Goal: Book appointment/travel/reservation

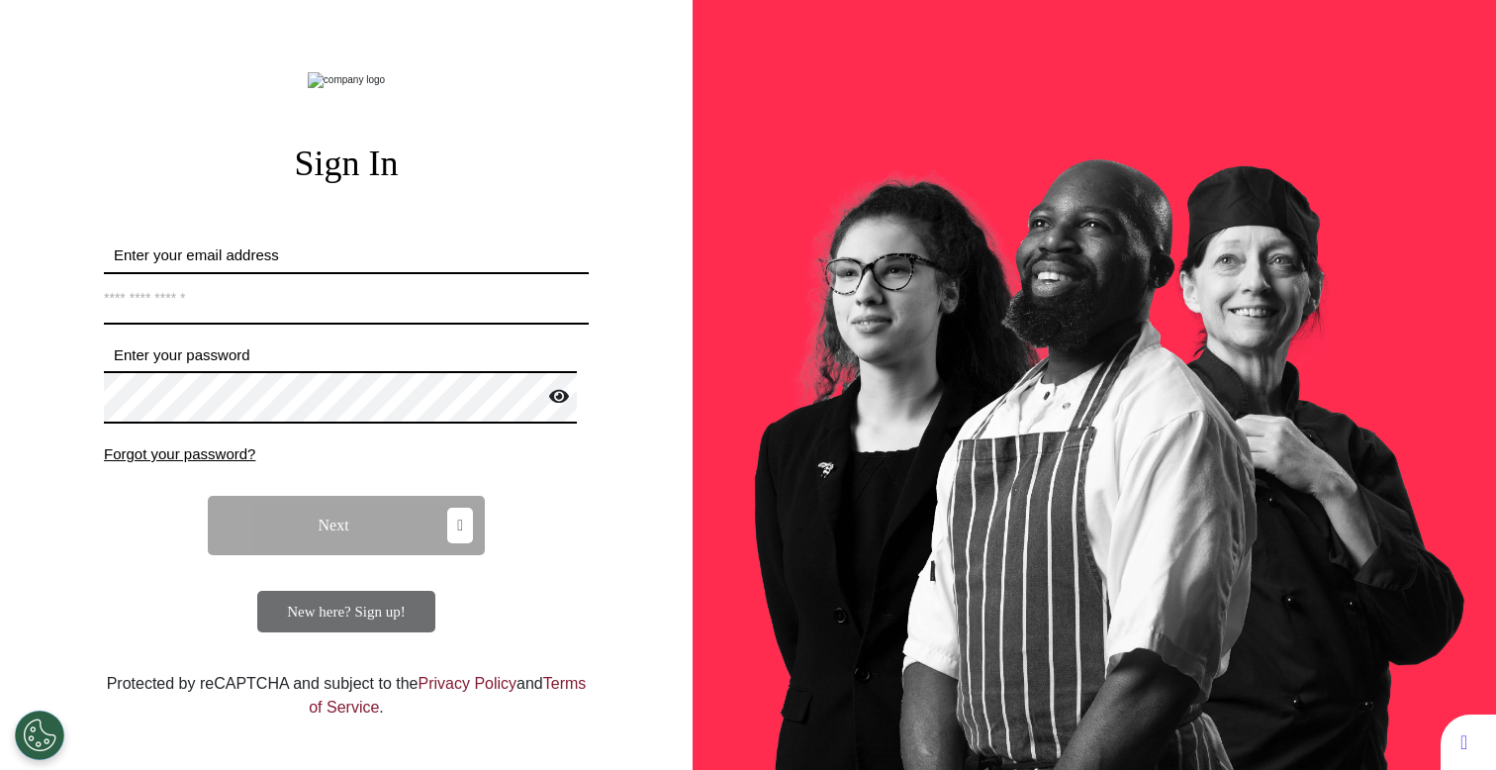
type input "**********"
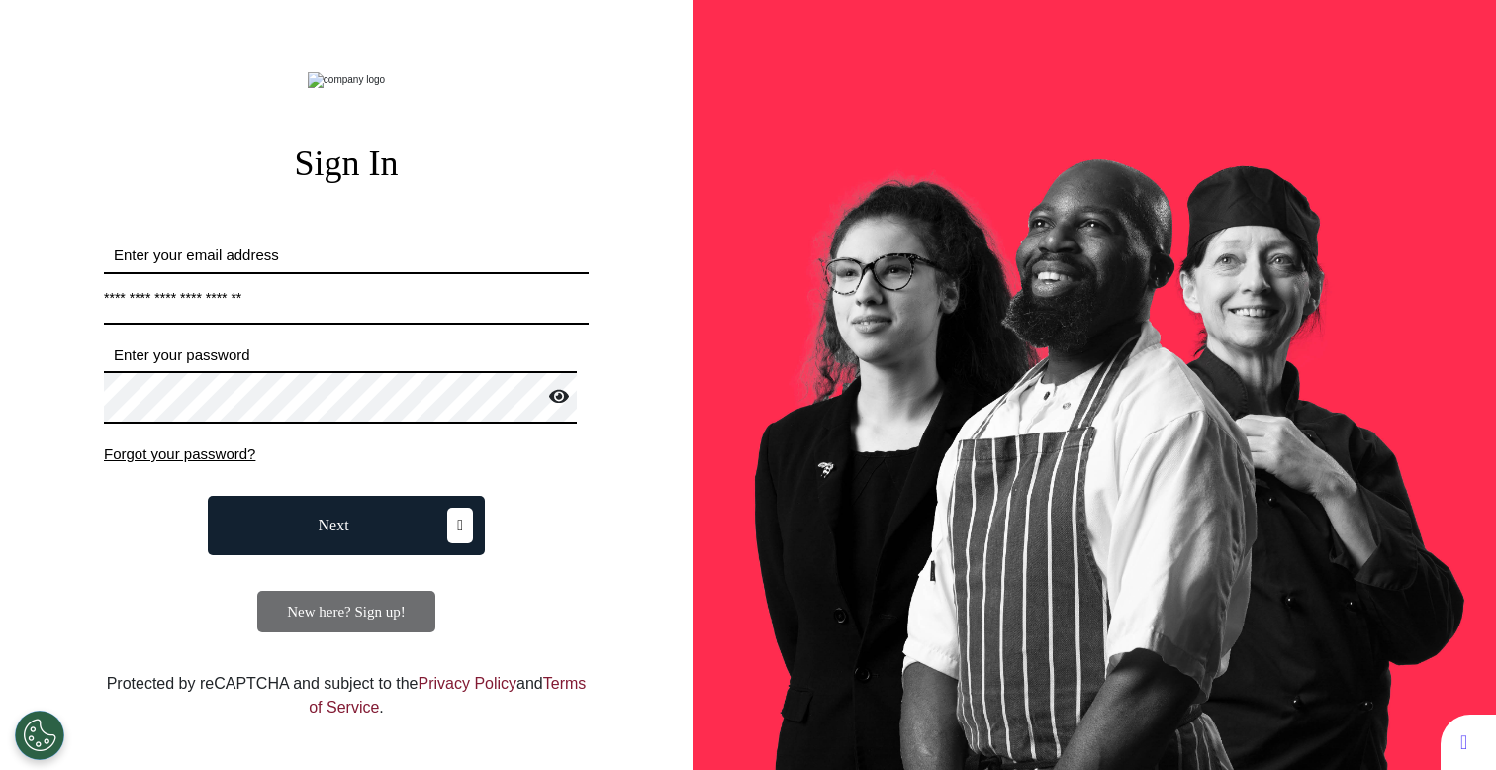
click at [366, 555] on button "Next" at bounding box center [346, 525] width 277 height 59
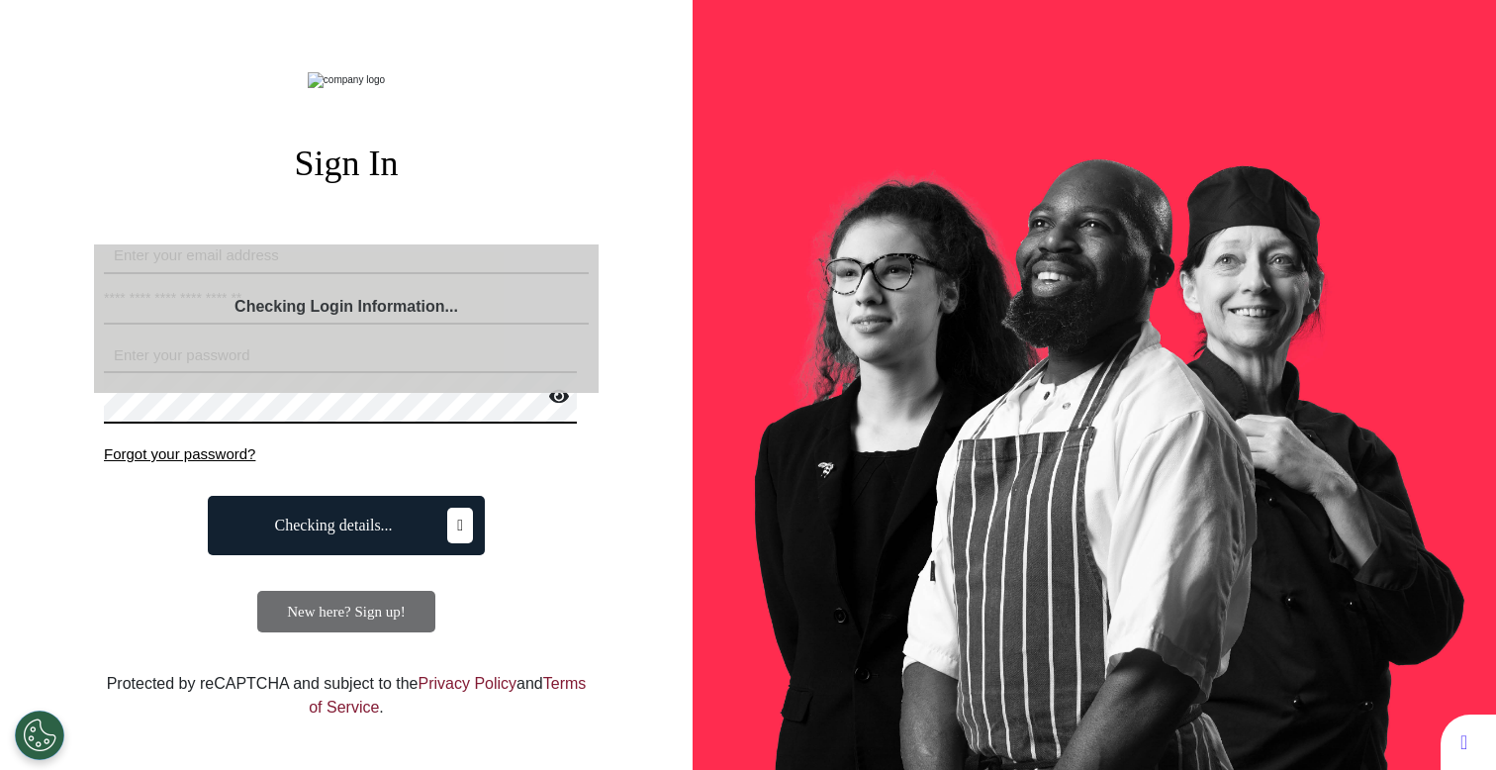
select select "**"
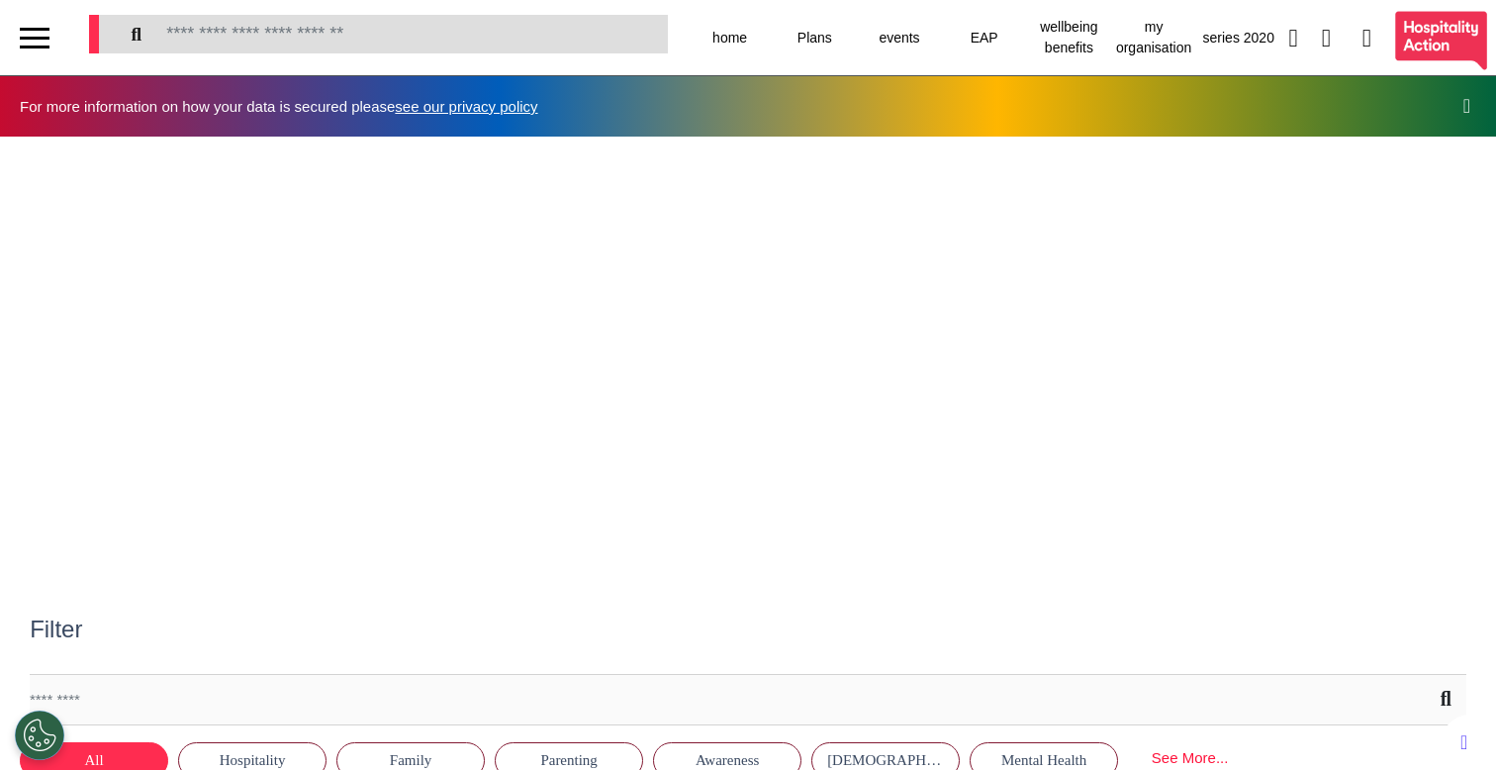
scroll to position [0, 747]
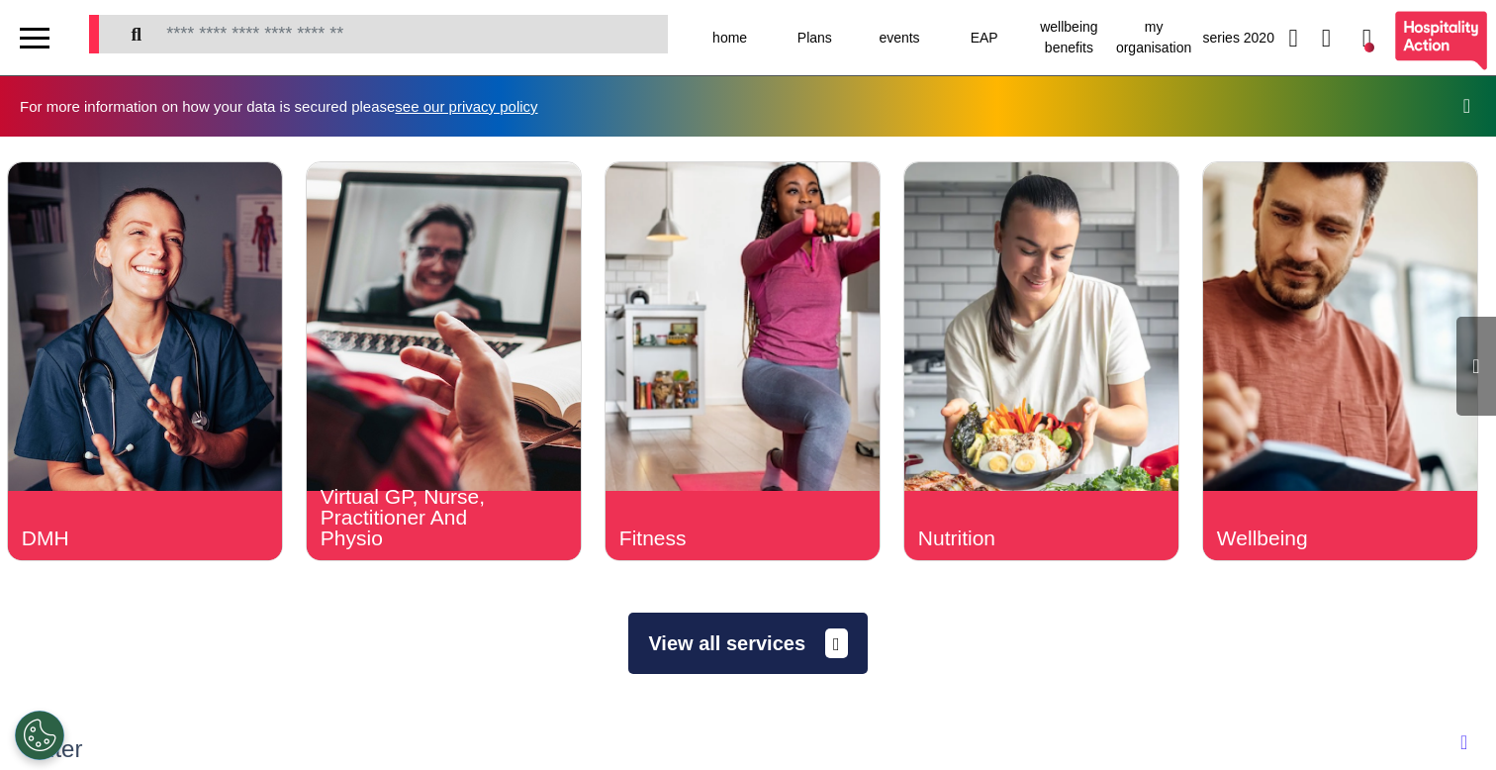
click at [751, 638] on button "View all services" at bounding box center [747, 642] width 238 height 61
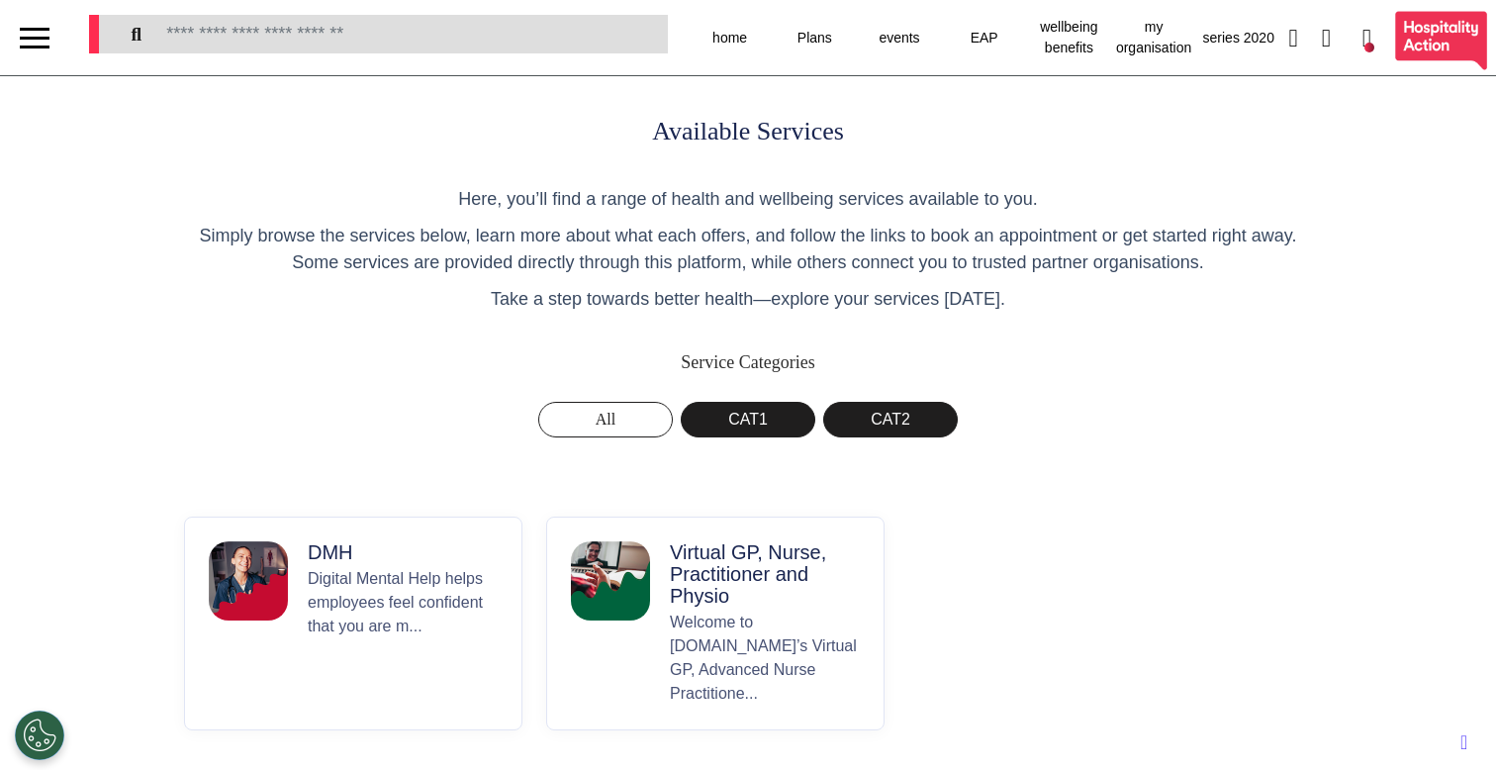
click at [813, 682] on p "Welcome to [DOMAIN_NAME]’s Virtual GP, Advanced Nurse Practitione..." at bounding box center [765, 657] width 190 height 95
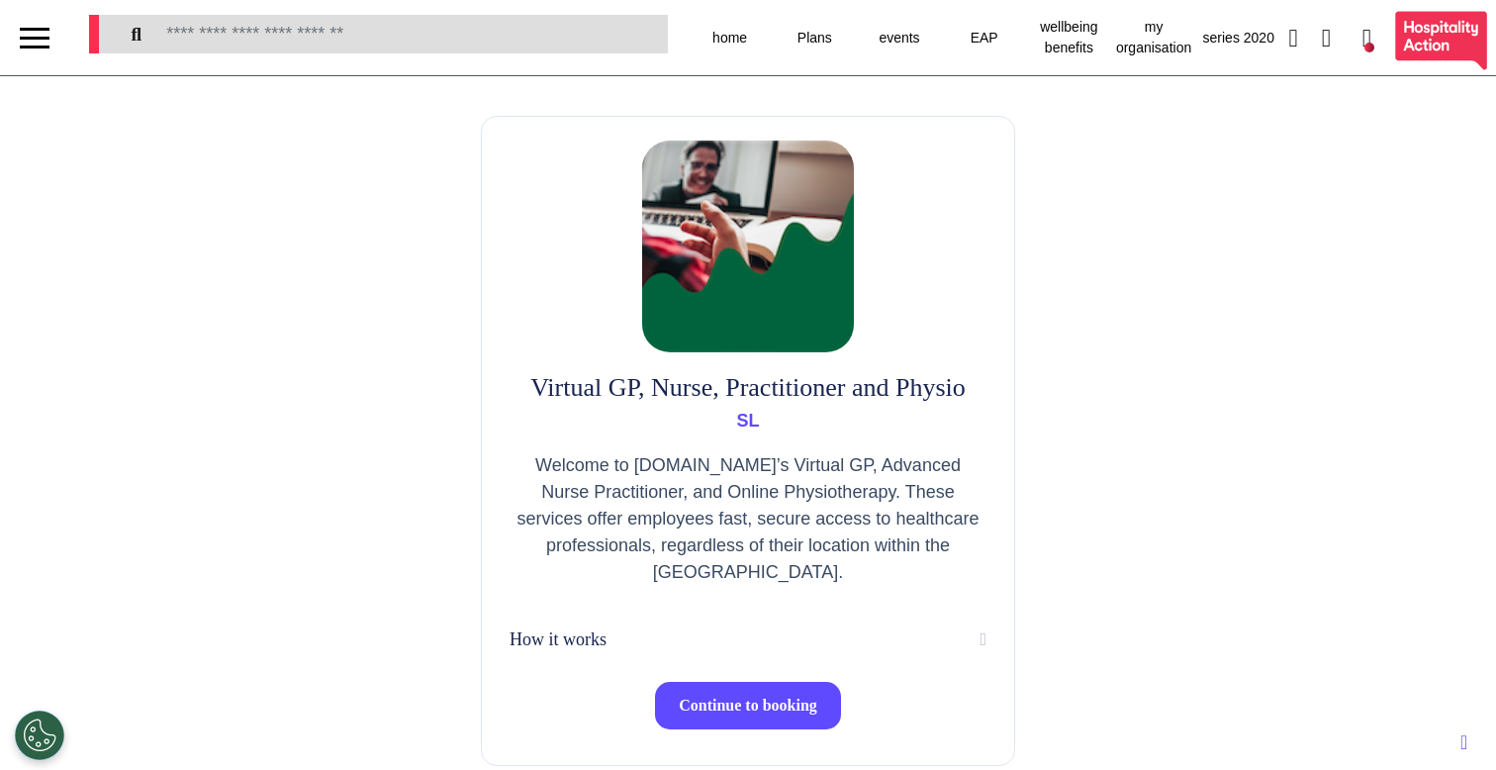
click at [802, 712] on span "Continue to booking" at bounding box center [748, 704] width 138 height 17
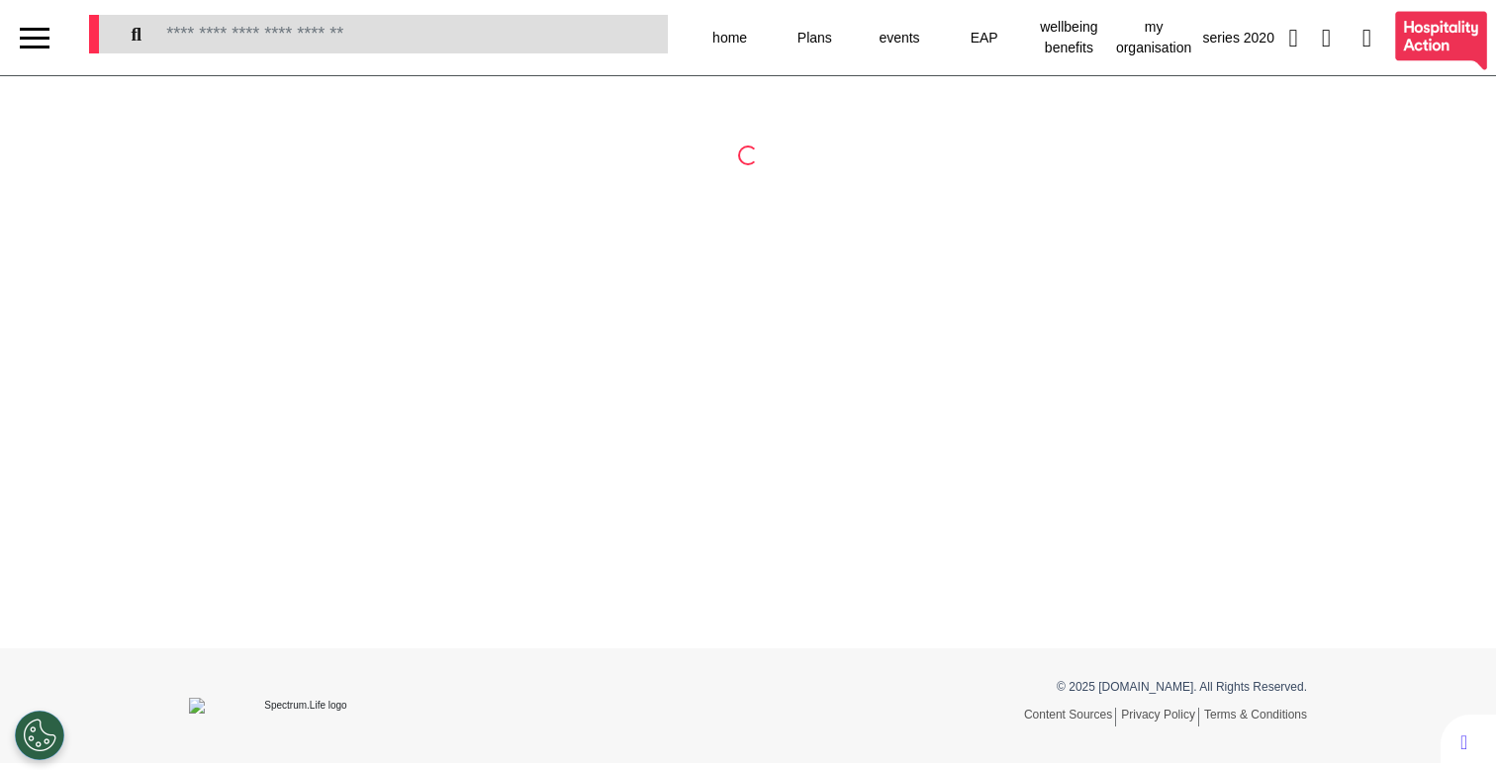
select select "**"
click at [567, 1] on div at bounding box center [381, 31] width 594 height 63
select select "**"
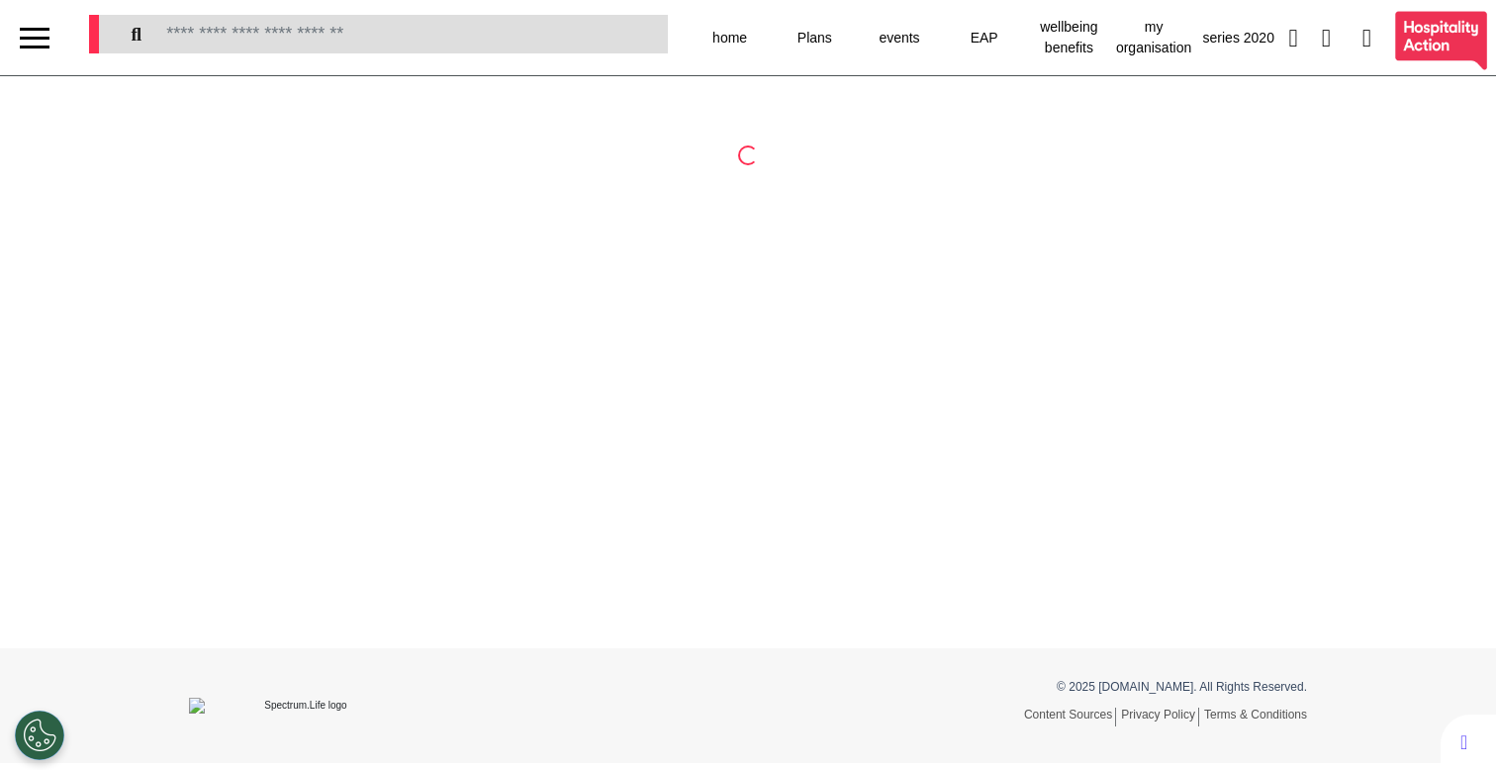
select select "**"
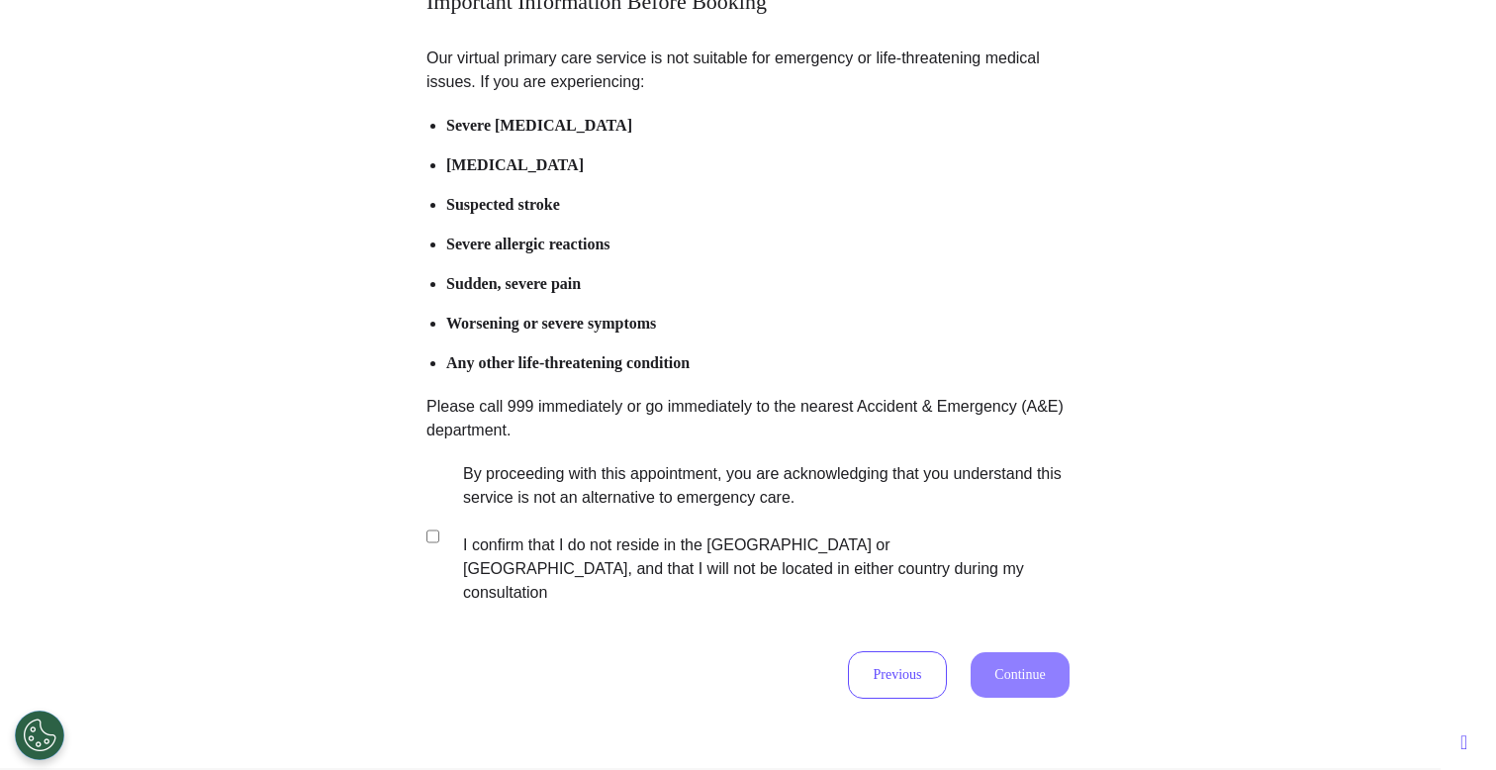
scroll to position [291, 0]
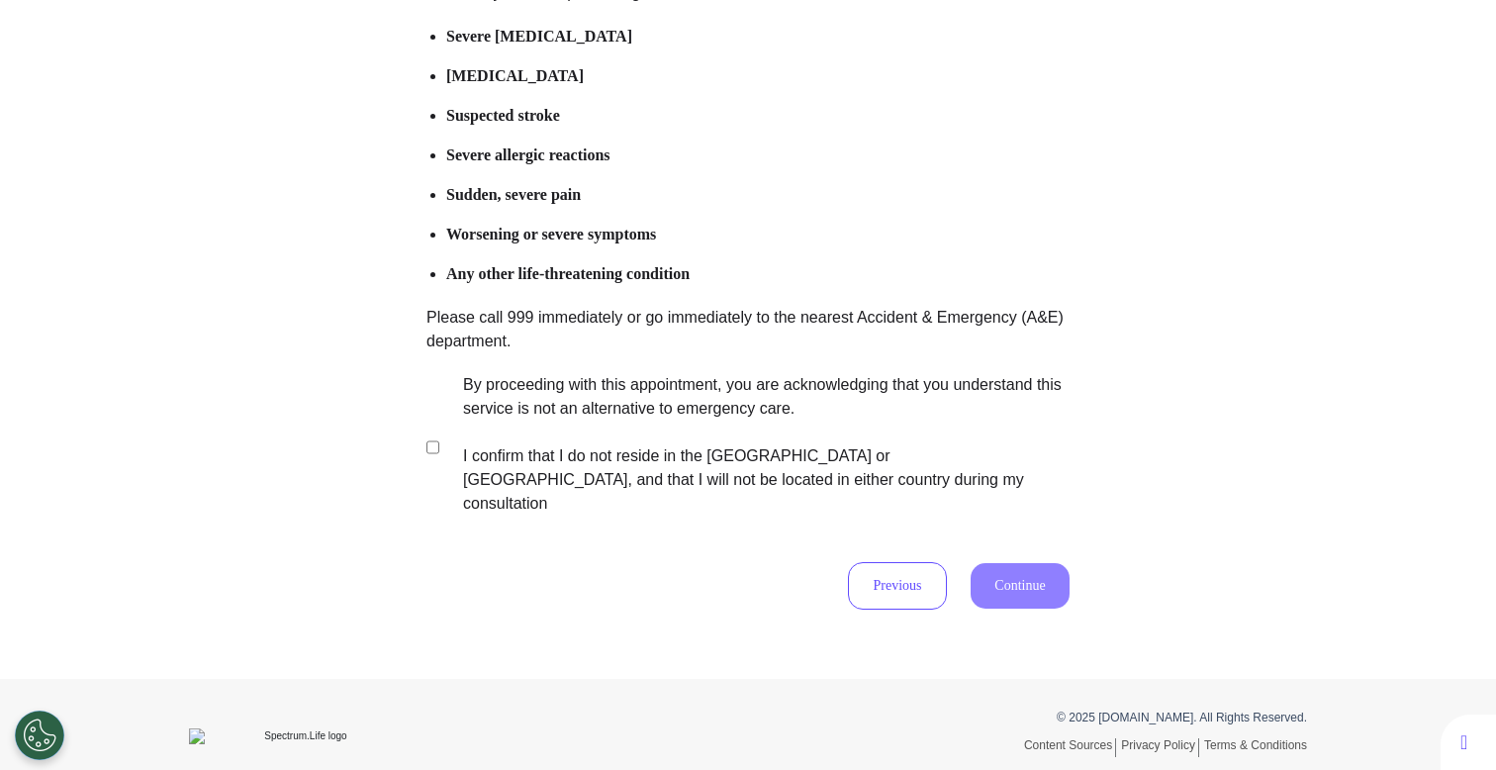
click at [797, 415] on label "By proceeding with this appointment, you are acknowledging that you understand …" at bounding box center [752, 444] width 619 height 142
click at [1039, 563] on button "Continue" at bounding box center [1019, 586] width 99 height 46
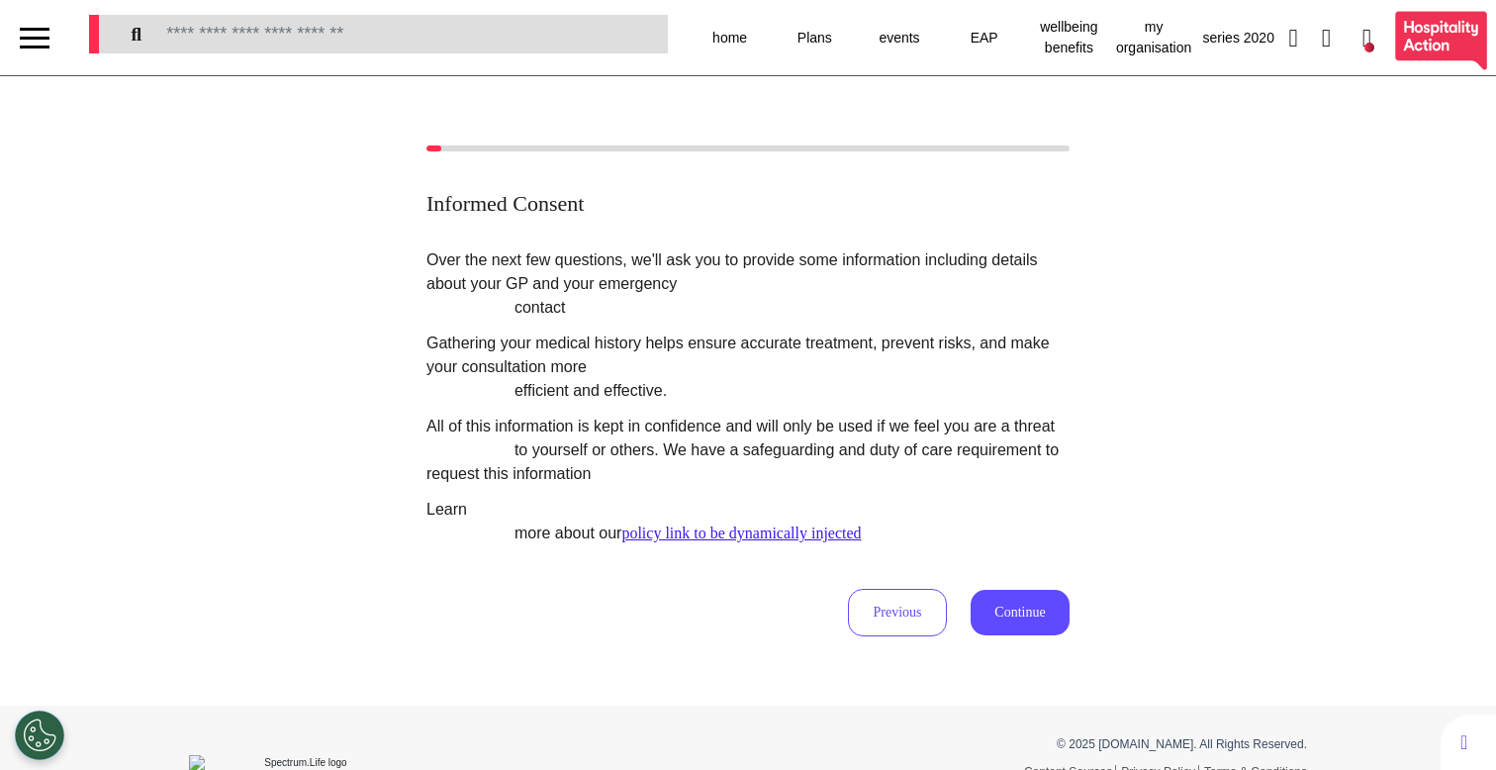
scroll to position [4, 0]
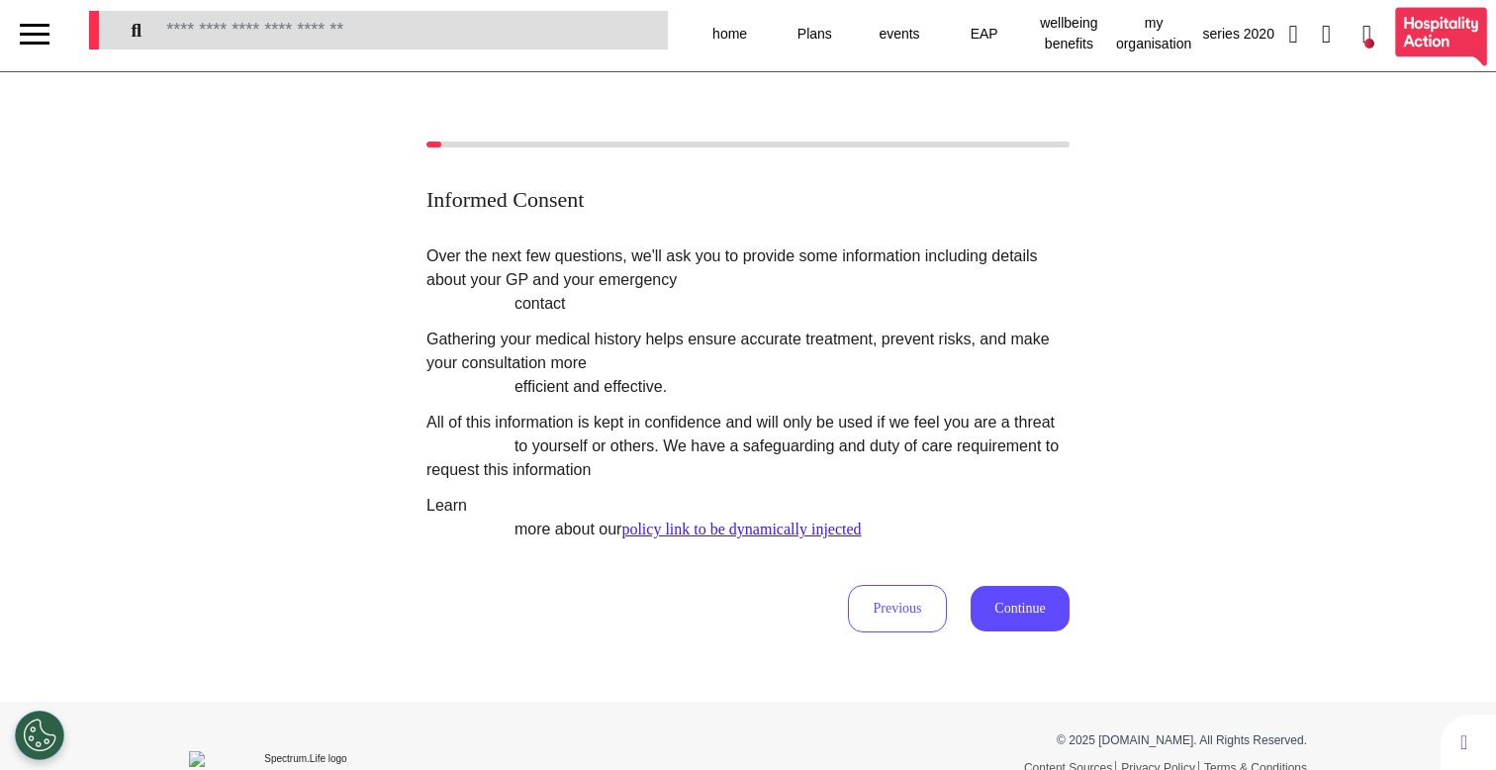
click at [40, 34] on div at bounding box center [35, 34] width 30 height 3
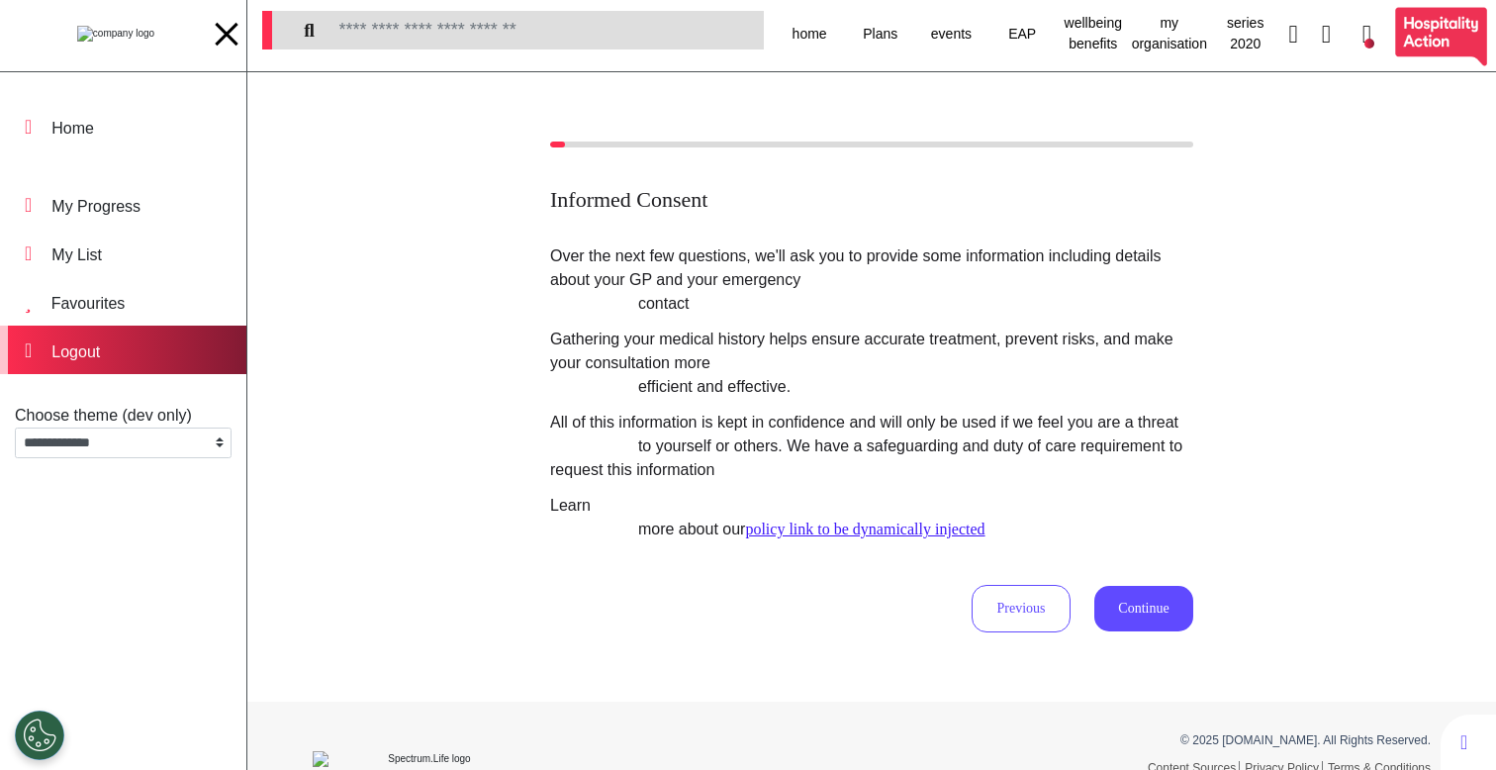
click at [158, 361] on div "Logout" at bounding box center [123, 349] width 246 height 48
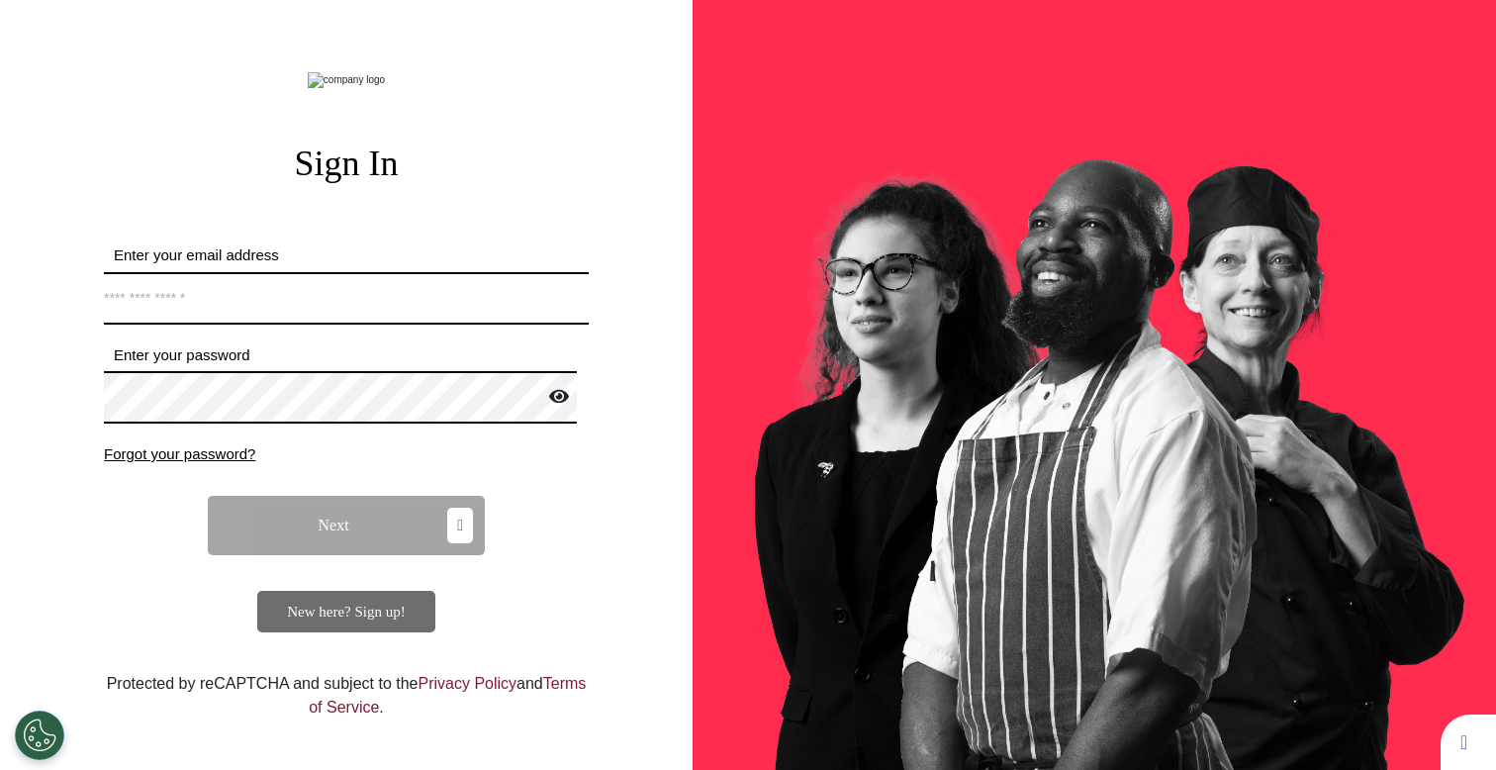
click at [311, 324] on input "Enter your email address" at bounding box center [346, 298] width 485 height 52
type input "**********"
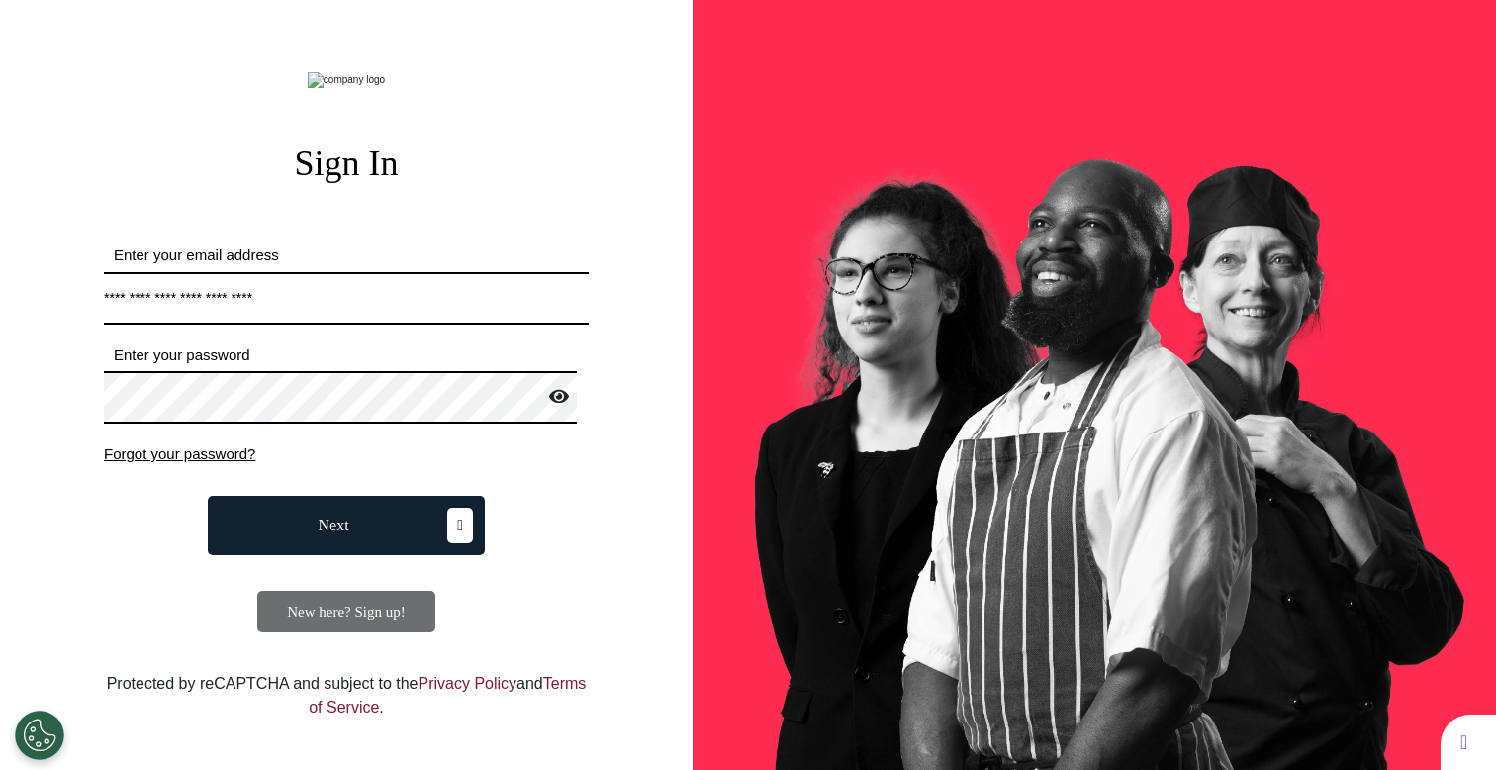
click at [270, 555] on button "Next" at bounding box center [346, 525] width 277 height 59
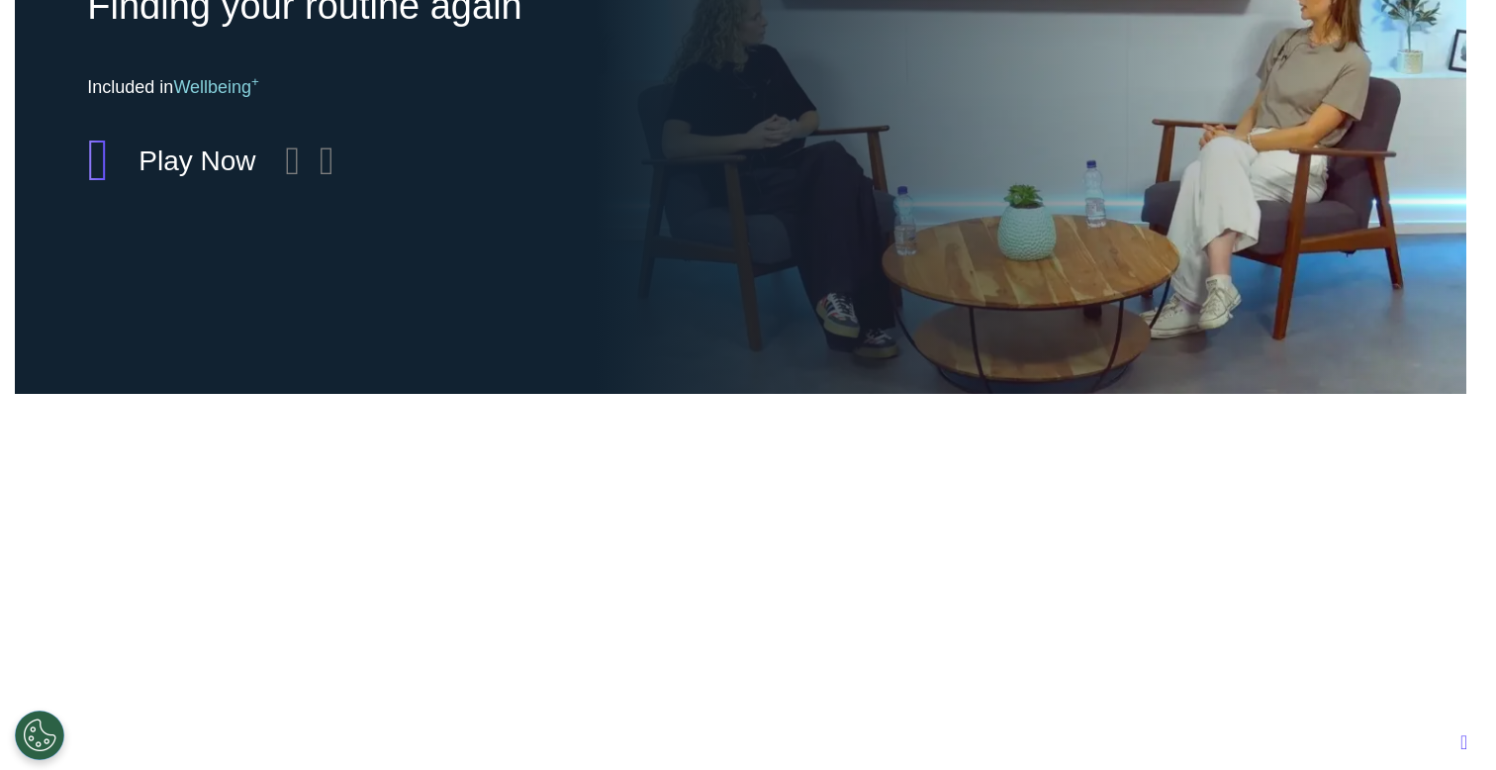
scroll to position [264, 0]
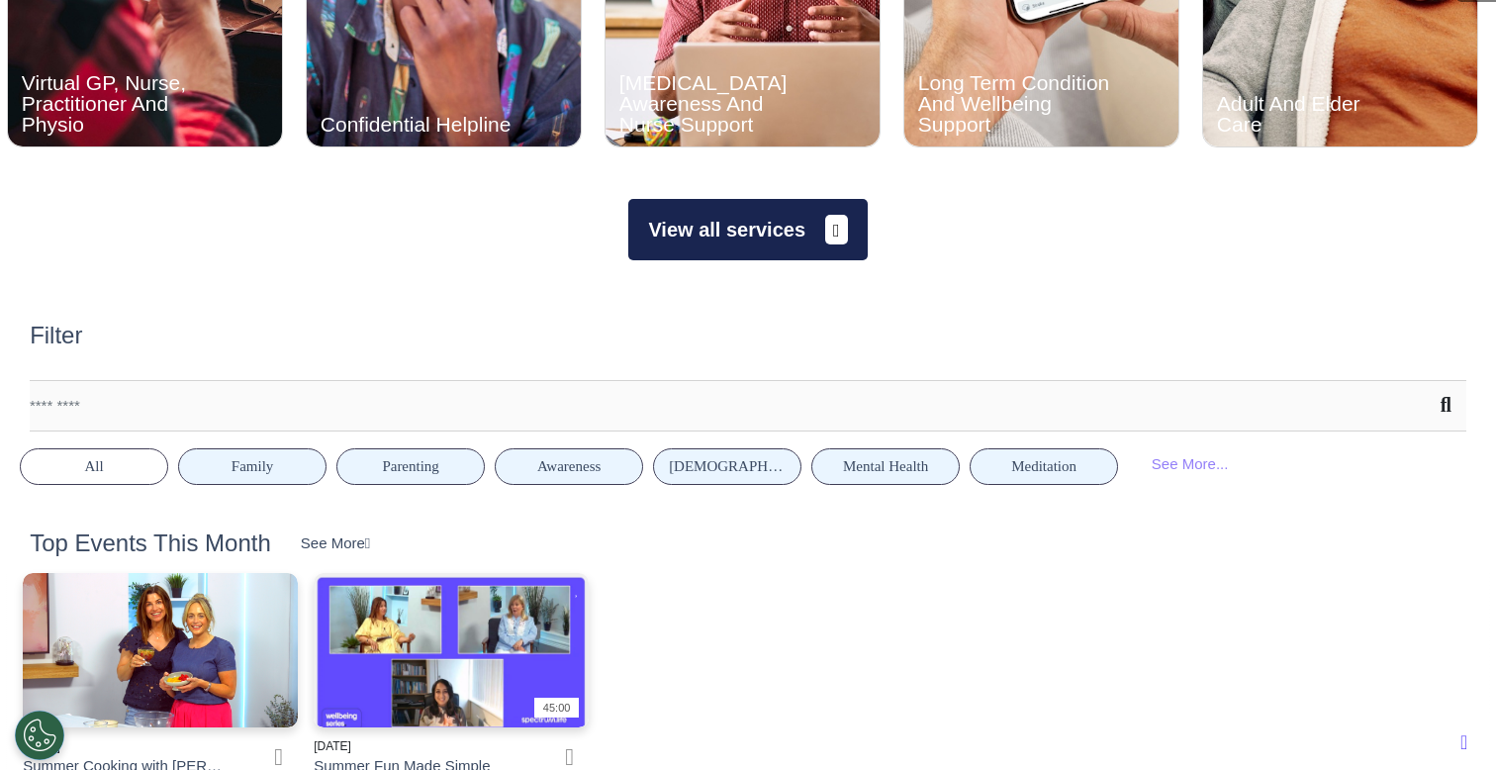
click at [746, 242] on button "View all services" at bounding box center [747, 229] width 238 height 61
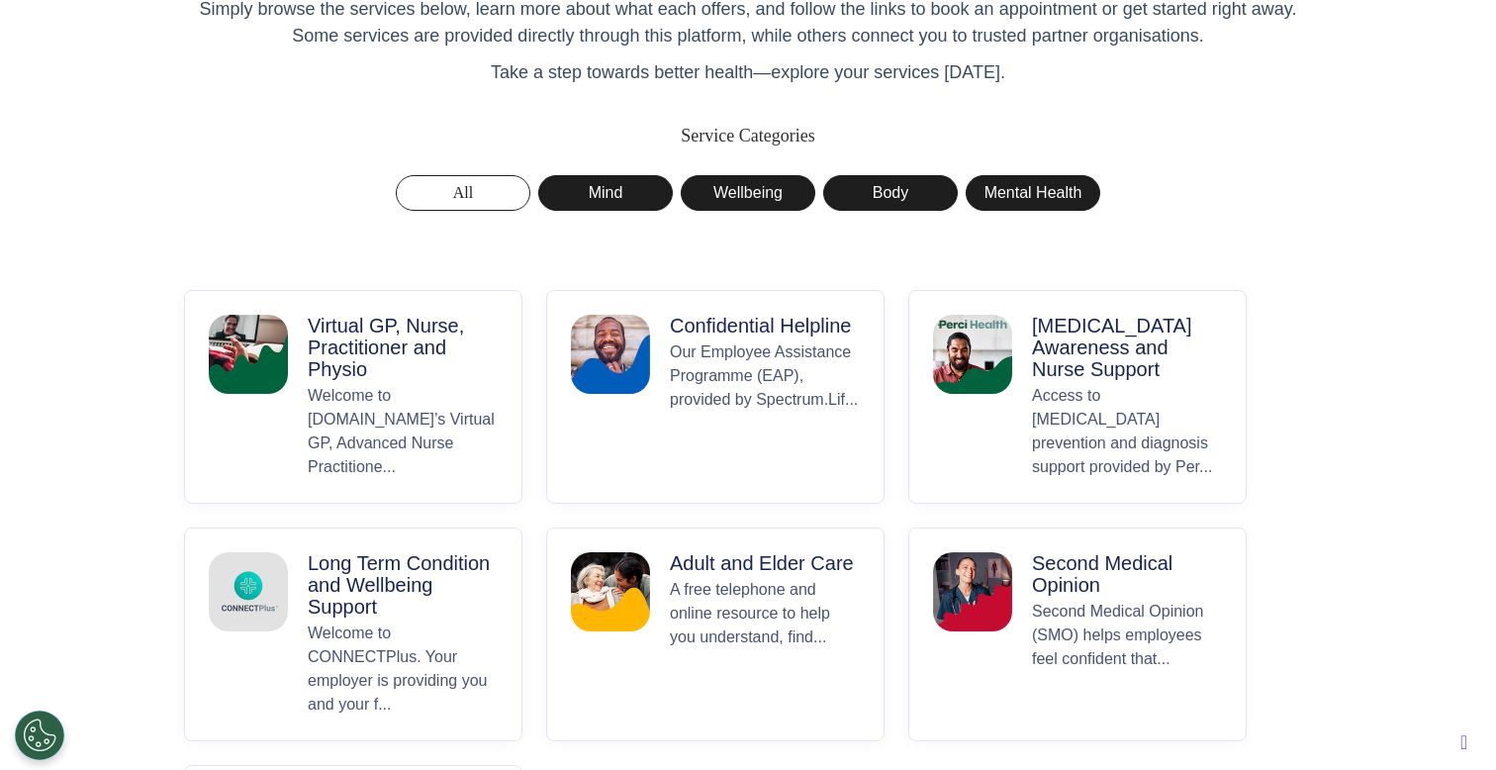
click at [385, 349] on p "Virtual GP, Nurse, Practitioner and Physio" at bounding box center [403, 347] width 190 height 65
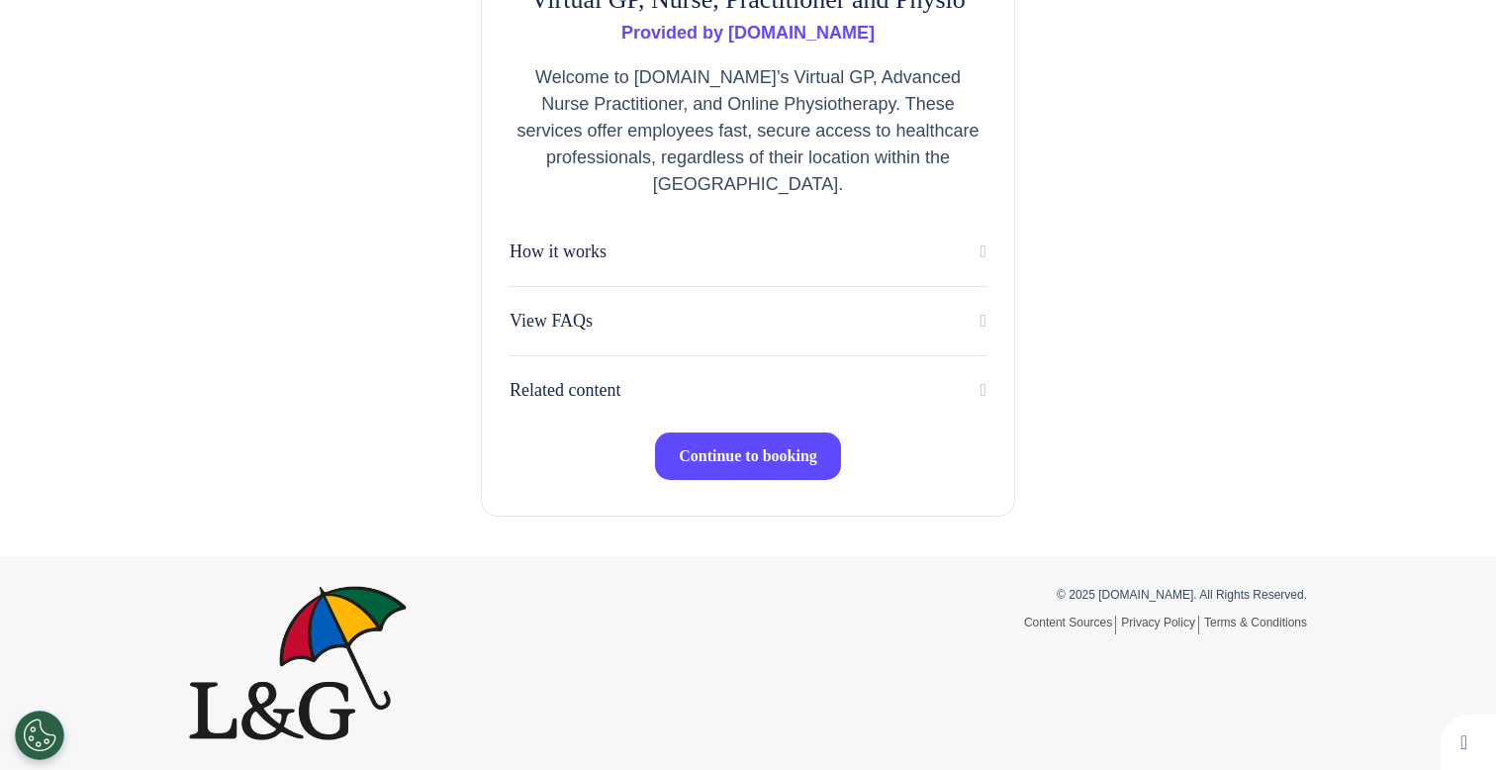
click at [709, 450] on span "Continue to booking" at bounding box center [748, 455] width 138 height 17
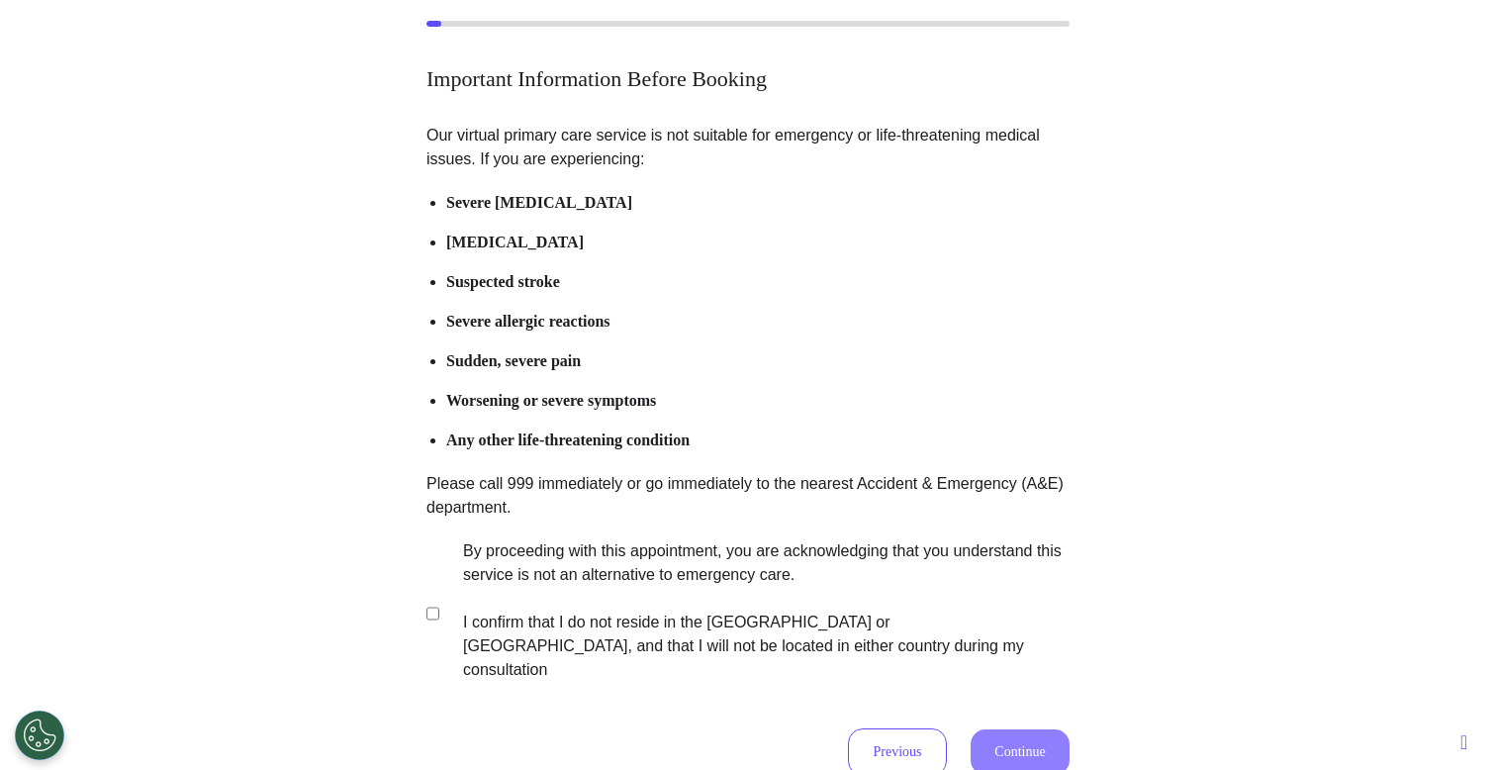
scroll to position [212, 0]
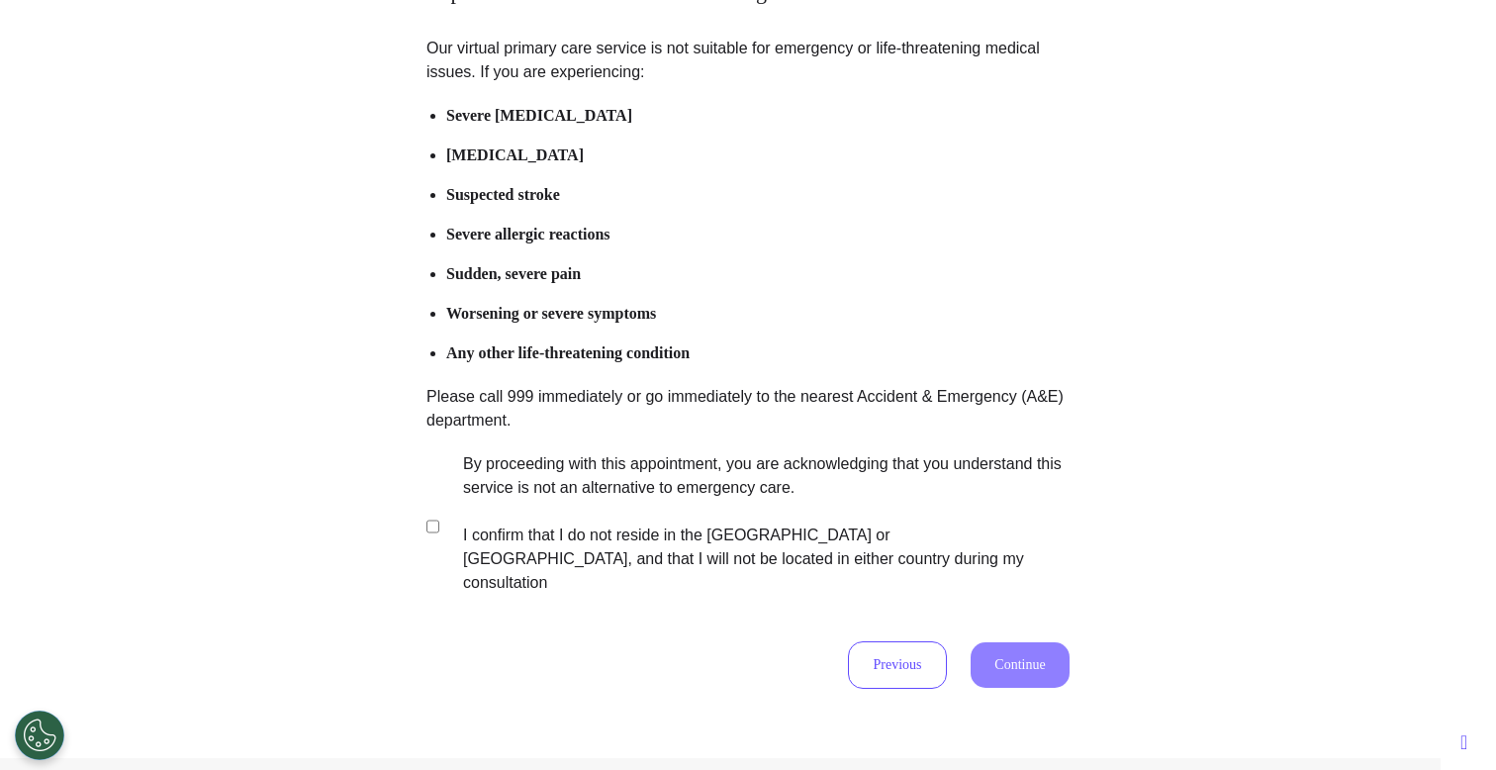
click at [714, 483] on label "By proceeding with this appointment, you are acknowledging that you understand …" at bounding box center [752, 523] width 619 height 142
click at [1013, 642] on button "Continue" at bounding box center [1019, 665] width 99 height 46
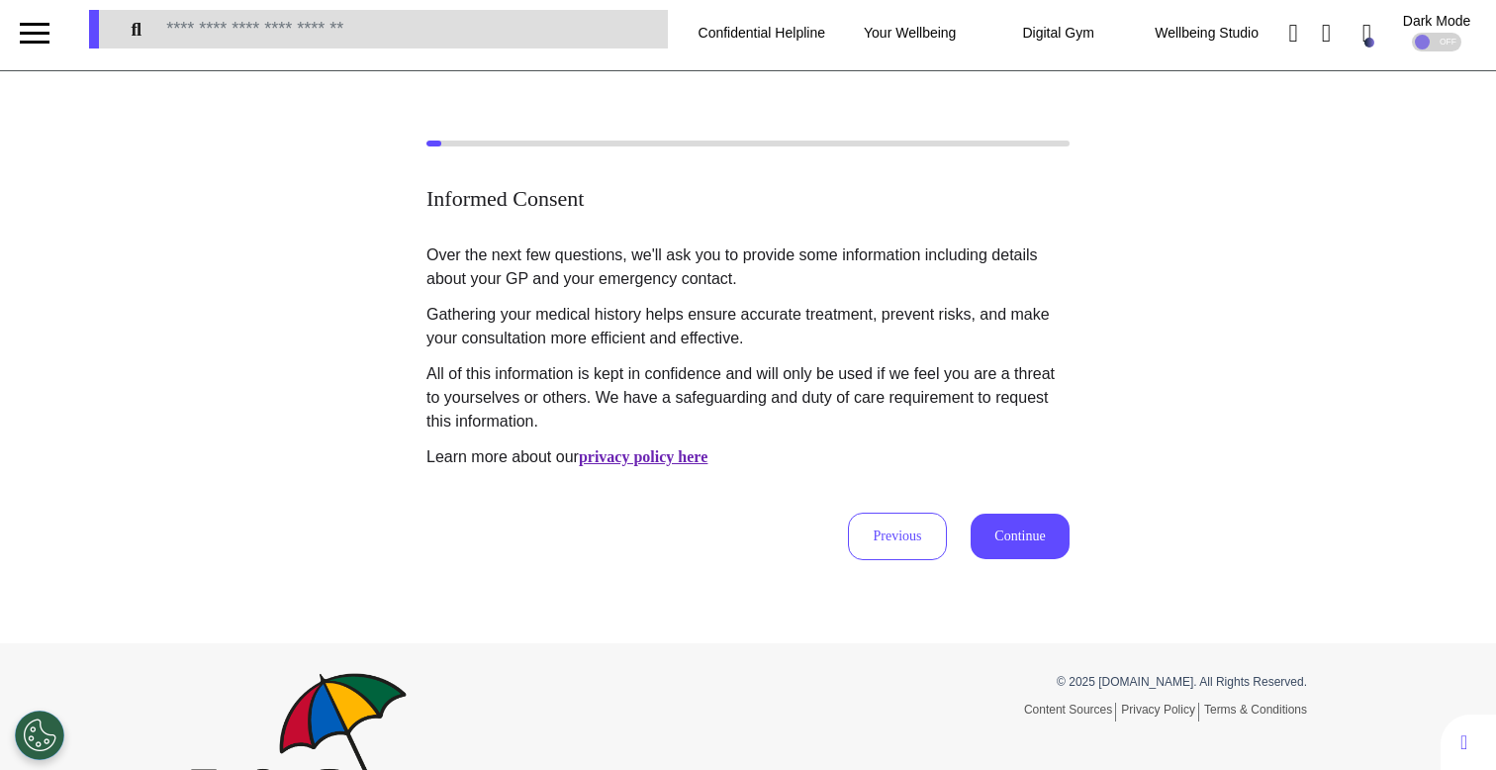
scroll to position [0, 0]
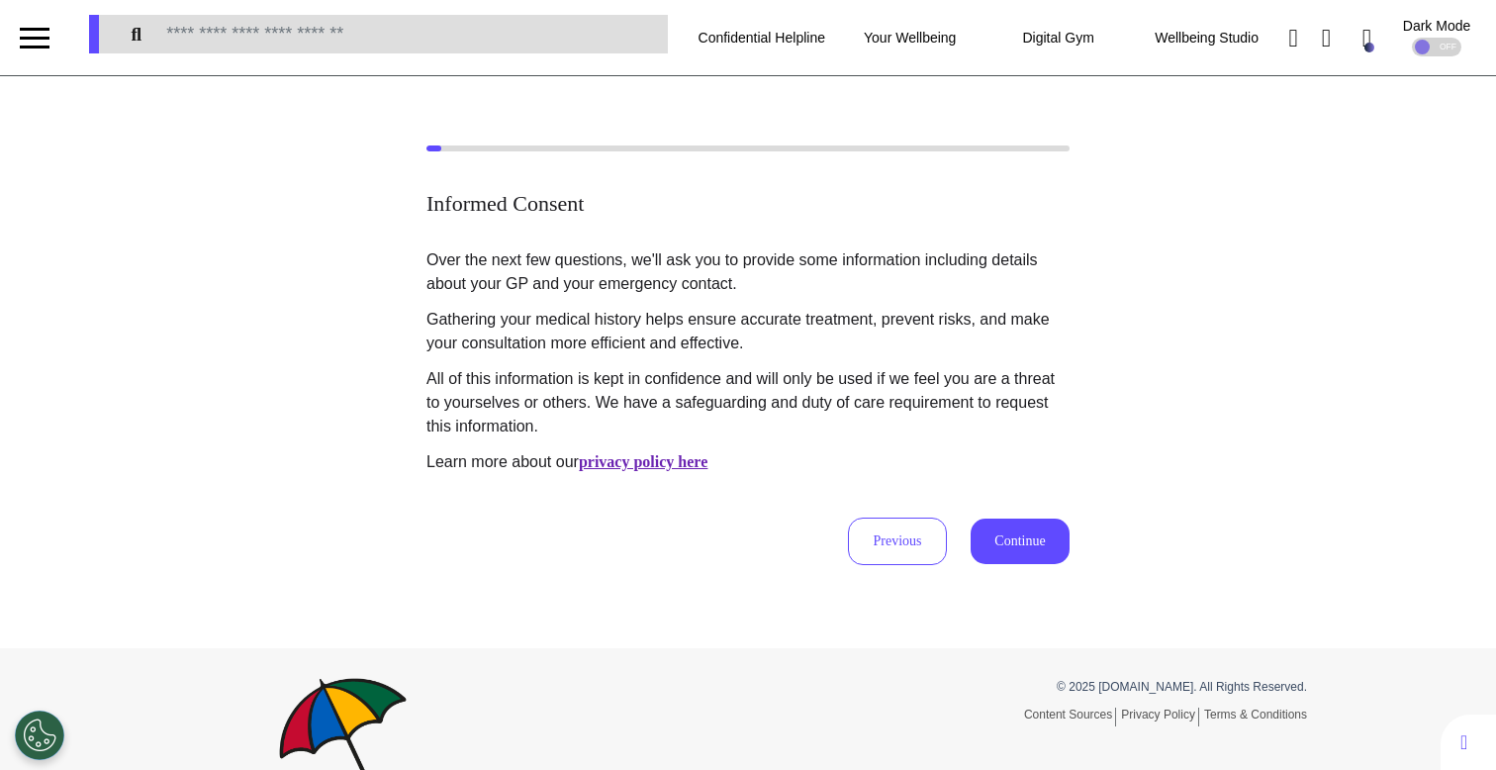
click at [366, 380] on div "Informed Consent Over the next few questions, we'll ask you to provide some inf…" at bounding box center [748, 354] width 1496 height 419
click at [315, 456] on div "Informed Consent Over the next few questions, we'll ask you to provide some inf…" at bounding box center [748, 354] width 1496 height 419
click at [898, 538] on button "Previous" at bounding box center [897, 540] width 99 height 47
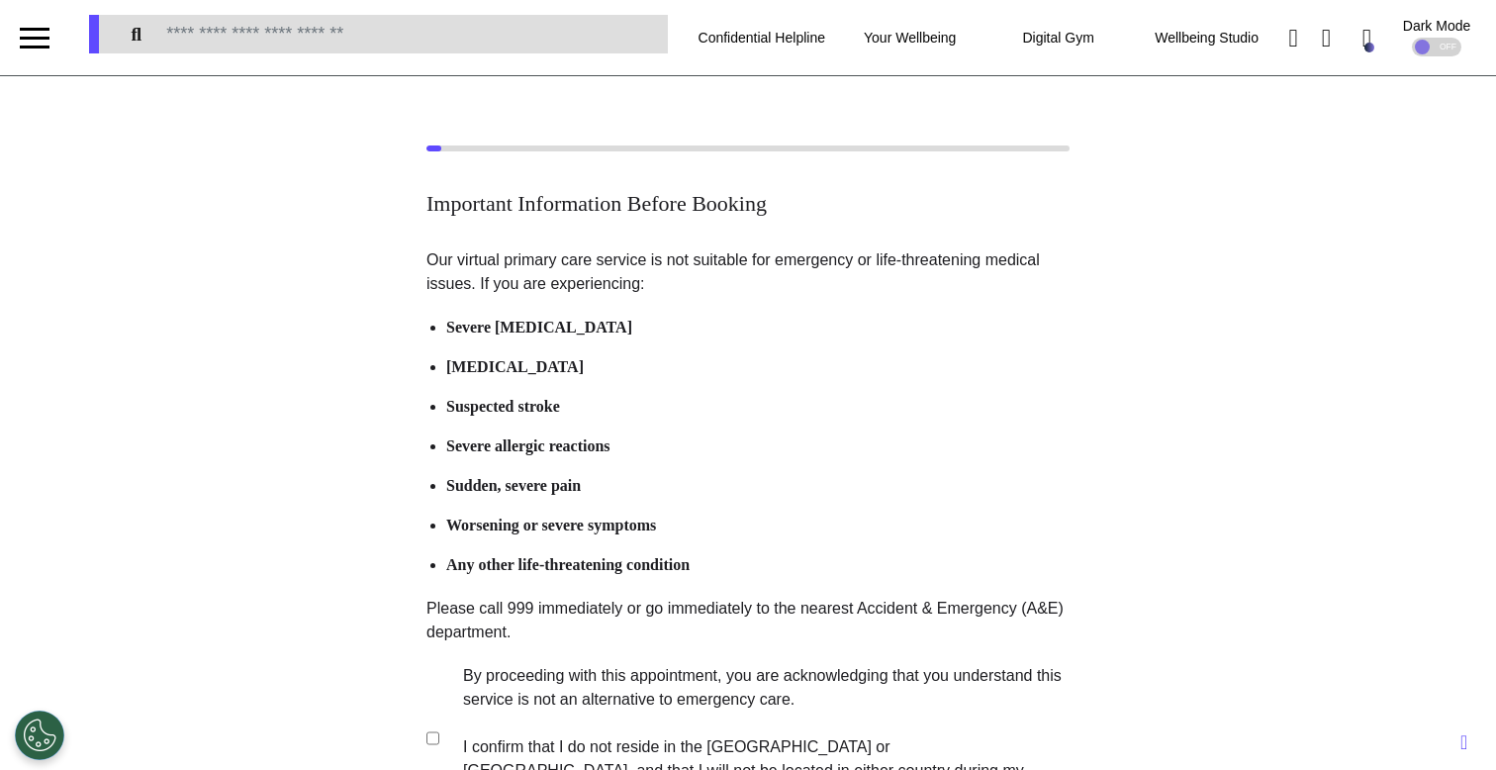
click at [591, 721] on label "By proceeding with this appointment, you are acknowledging that you understand …" at bounding box center [752, 735] width 619 height 142
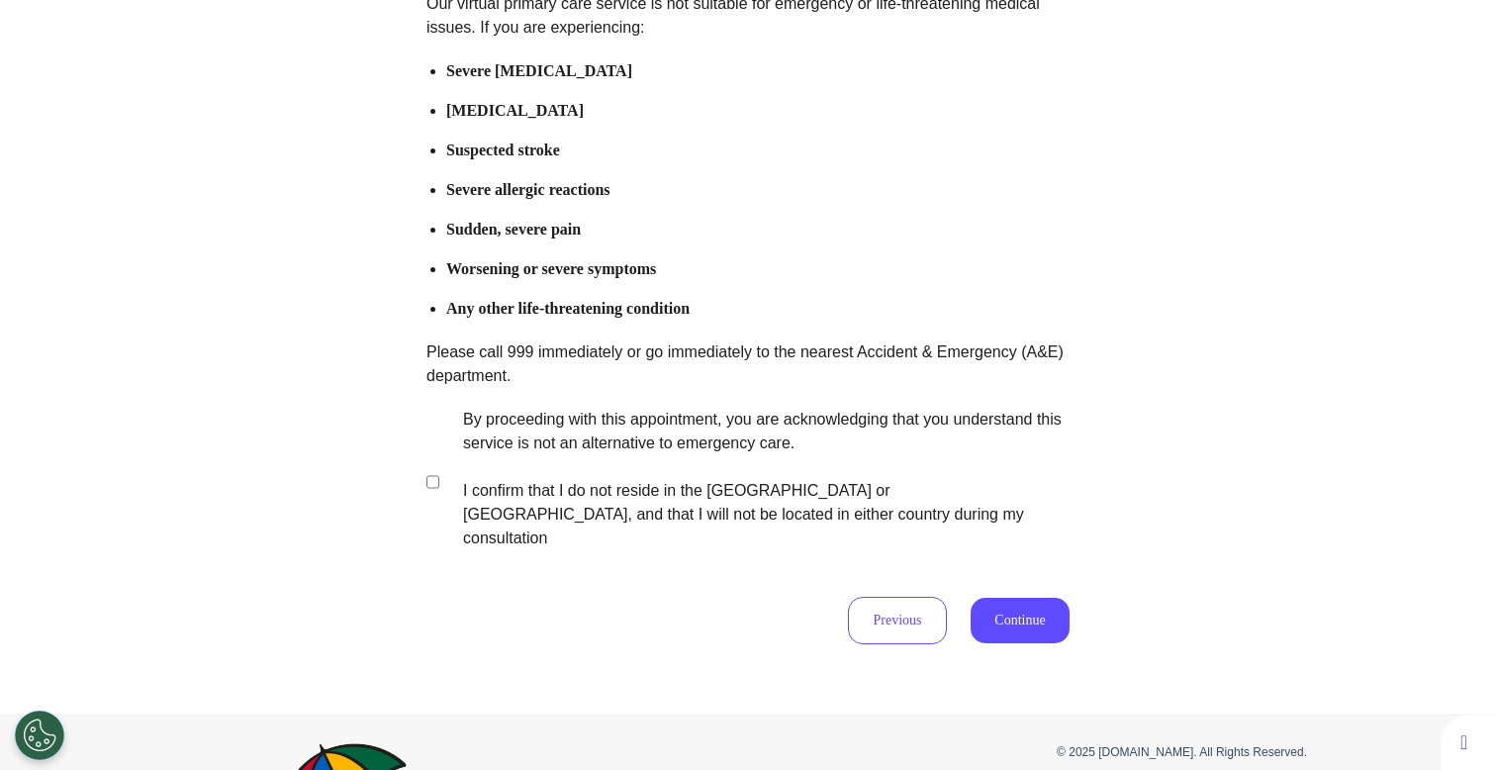
scroll to position [284, 0]
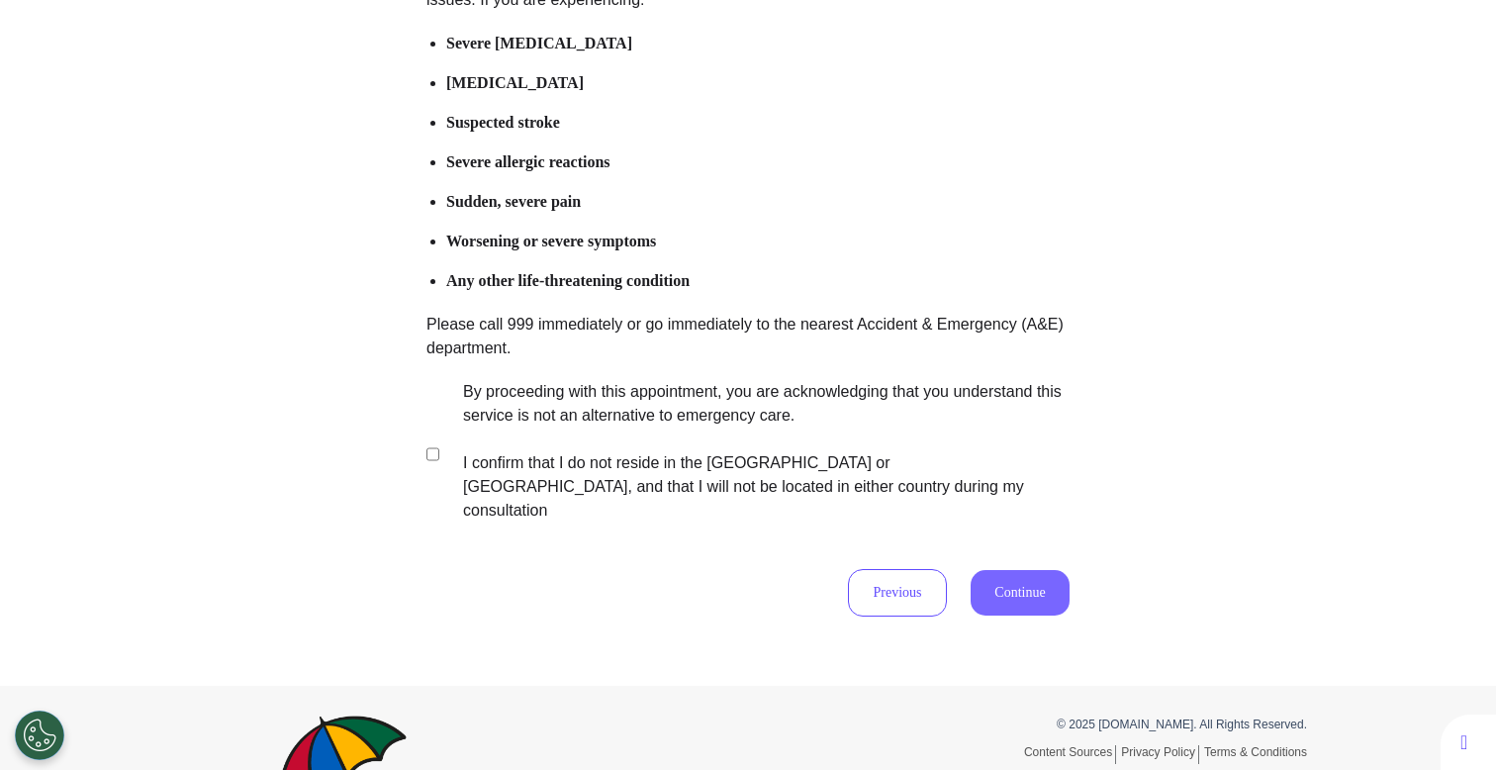
click at [1022, 581] on button "Continue" at bounding box center [1019, 593] width 99 height 46
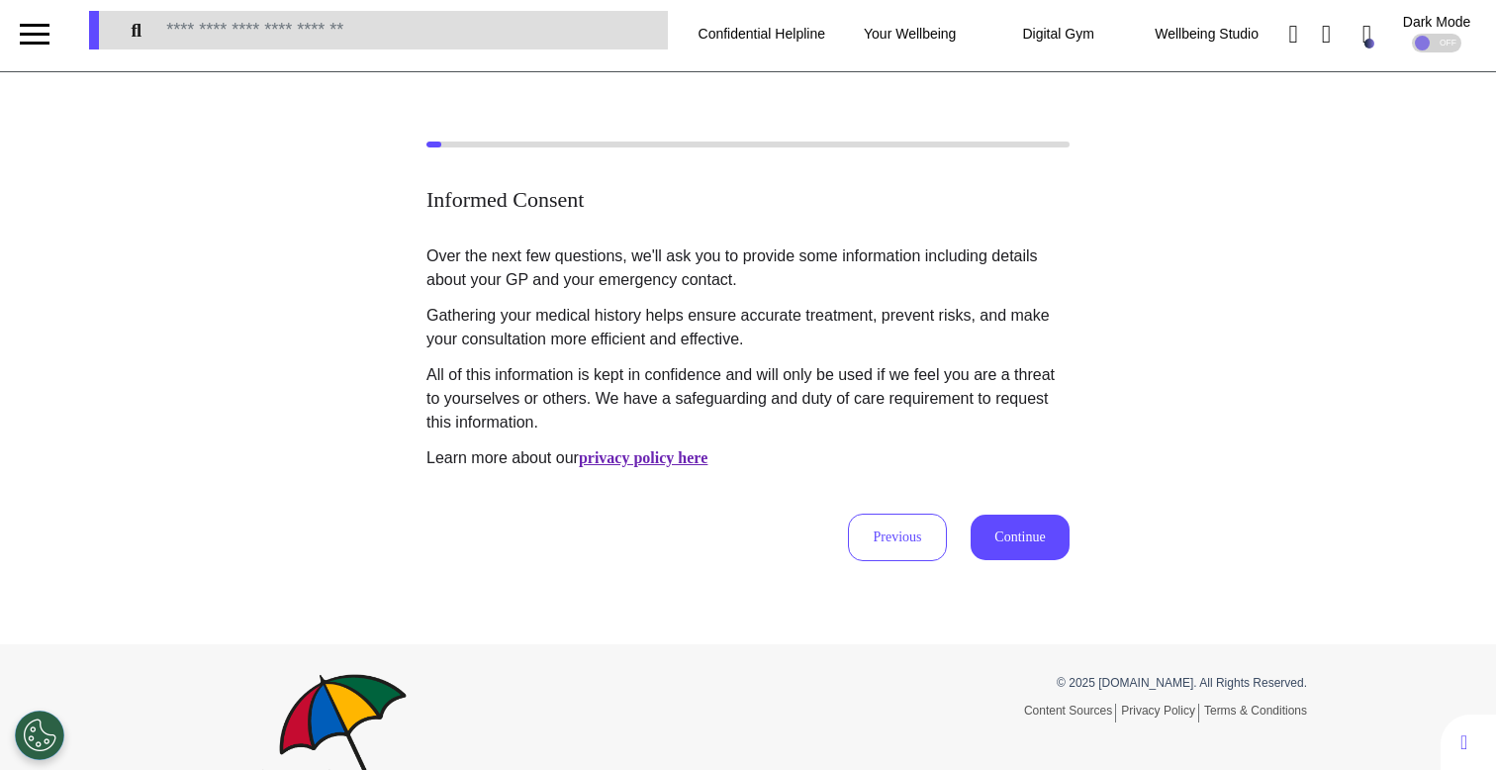
scroll to position [0, 0]
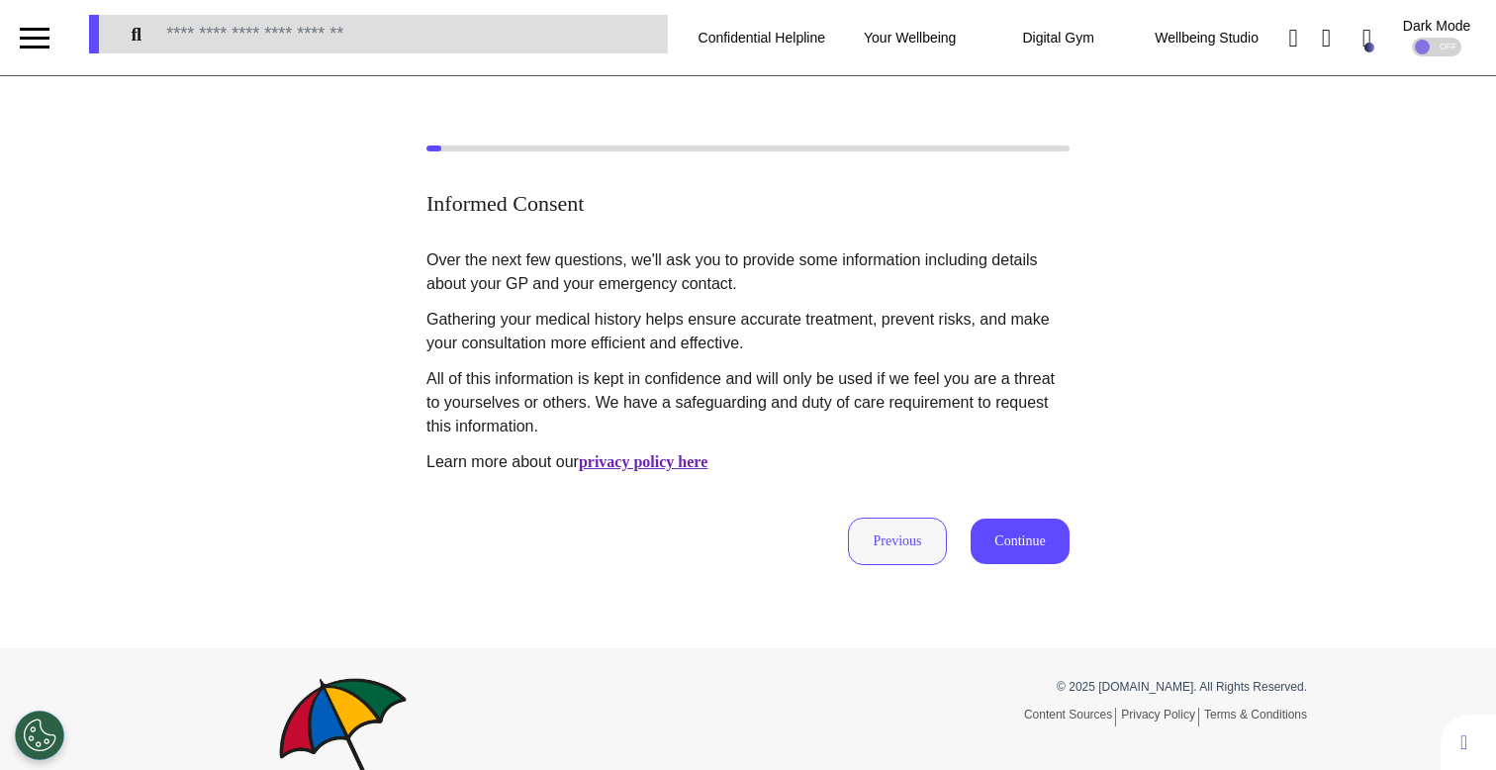
click at [884, 535] on button "Previous" at bounding box center [897, 540] width 99 height 47
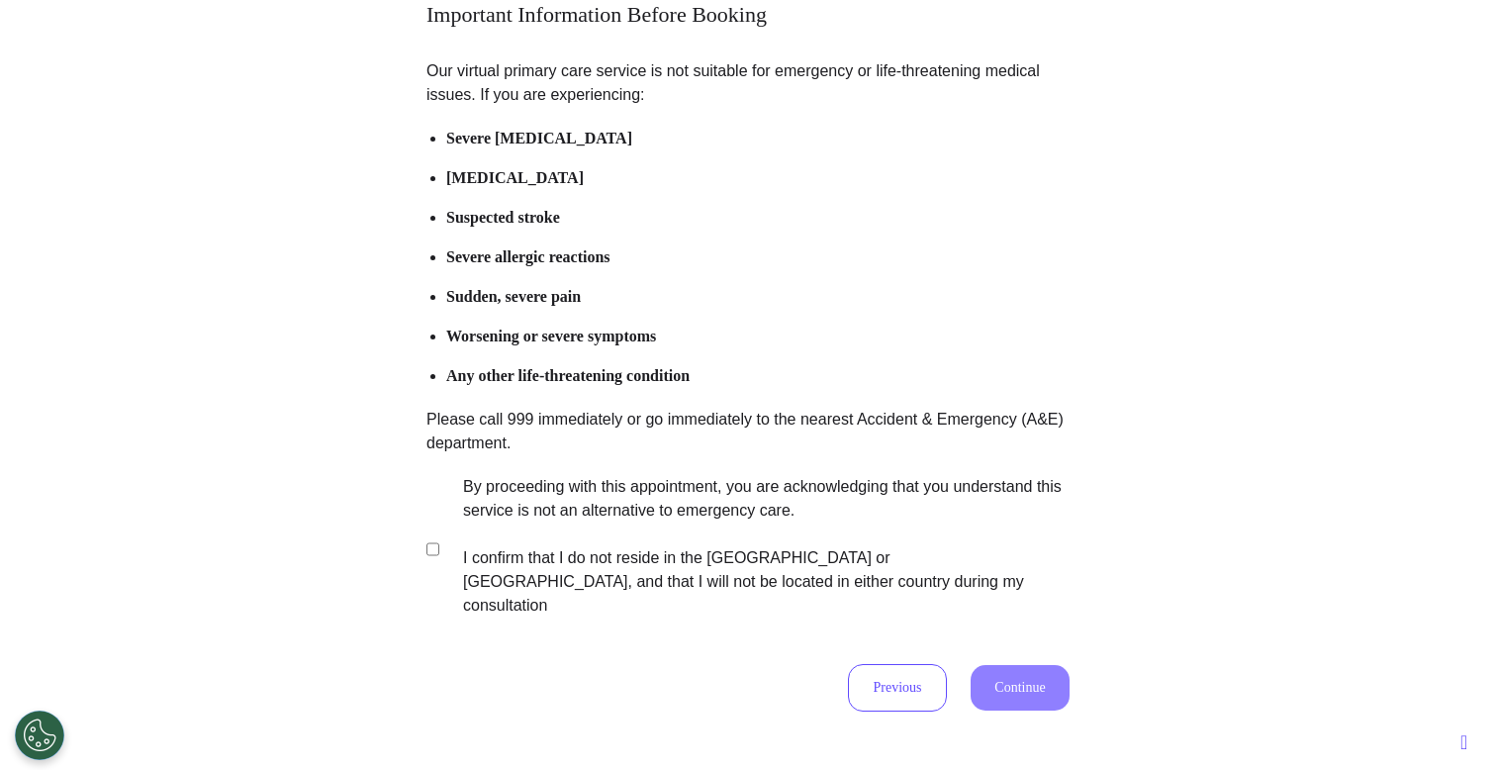
scroll to position [292, 0]
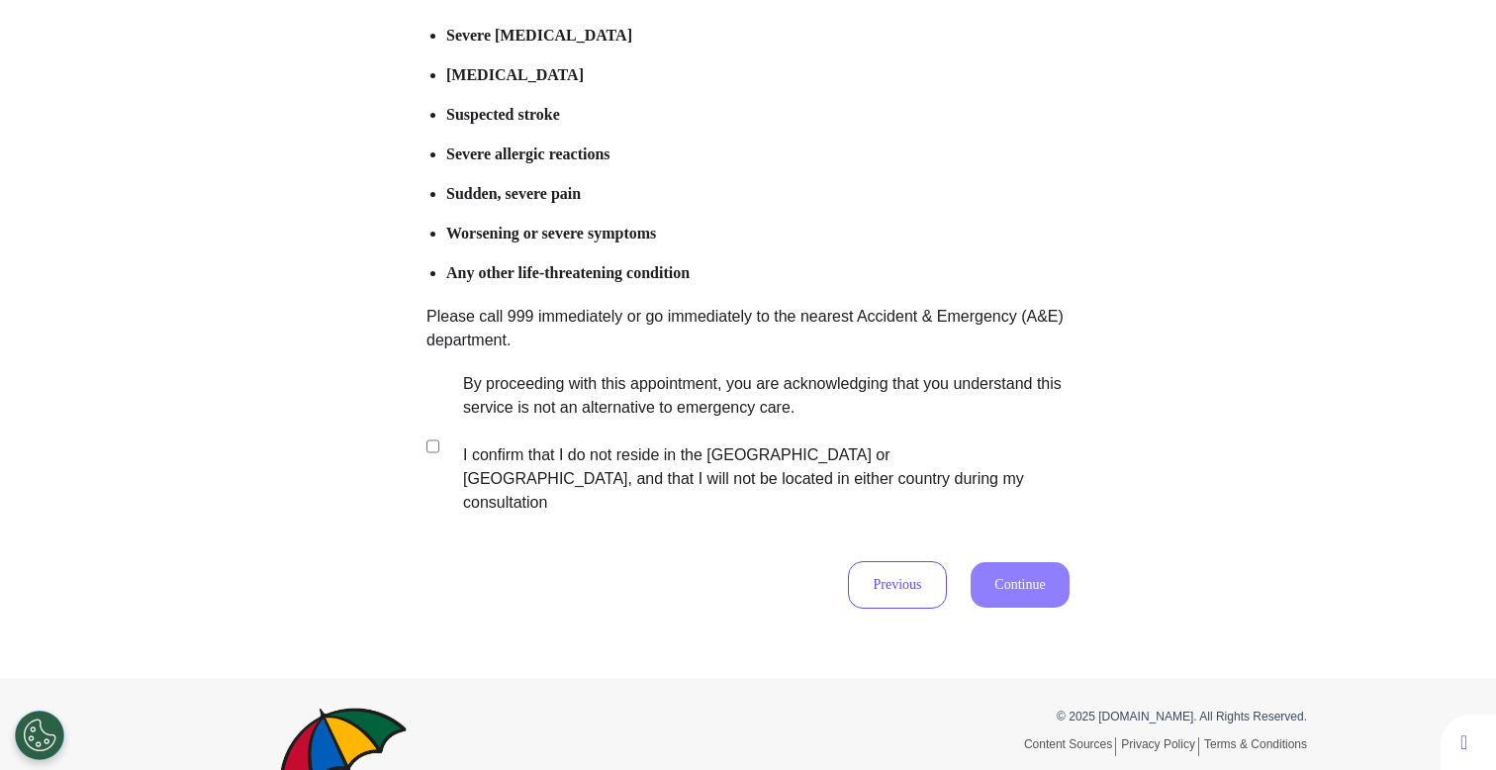
click at [768, 418] on label "By proceeding with this appointment, you are acknowledging that you understand …" at bounding box center [752, 443] width 619 height 142
click at [997, 562] on button "Continue" at bounding box center [1019, 585] width 99 height 46
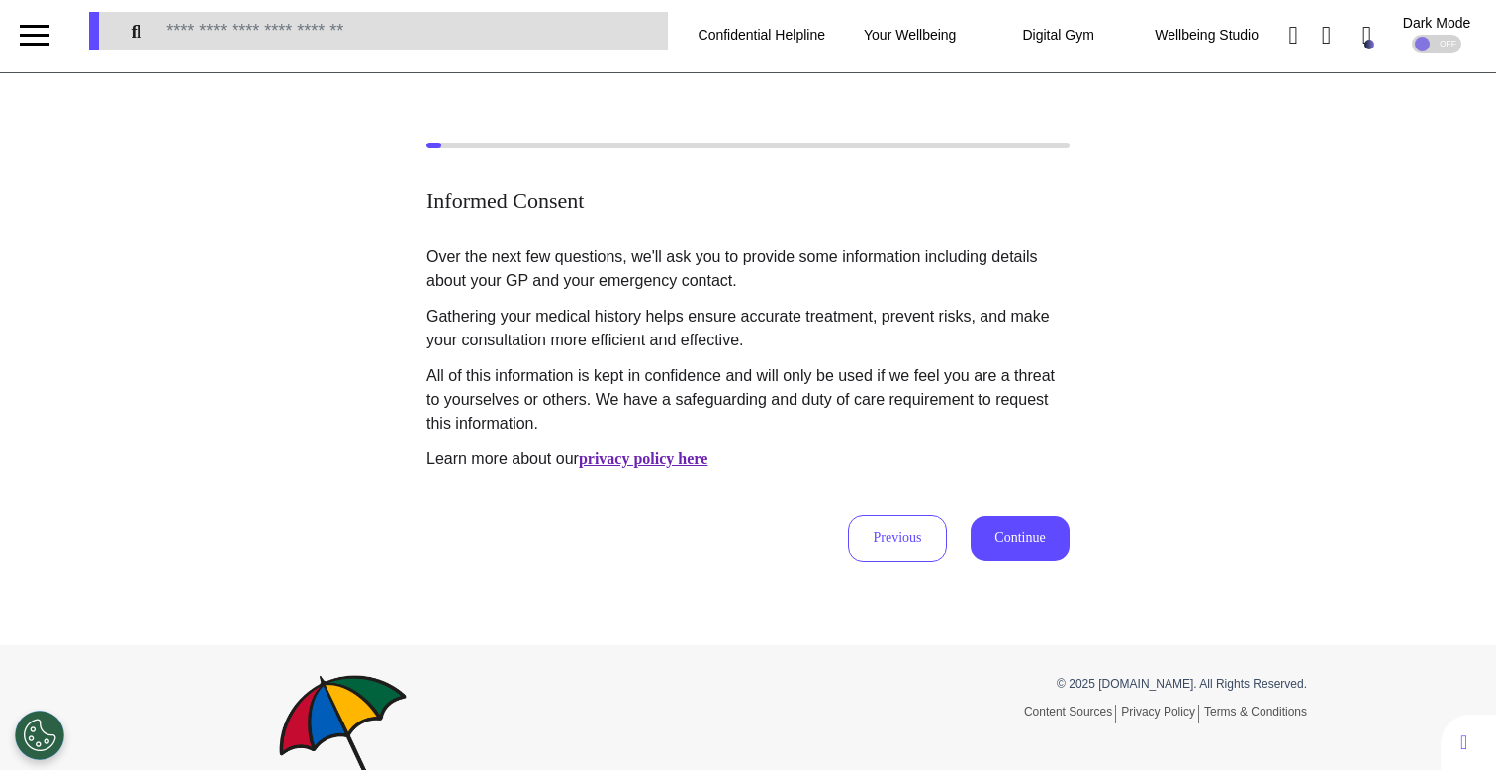
scroll to position [0, 0]
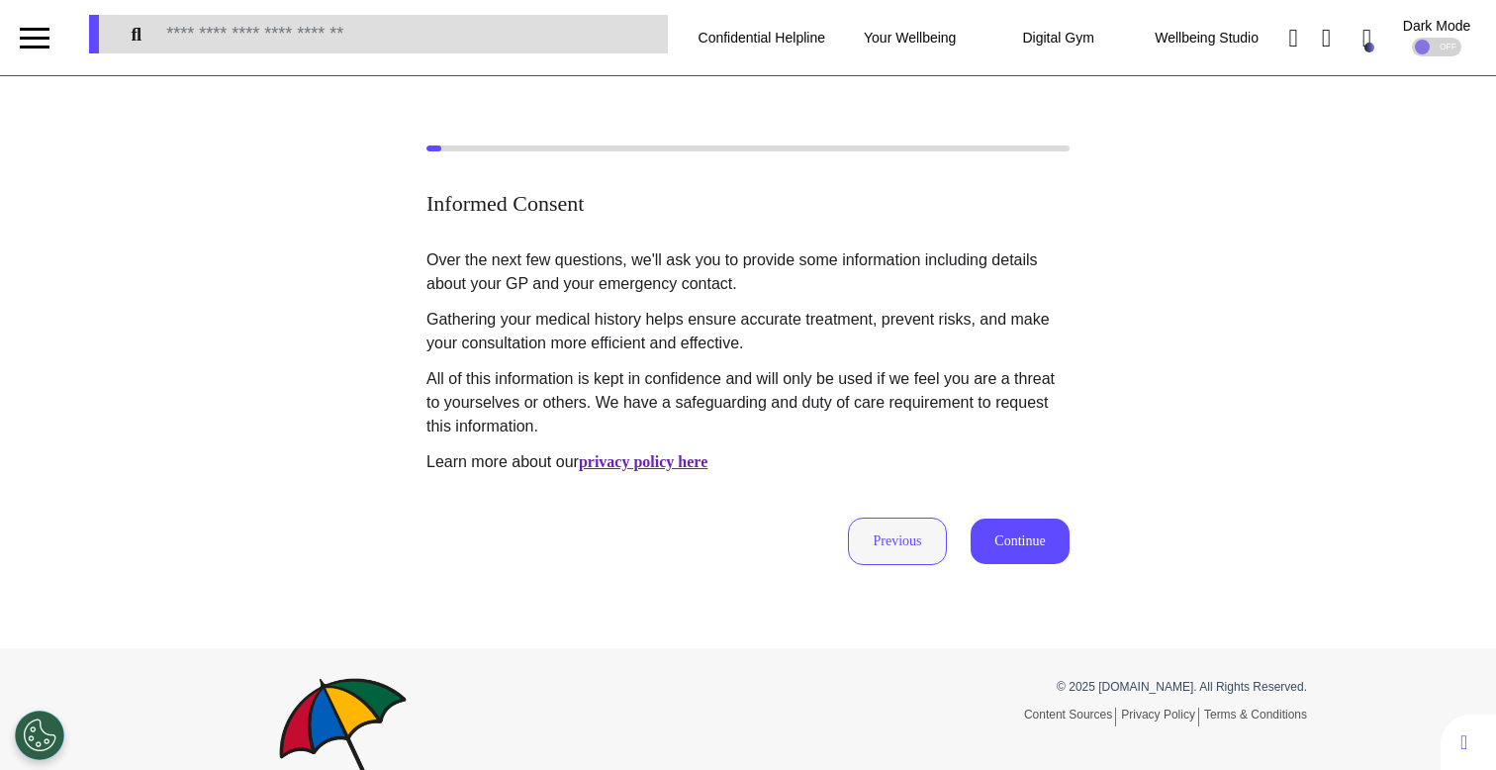
click at [911, 526] on button "Previous" at bounding box center [897, 540] width 99 height 47
click at [1000, 547] on button "Continue" at bounding box center [1019, 541] width 99 height 46
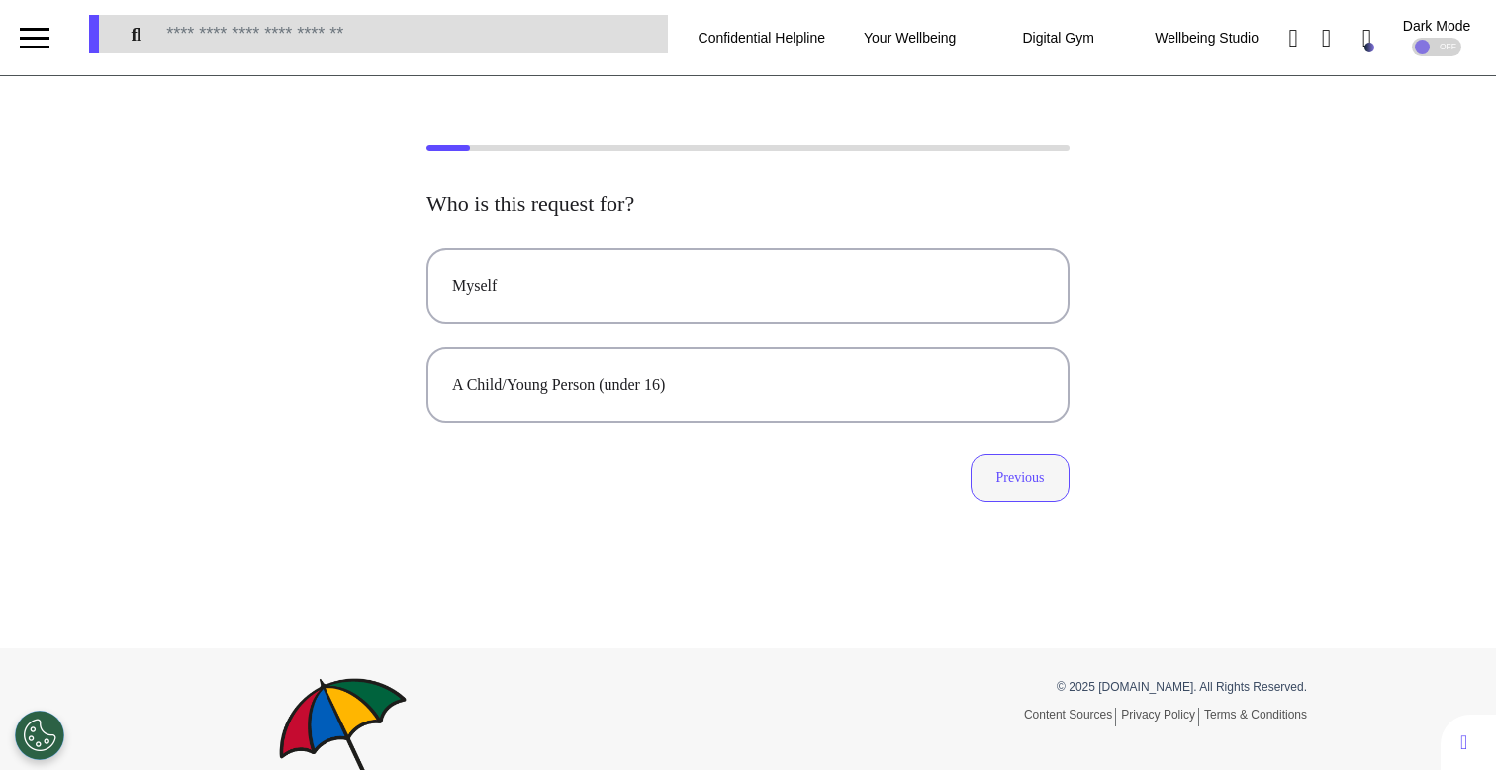
click at [1015, 487] on button "Previous" at bounding box center [1019, 477] width 99 height 47
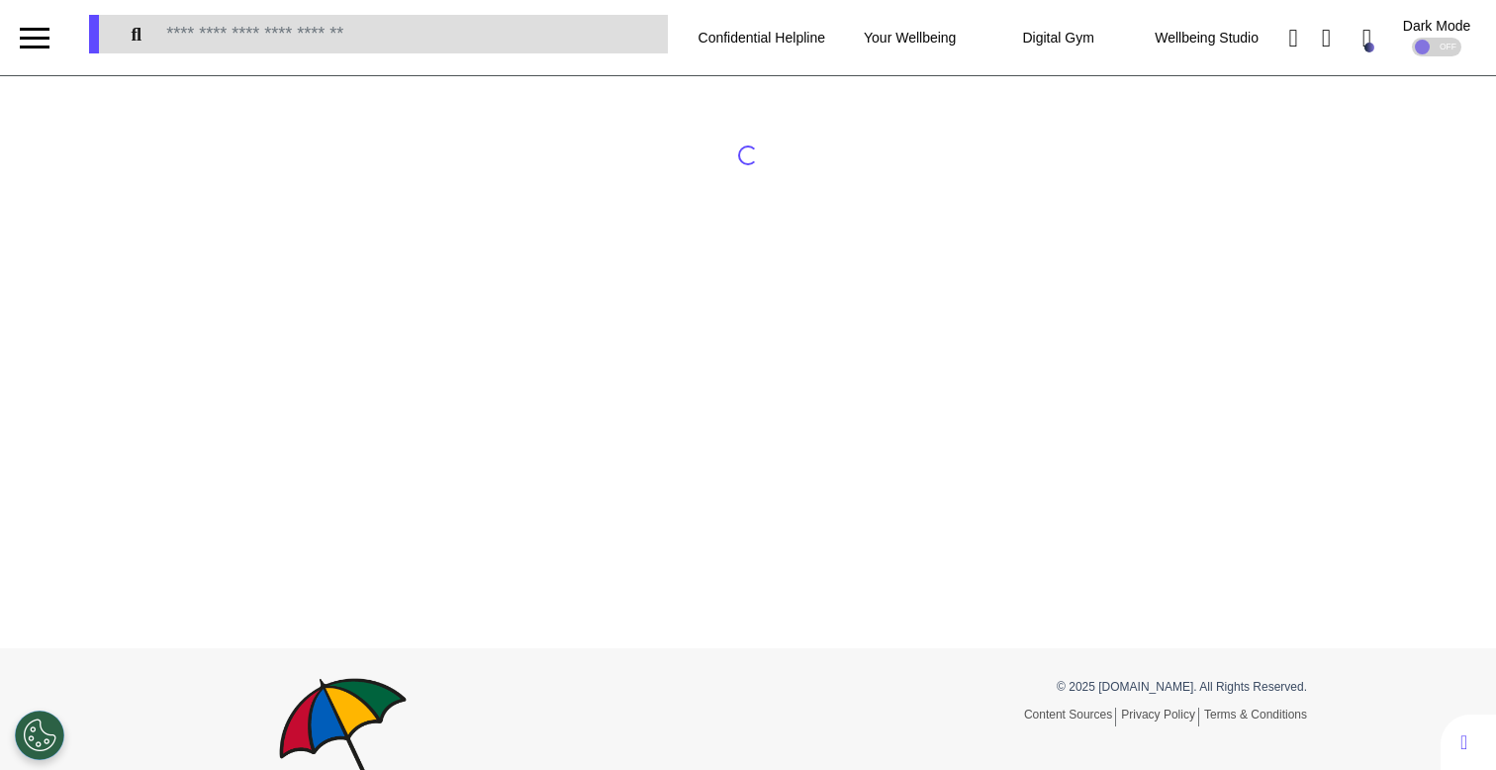
click at [35, 47] on div at bounding box center [35, 38] width 30 height 33
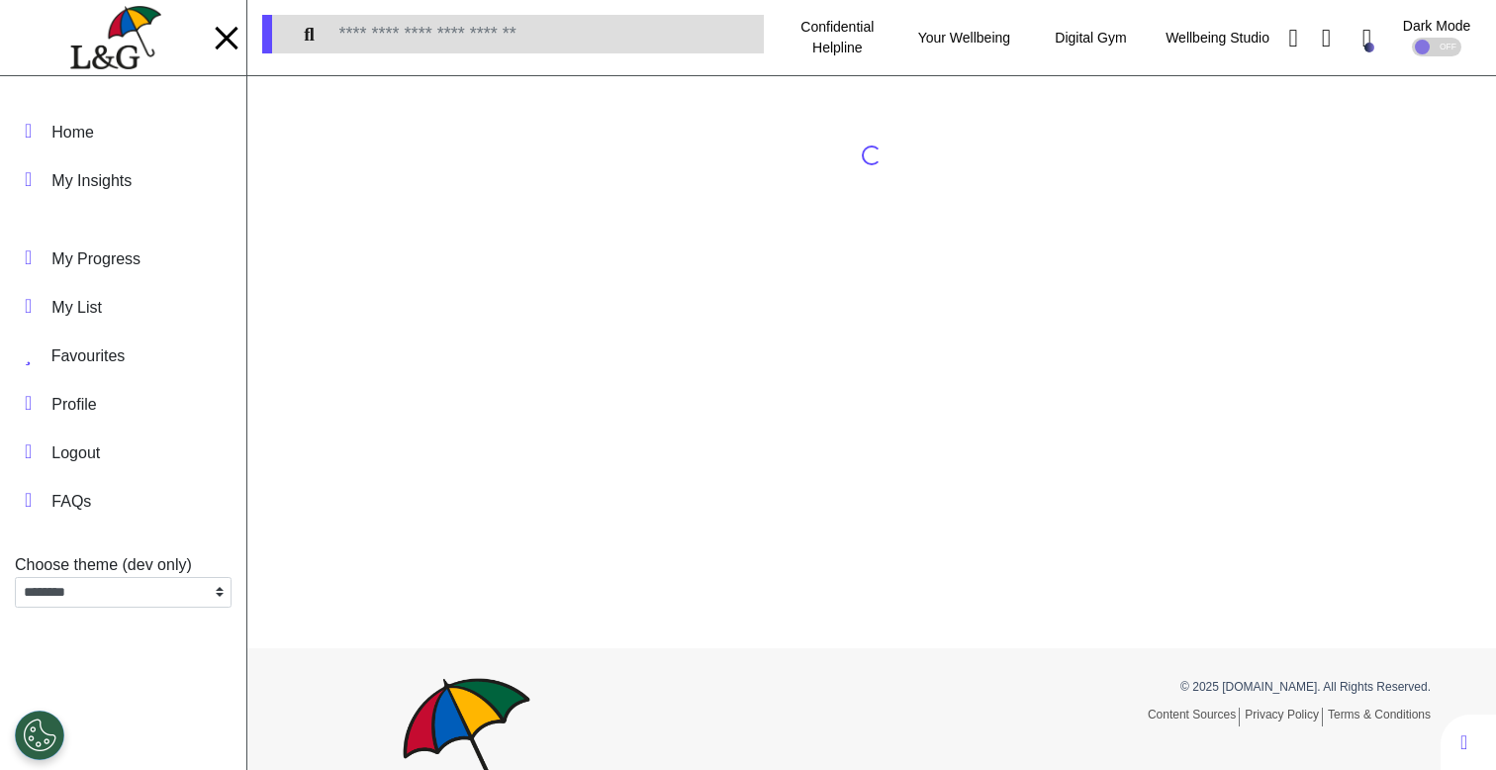
click at [132, 48] on img at bounding box center [115, 38] width 90 height 64
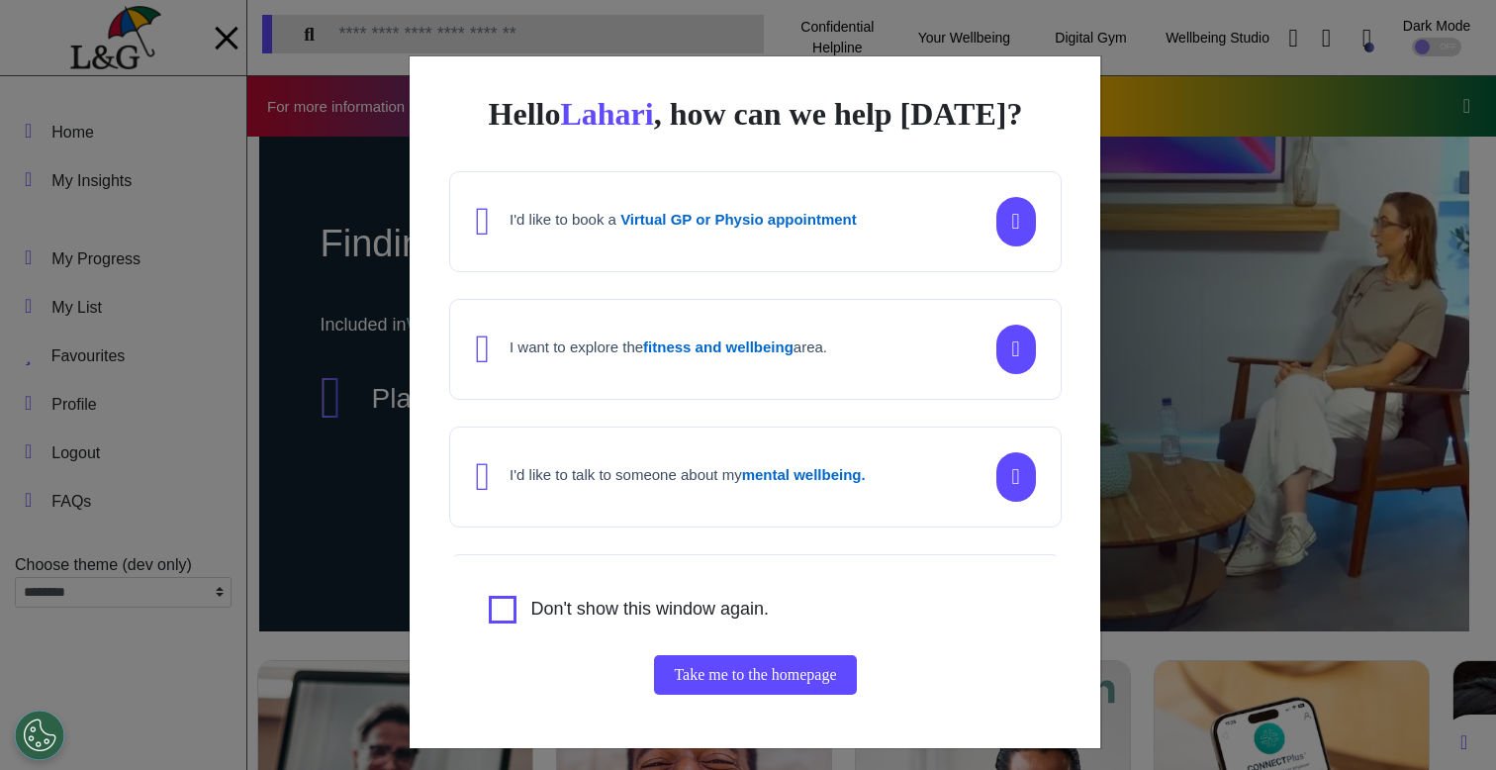
scroll to position [0, 747]
click at [351, 379] on div "Hello Lahari , how can we help today? I'd like to book a Virtual GP or Physio a…" at bounding box center [748, 385] width 1496 height 770
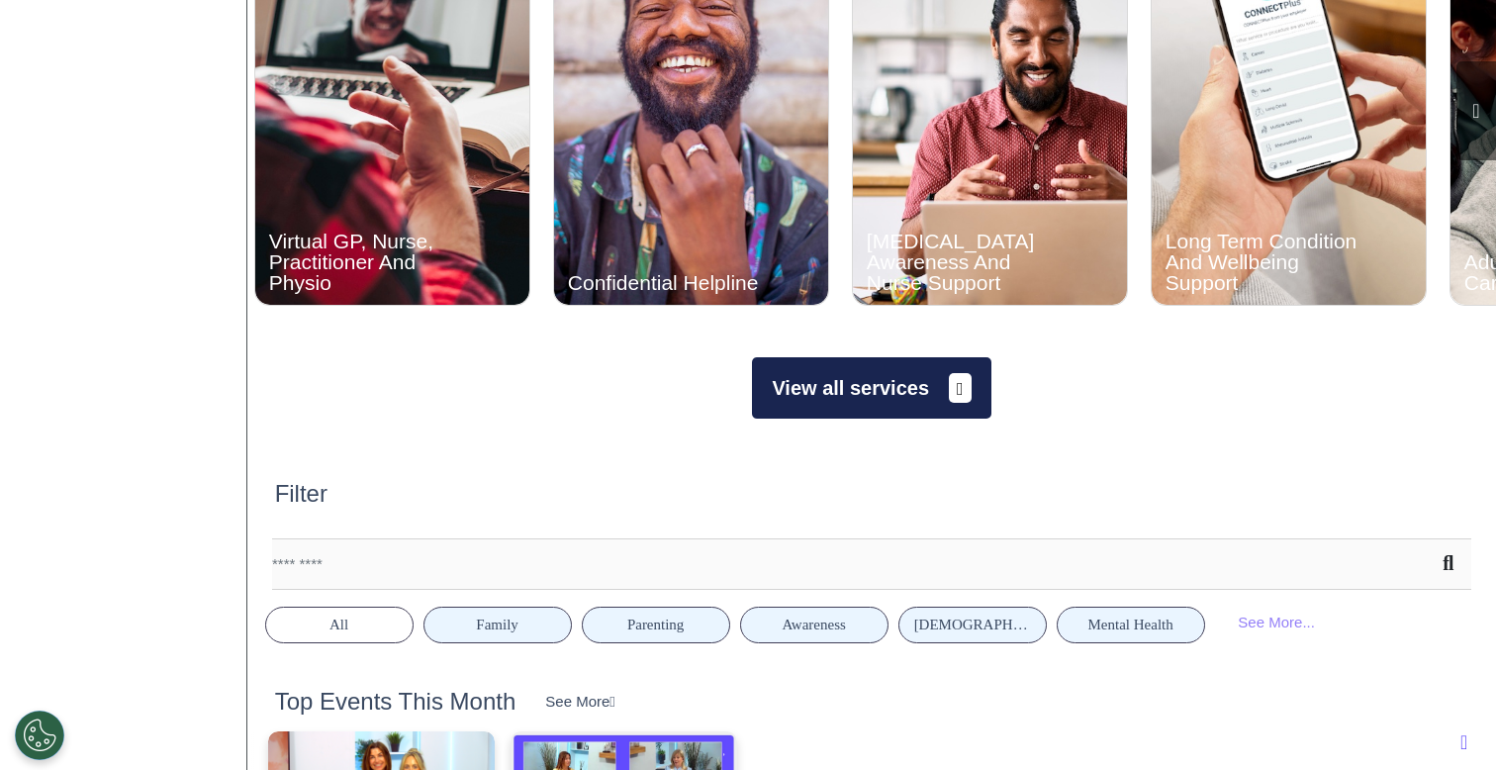
click at [827, 377] on button "View all services" at bounding box center [871, 387] width 238 height 61
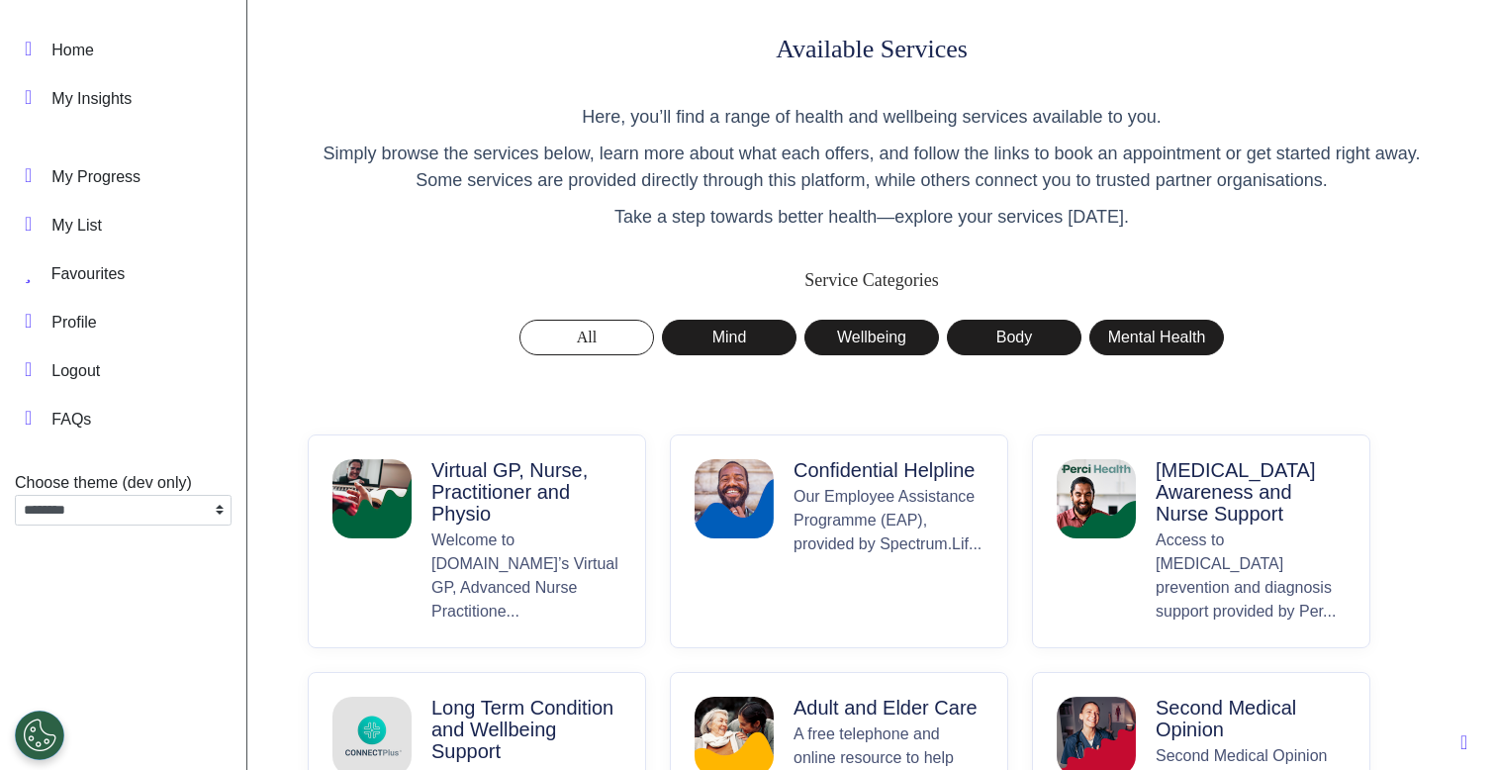
click at [450, 505] on p "Virtual GP, Nurse, Practitioner and Physio" at bounding box center [526, 491] width 190 height 65
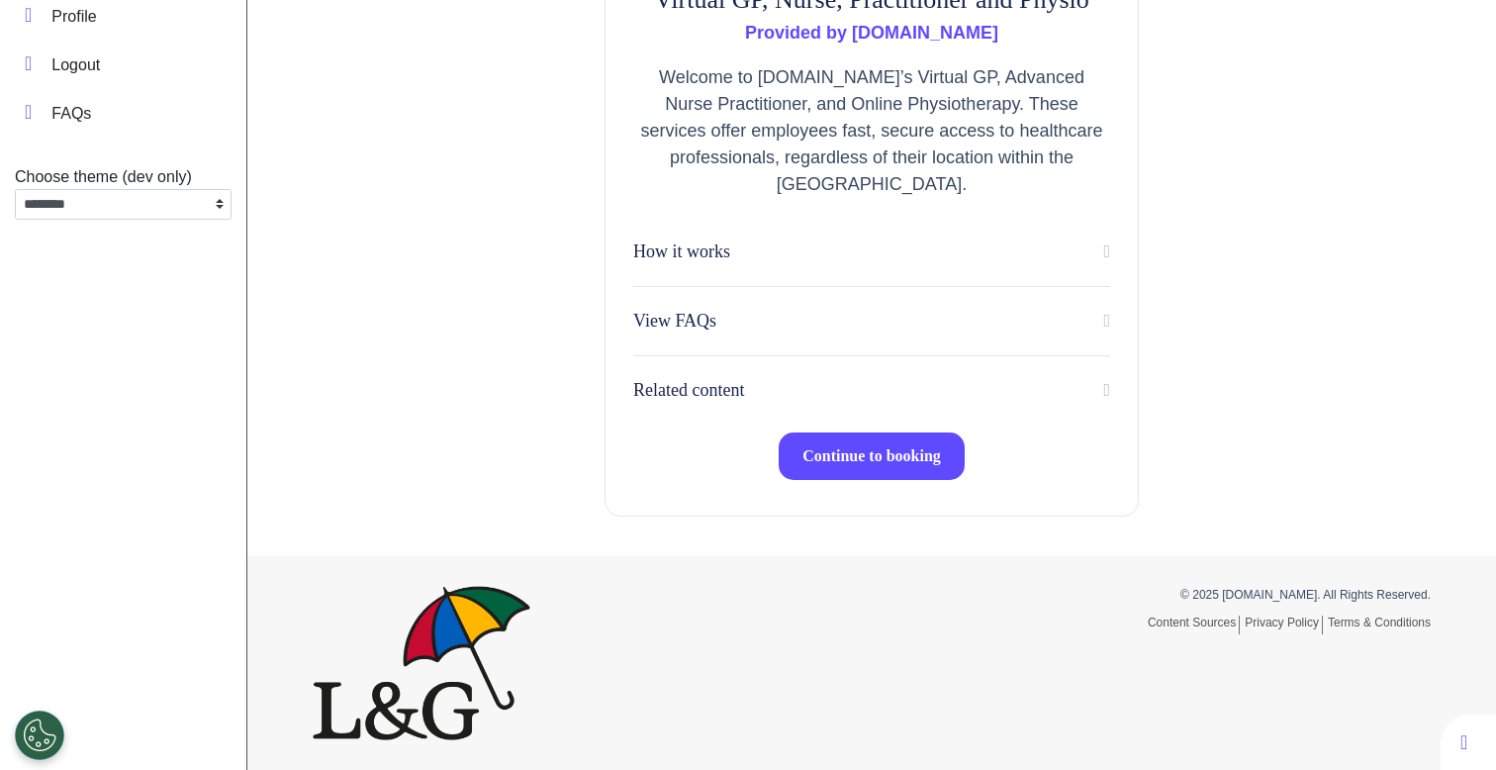
click at [871, 438] on button "Continue to booking" at bounding box center [872, 455] width 186 height 47
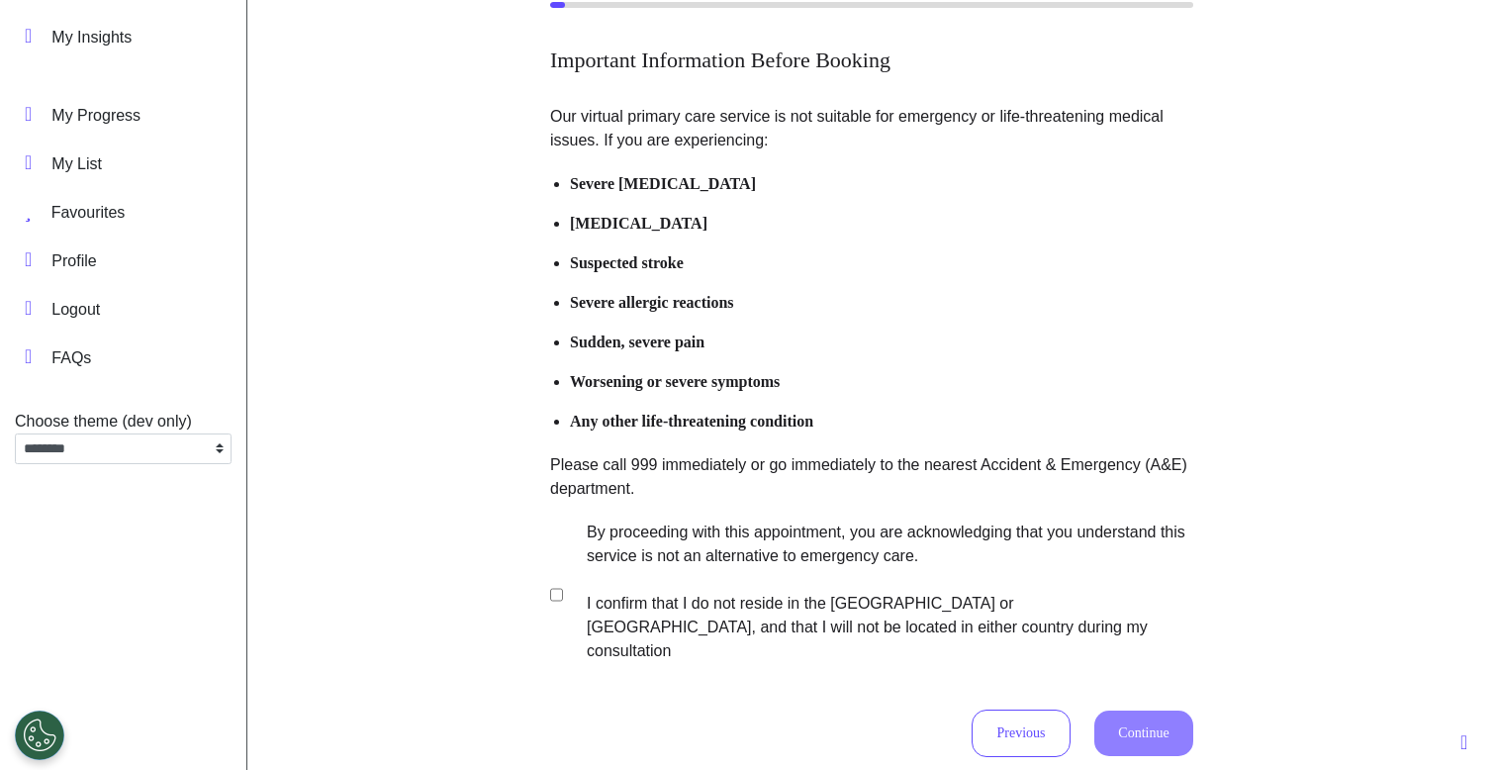
scroll to position [308, 0]
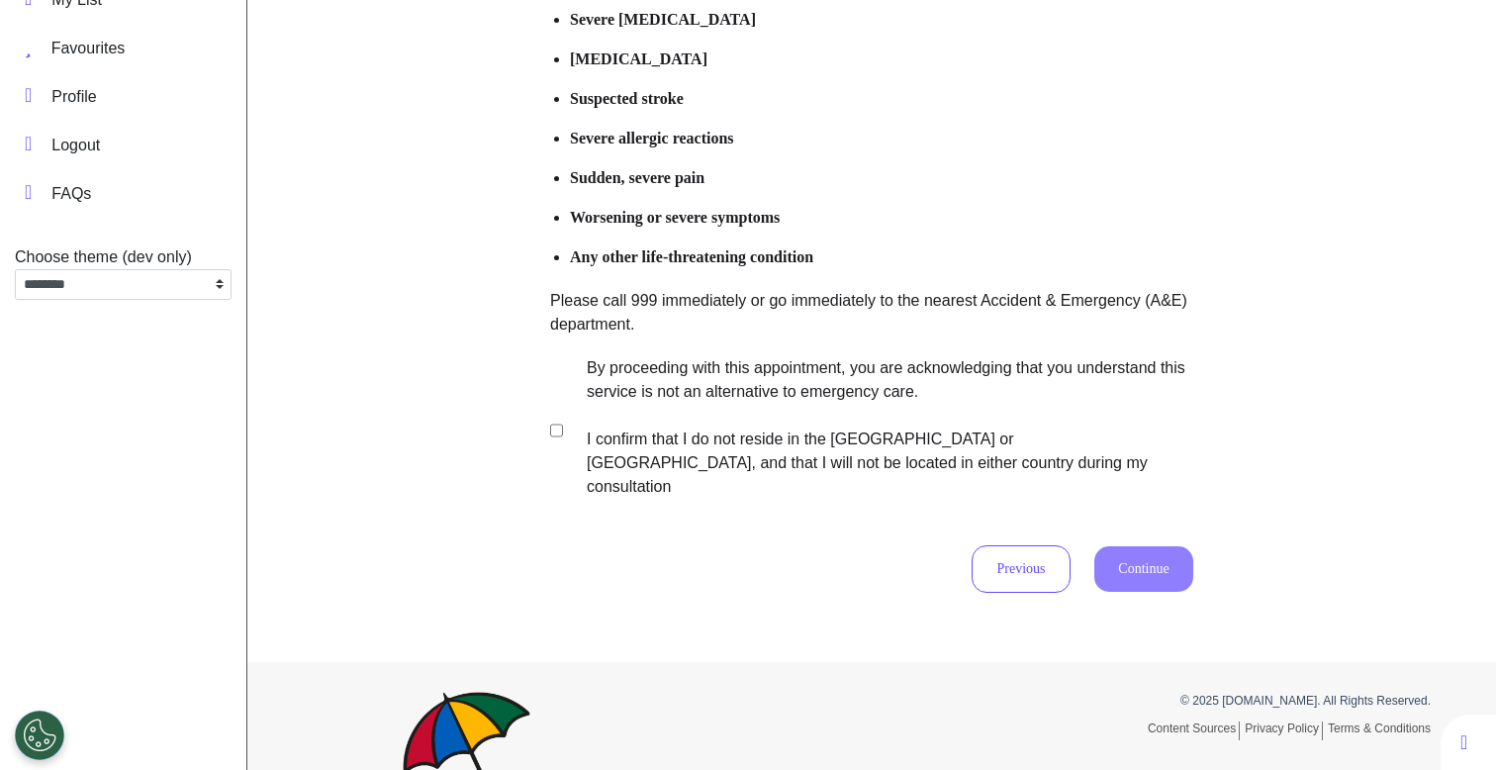
click at [713, 444] on label "By proceeding with this appointment, you are acknowledging that you understand …" at bounding box center [876, 427] width 619 height 142
click at [1120, 546] on button "Continue" at bounding box center [1143, 569] width 99 height 46
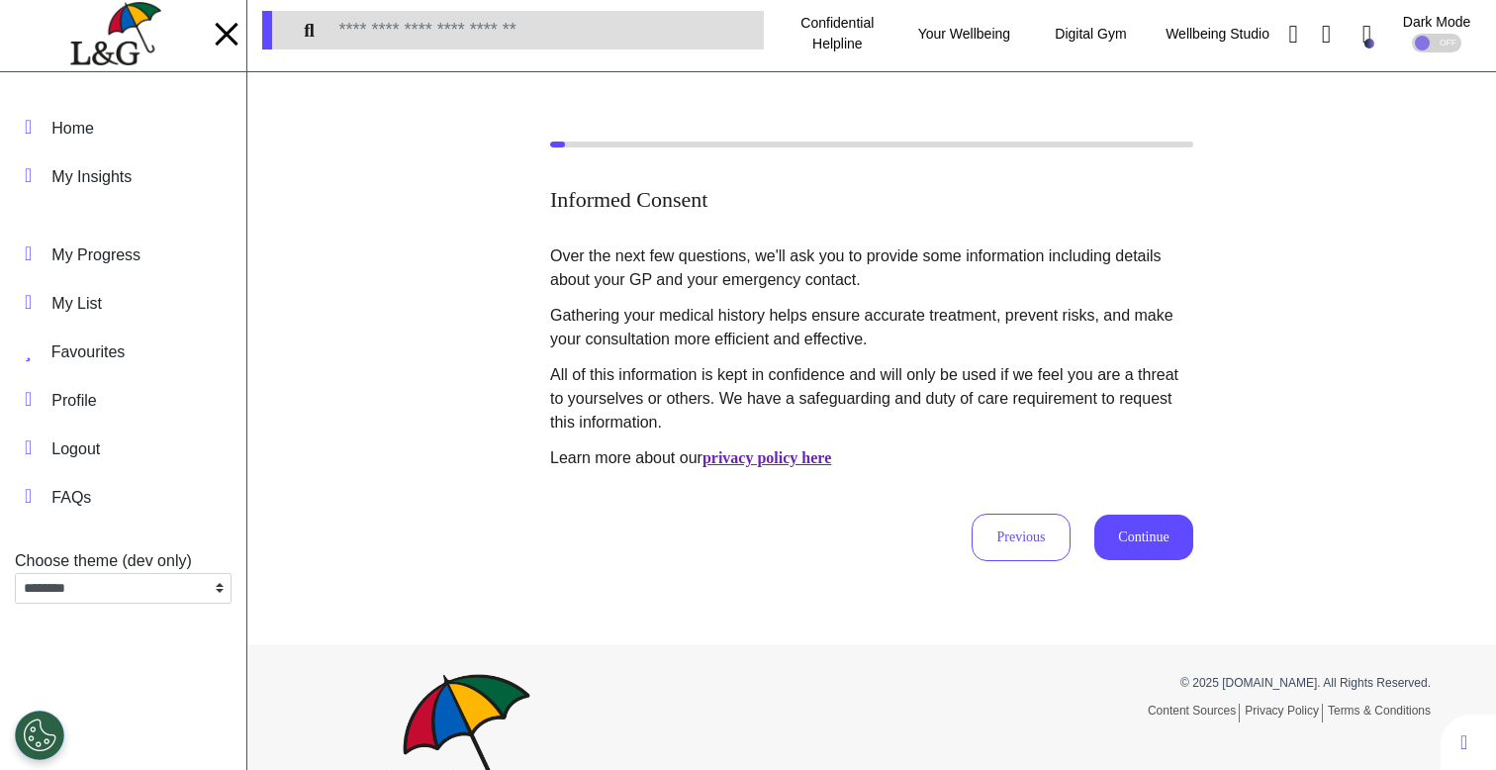
scroll to position [0, 0]
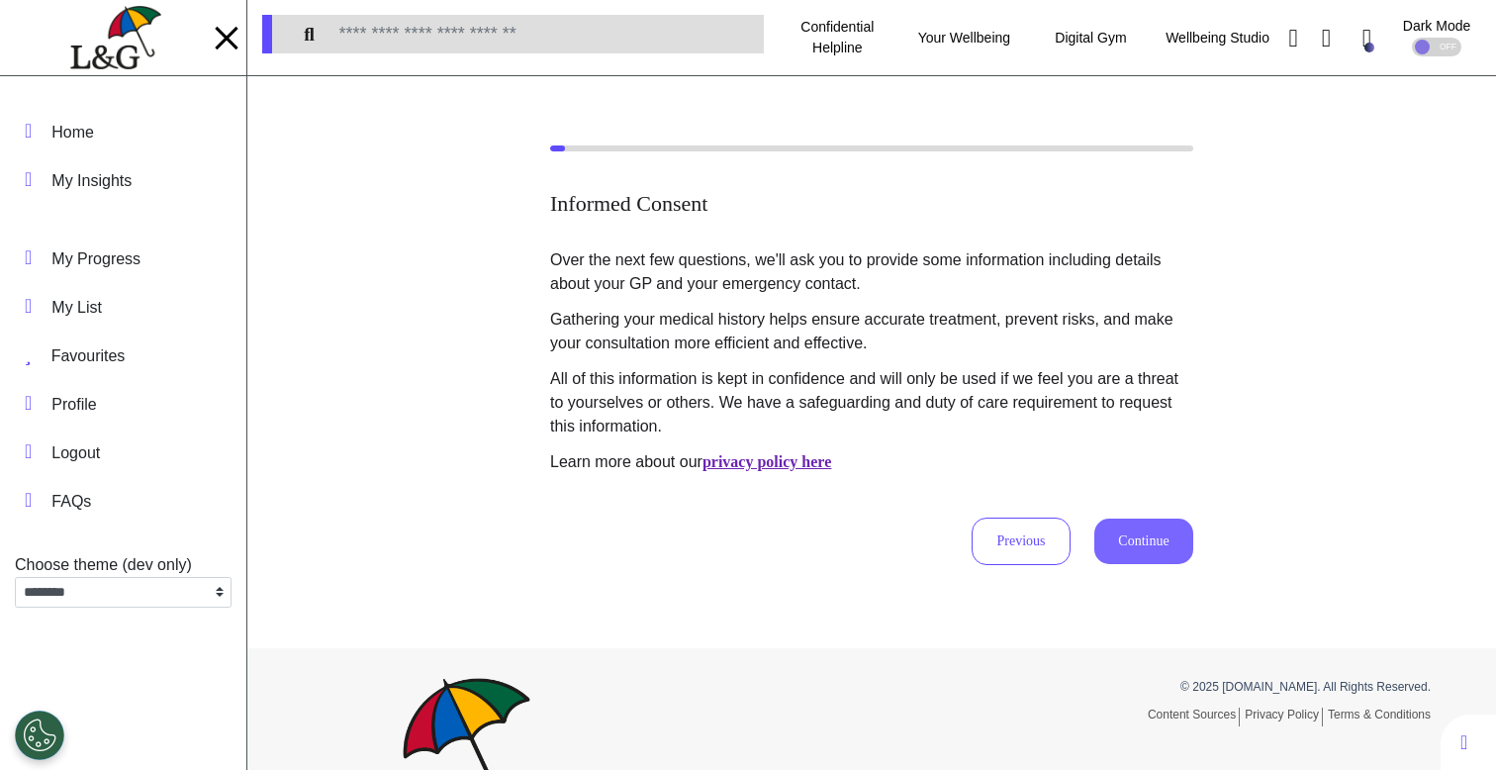
click at [1127, 549] on button "Continue" at bounding box center [1143, 541] width 99 height 46
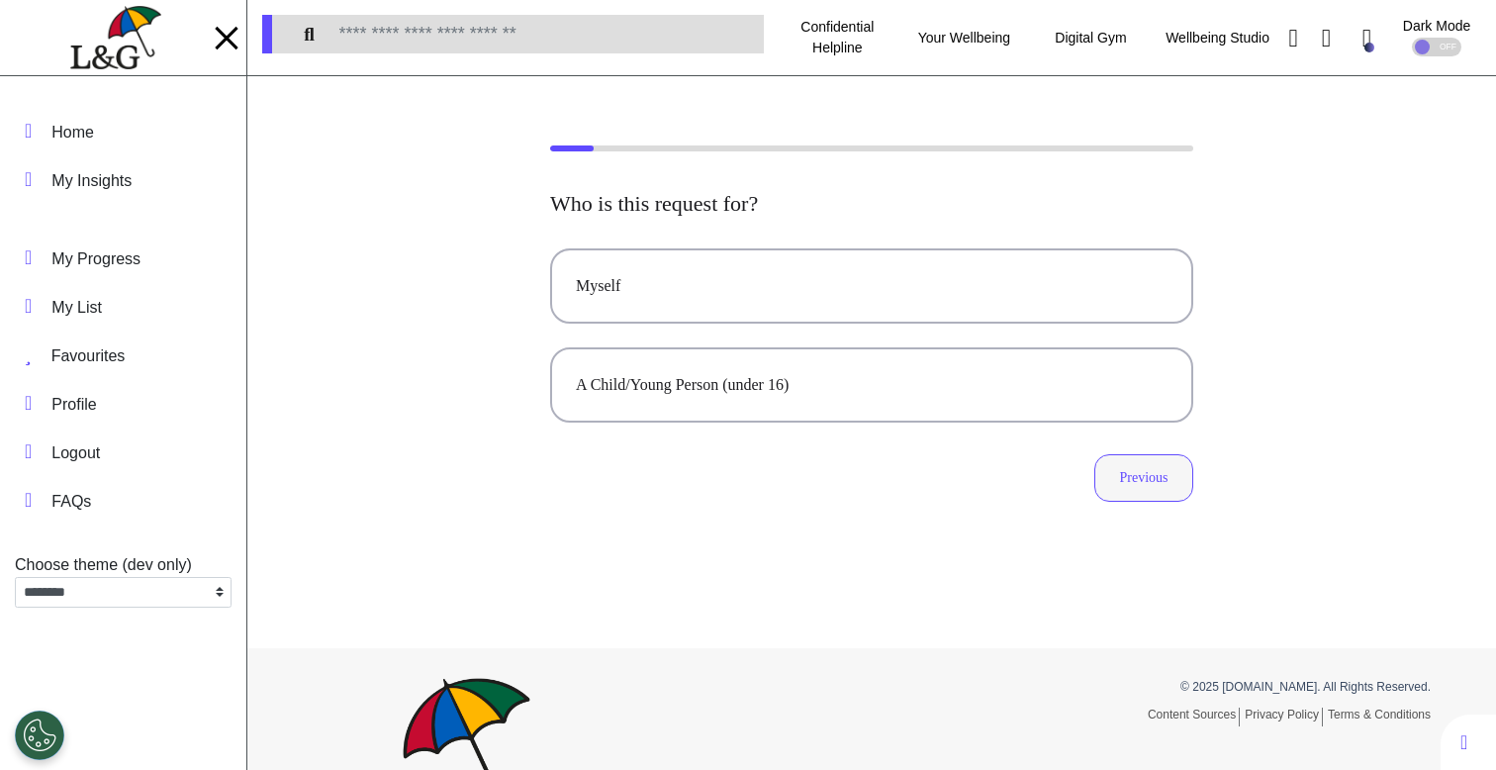
click at [1134, 487] on button "Previous" at bounding box center [1143, 477] width 99 height 47
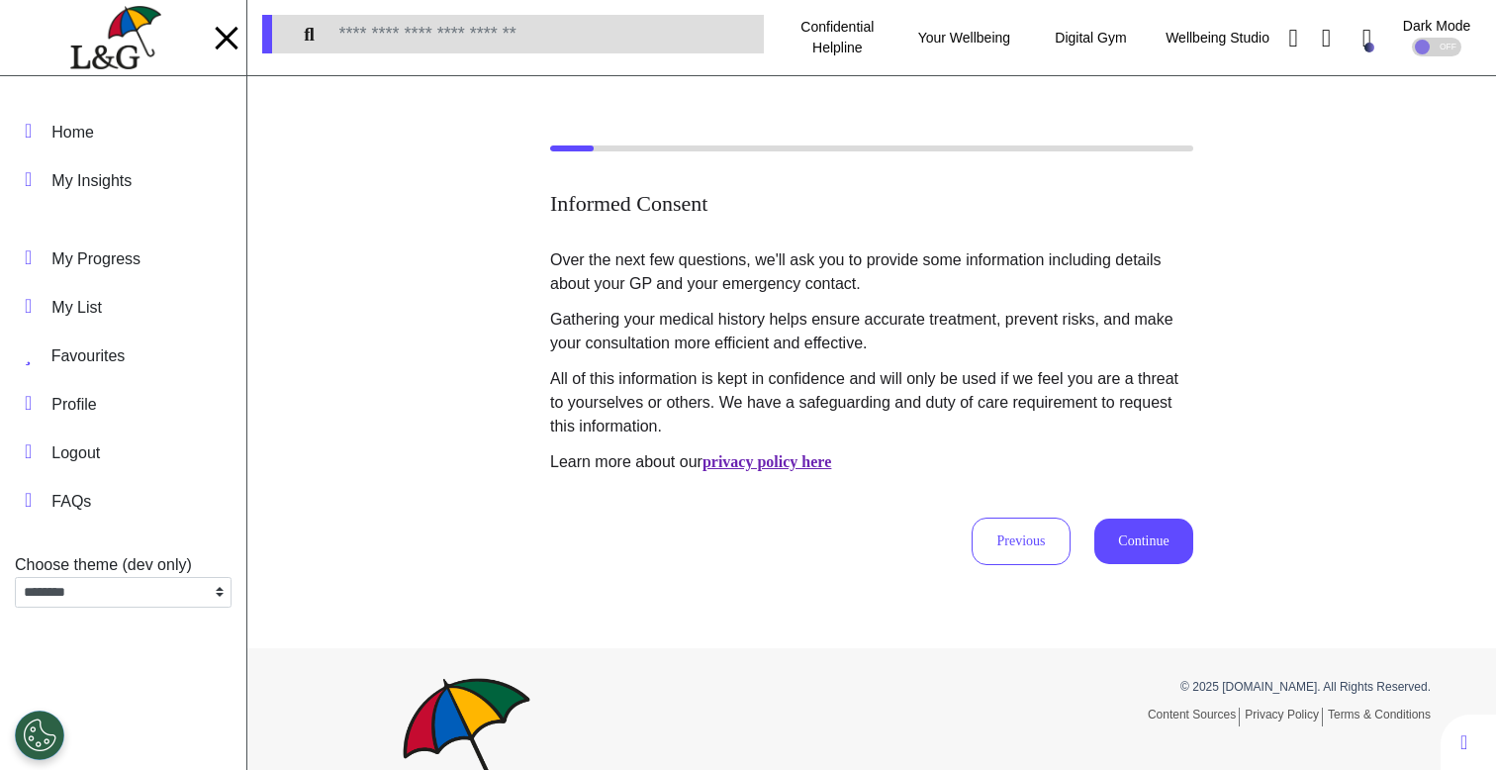
click at [442, 530] on div "Informed Consent Over the next few questions, we'll ask you to provide some inf…" at bounding box center [871, 354] width 1248 height 419
drag, startPoint x: 442, startPoint y: 530, endPoint x: 1196, endPoint y: 8, distance: 917.1
click at [0, 0] on div "**********" at bounding box center [748, 431] width 1496 height 862
click at [1024, 546] on button "Previous" at bounding box center [1020, 540] width 99 height 47
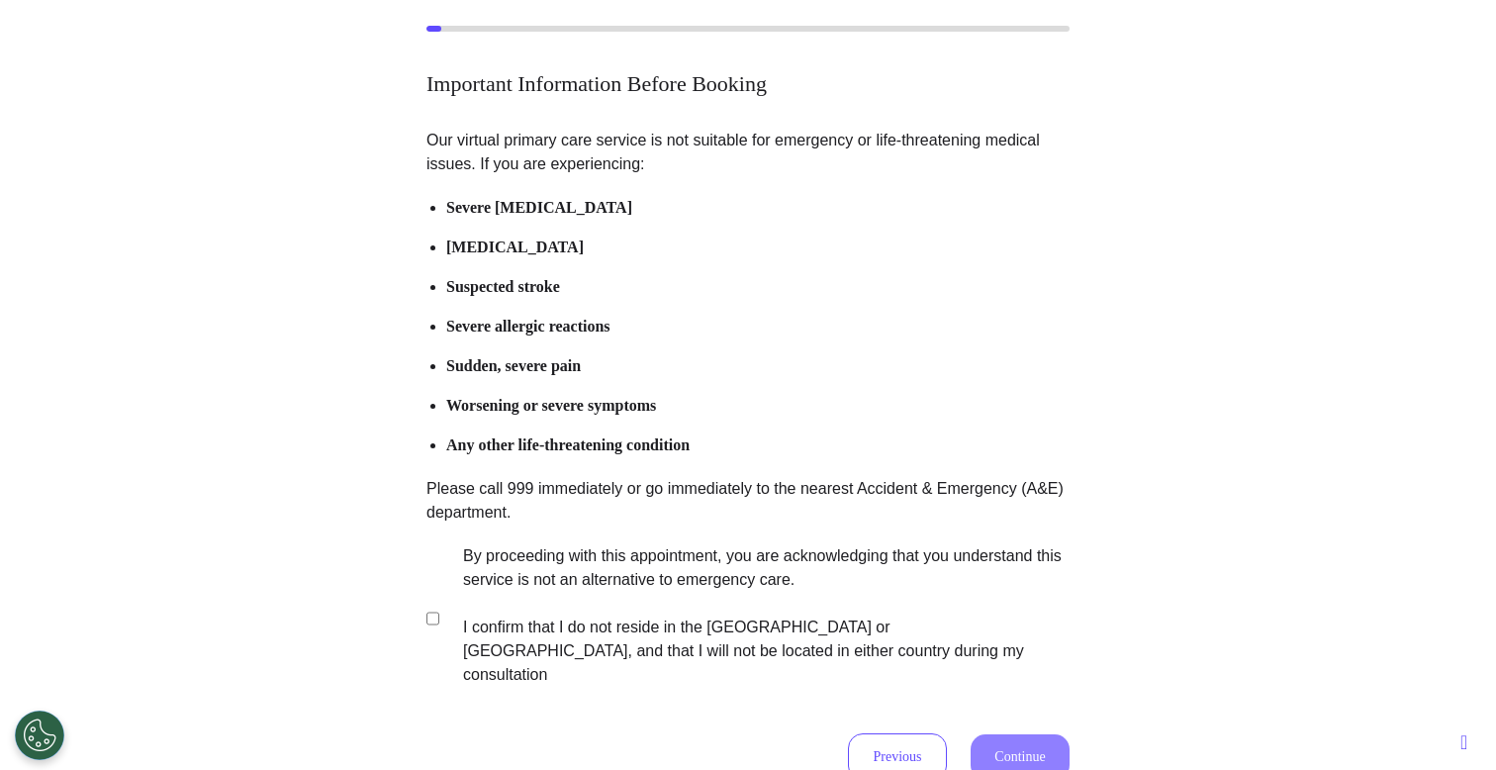
scroll to position [121, 0]
click at [687, 561] on label "By proceeding with this appointment, you are acknowledging that you understand …" at bounding box center [752, 614] width 619 height 142
click at [987, 733] on button "Continue" at bounding box center [1019, 756] width 99 height 46
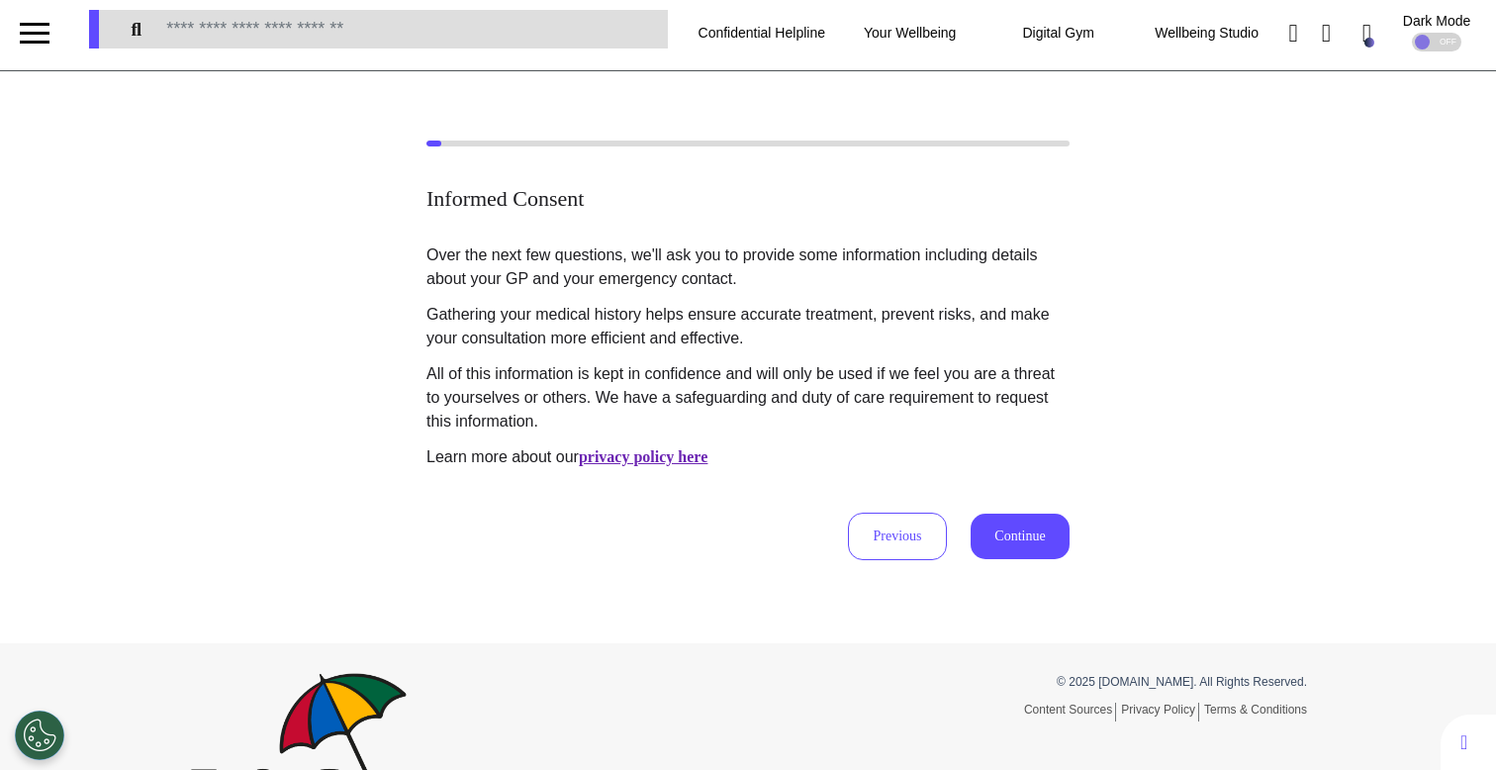
scroll to position [0, 0]
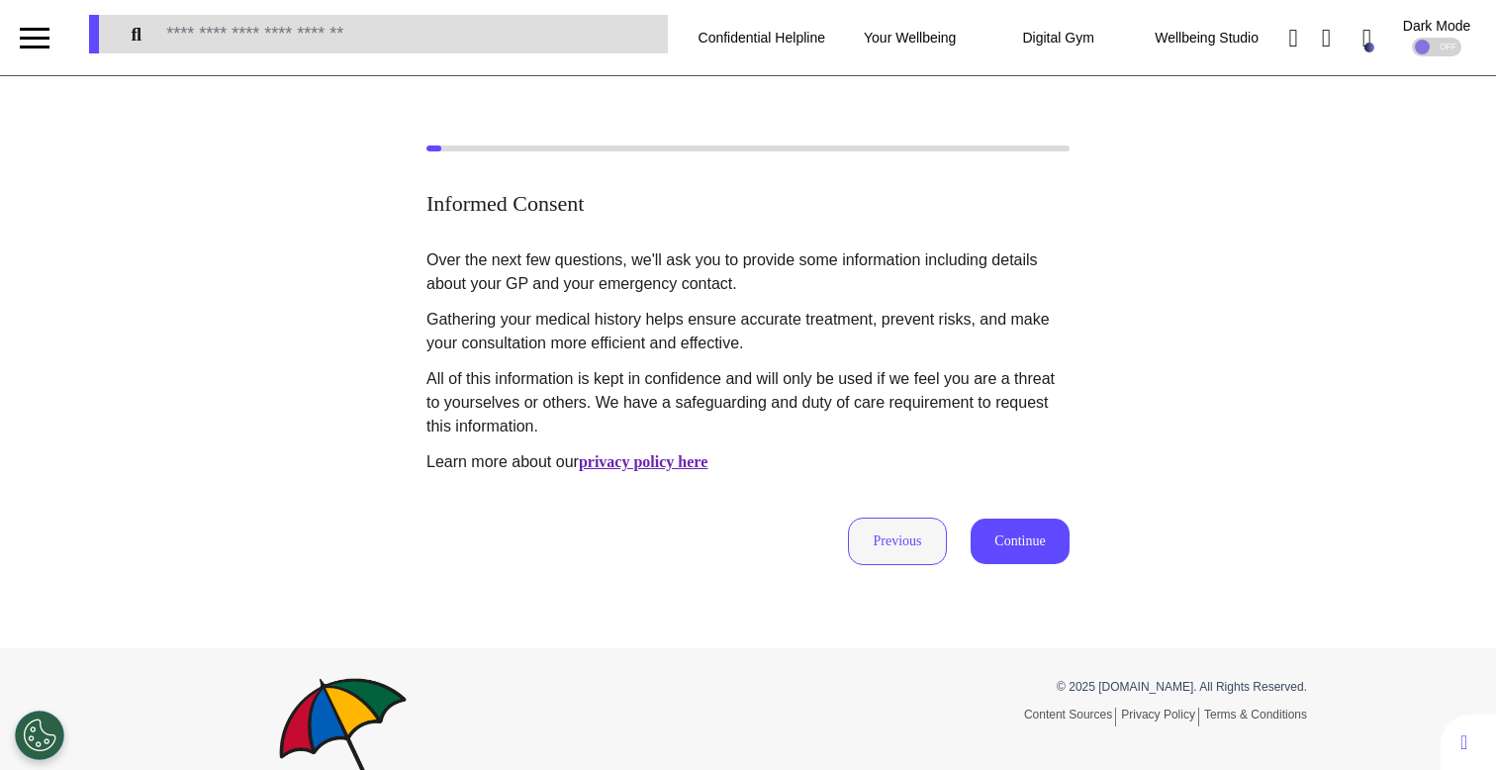
click at [905, 532] on button "Previous" at bounding box center [897, 540] width 99 height 47
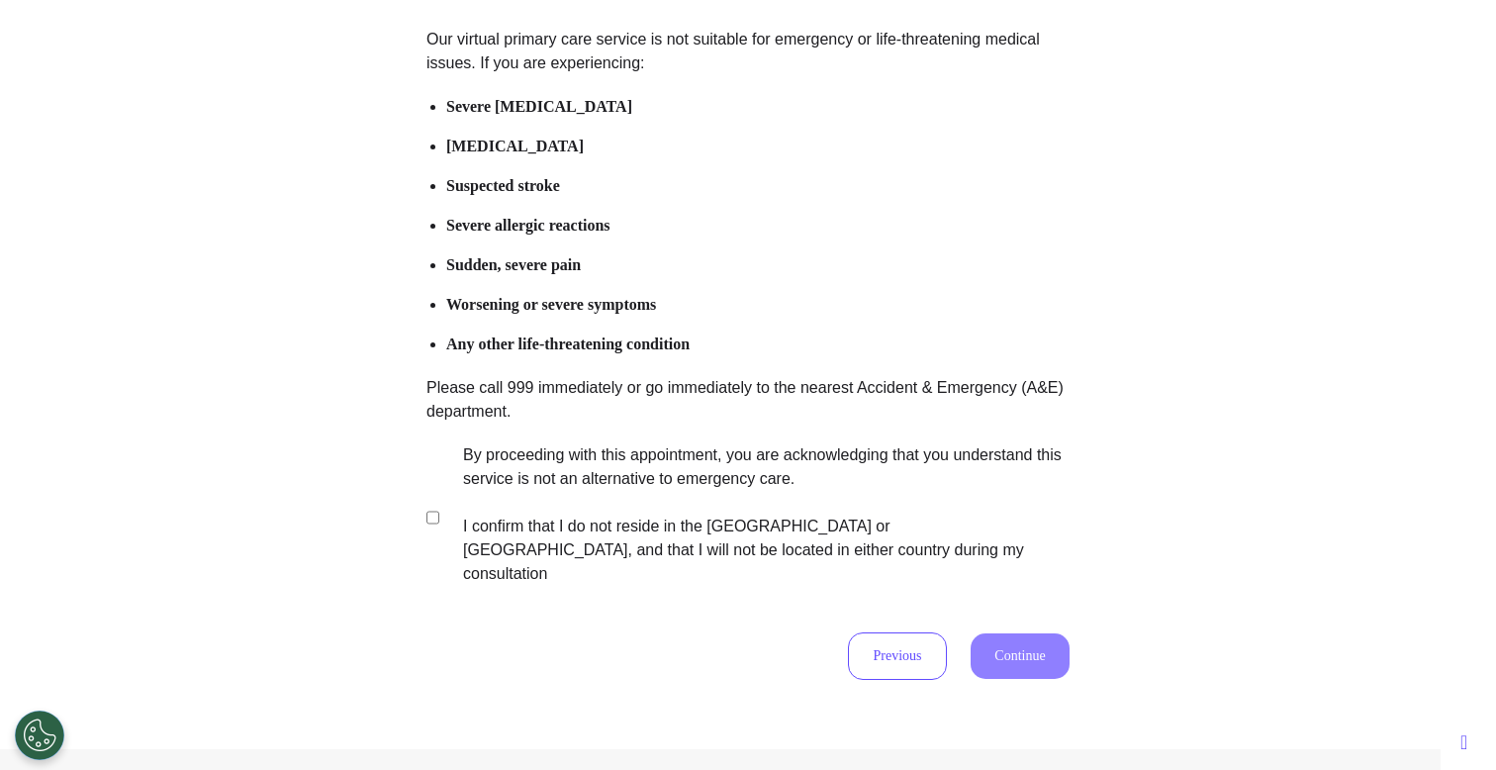
scroll to position [238, 0]
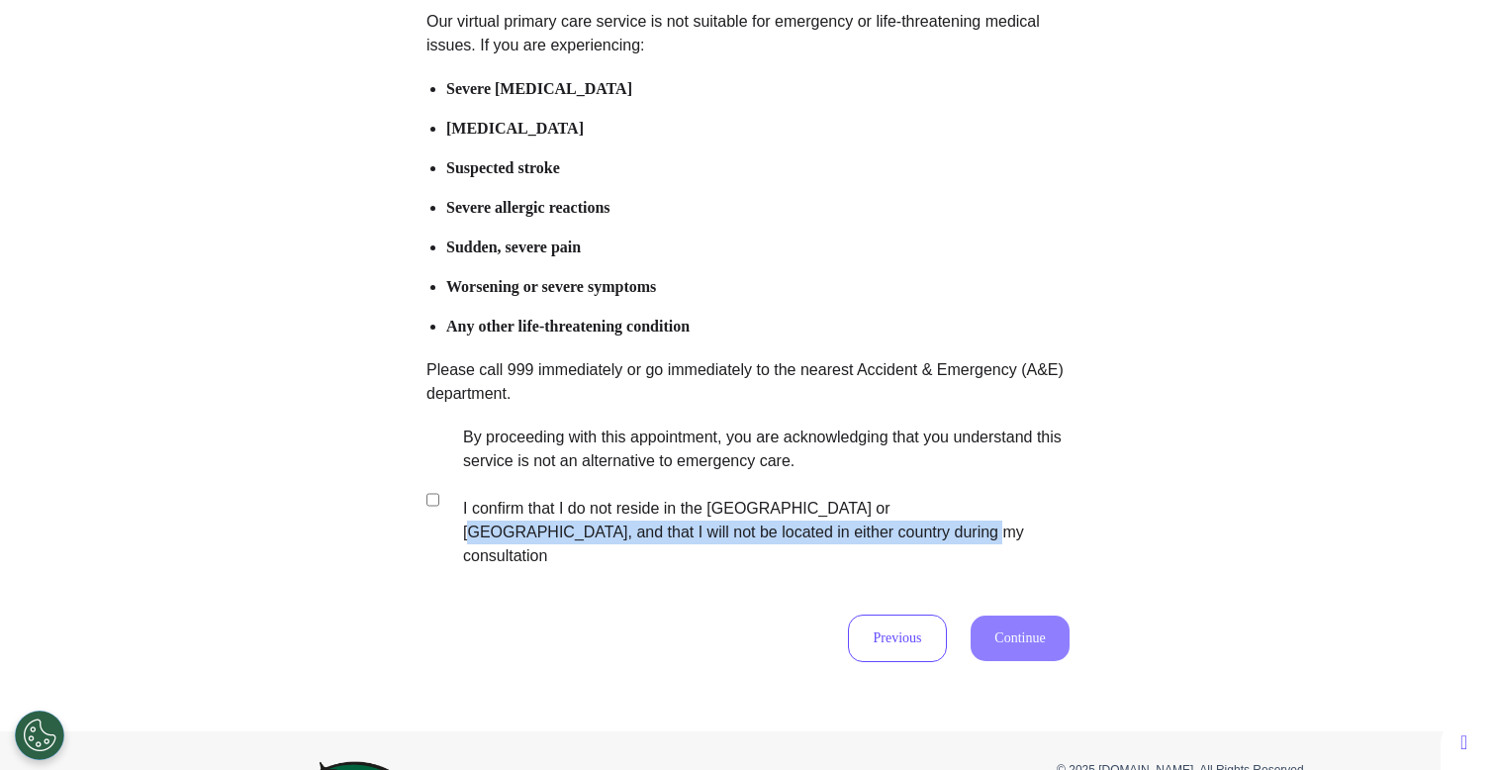
drag, startPoint x: 937, startPoint y: 536, endPoint x: 879, endPoint y: 518, distance: 60.1
click at [879, 518] on label "By proceeding with this appointment, you are acknowledging that you understand …" at bounding box center [752, 496] width 619 height 142
click at [785, 480] on label "By proceeding with this appointment, you are acknowledging that you understand …" at bounding box center [752, 496] width 619 height 142
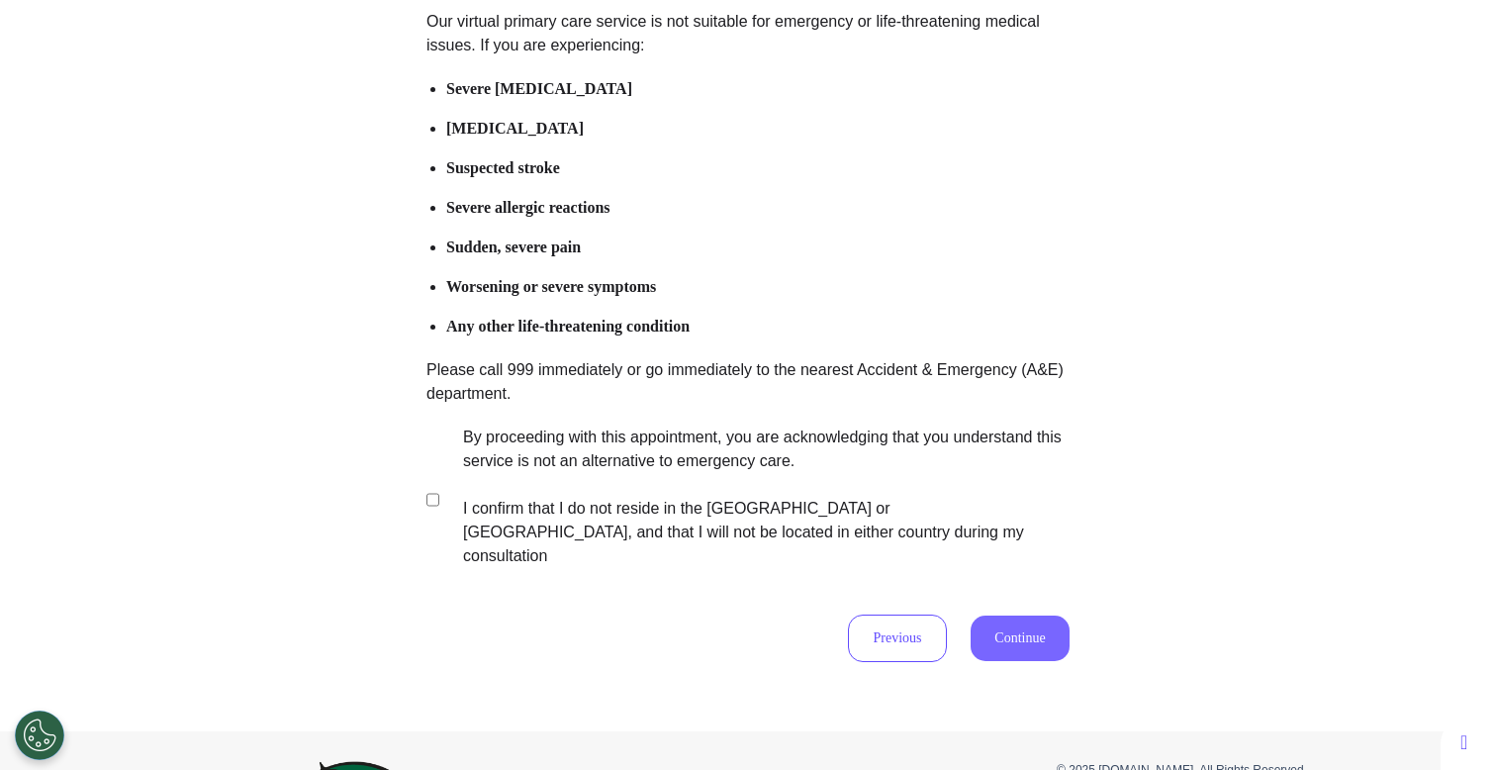
click at [1001, 615] on button "Continue" at bounding box center [1019, 638] width 99 height 46
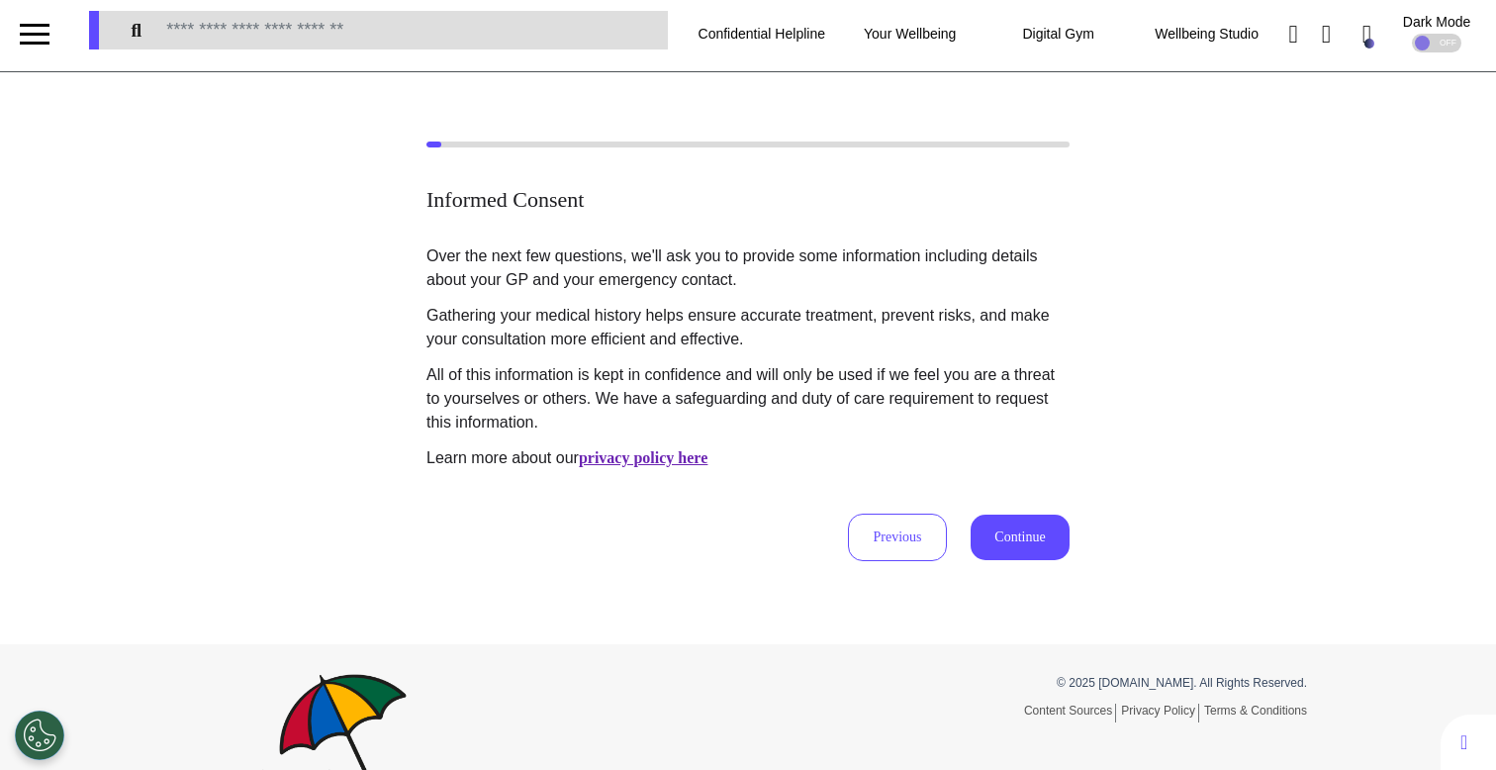
scroll to position [0, 0]
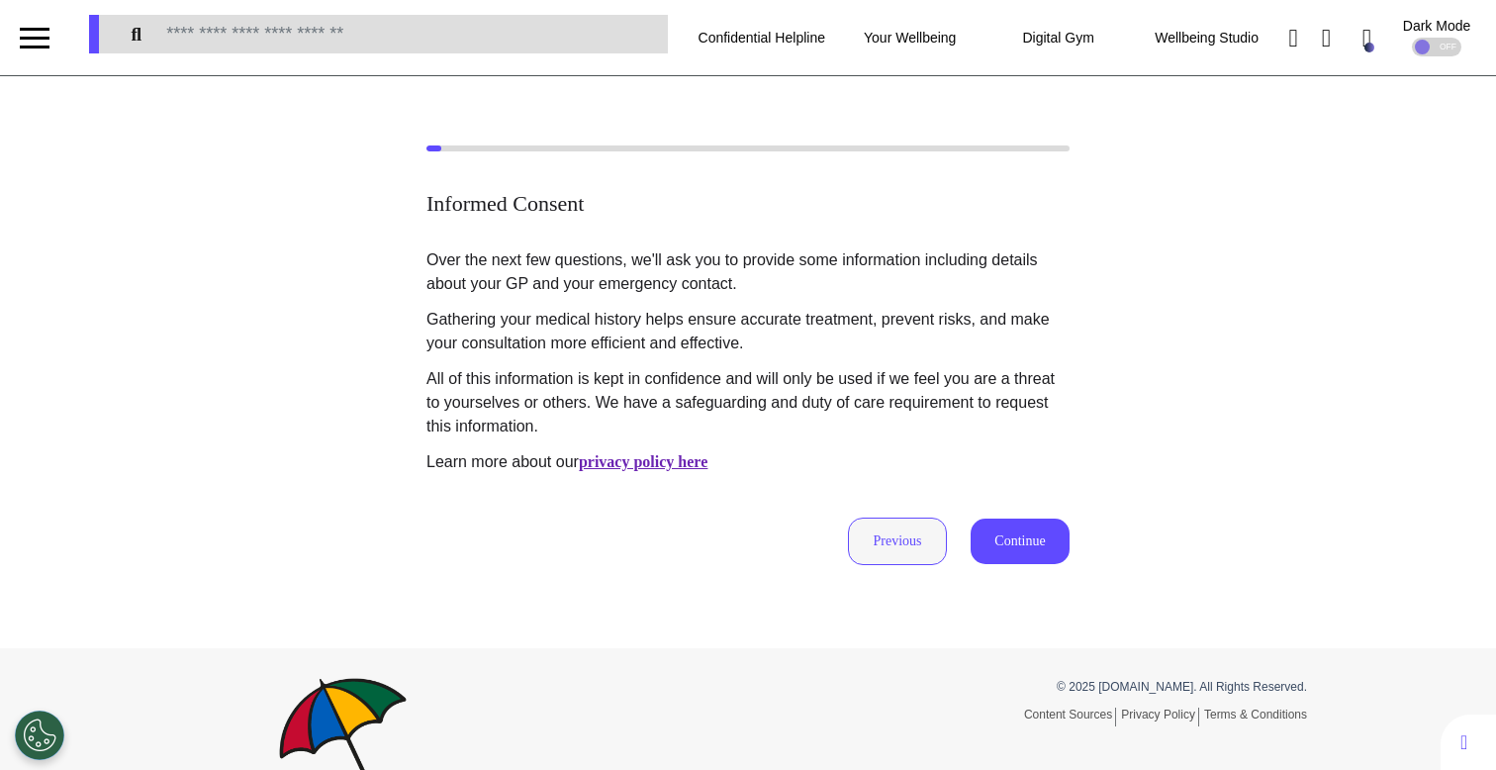
click at [889, 537] on button "Previous" at bounding box center [897, 540] width 99 height 47
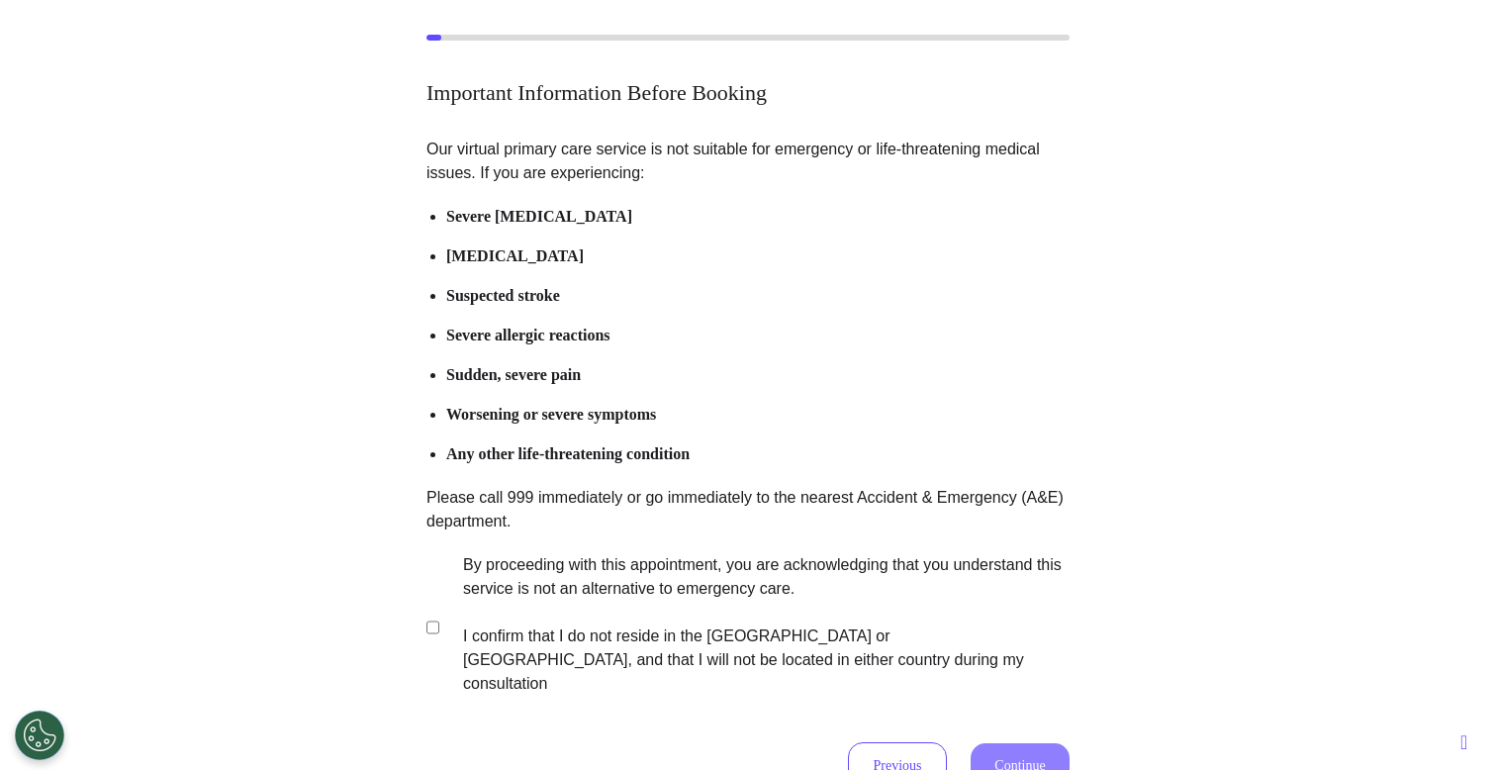
scroll to position [255, 0]
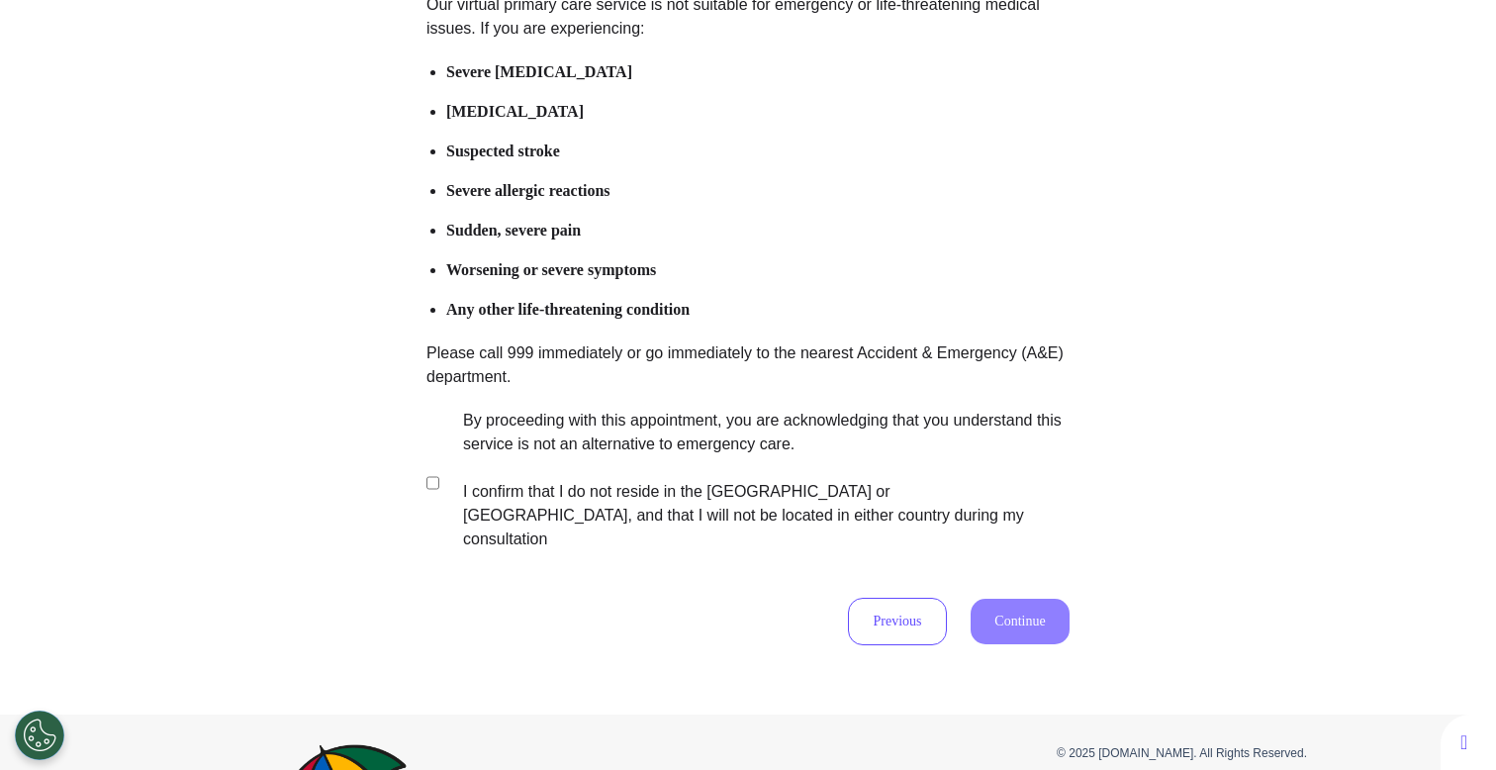
click at [741, 450] on label "By proceeding with this appointment, you are acknowledging that you understand …" at bounding box center [752, 480] width 619 height 142
click at [1024, 599] on button "Continue" at bounding box center [1019, 622] width 99 height 46
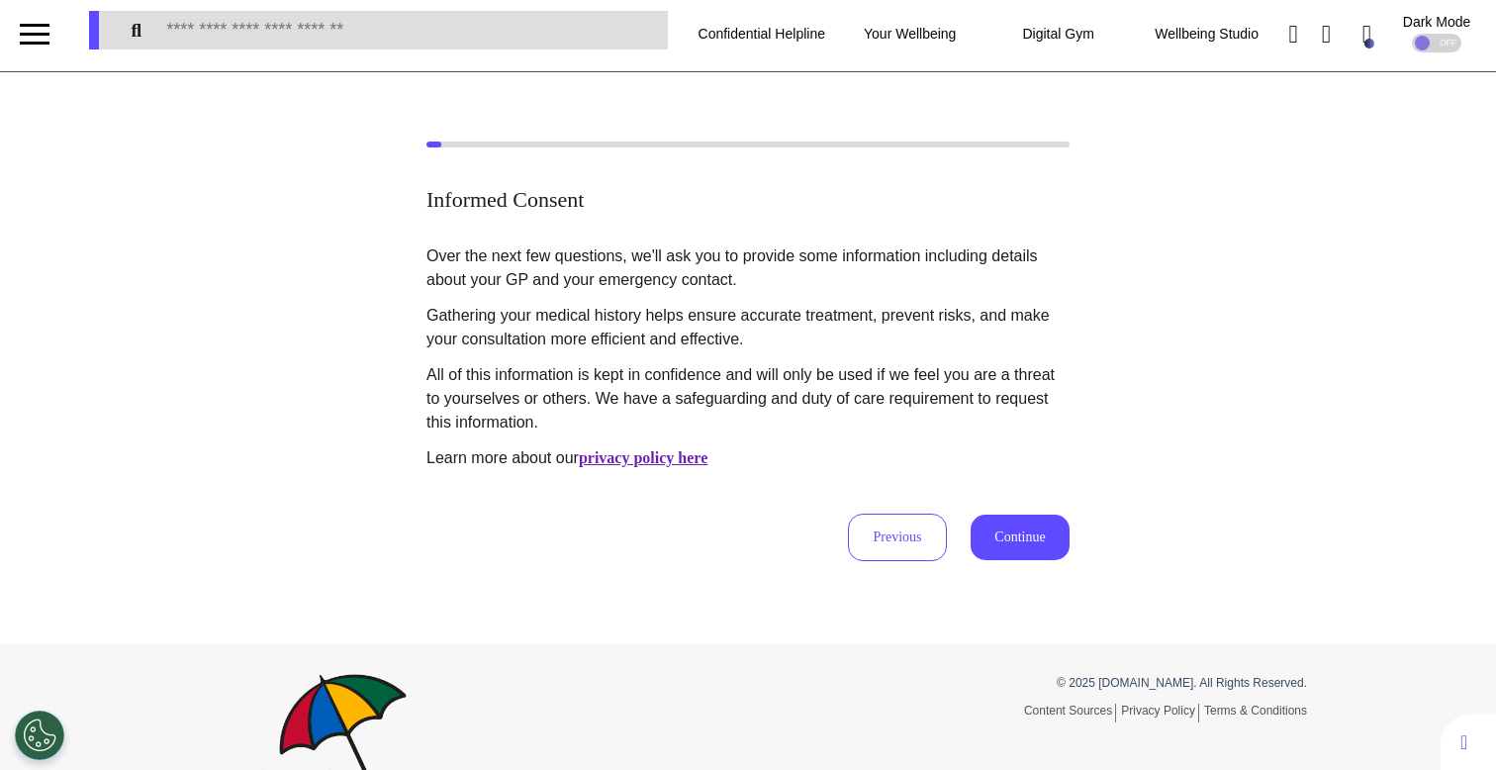
scroll to position [0, 0]
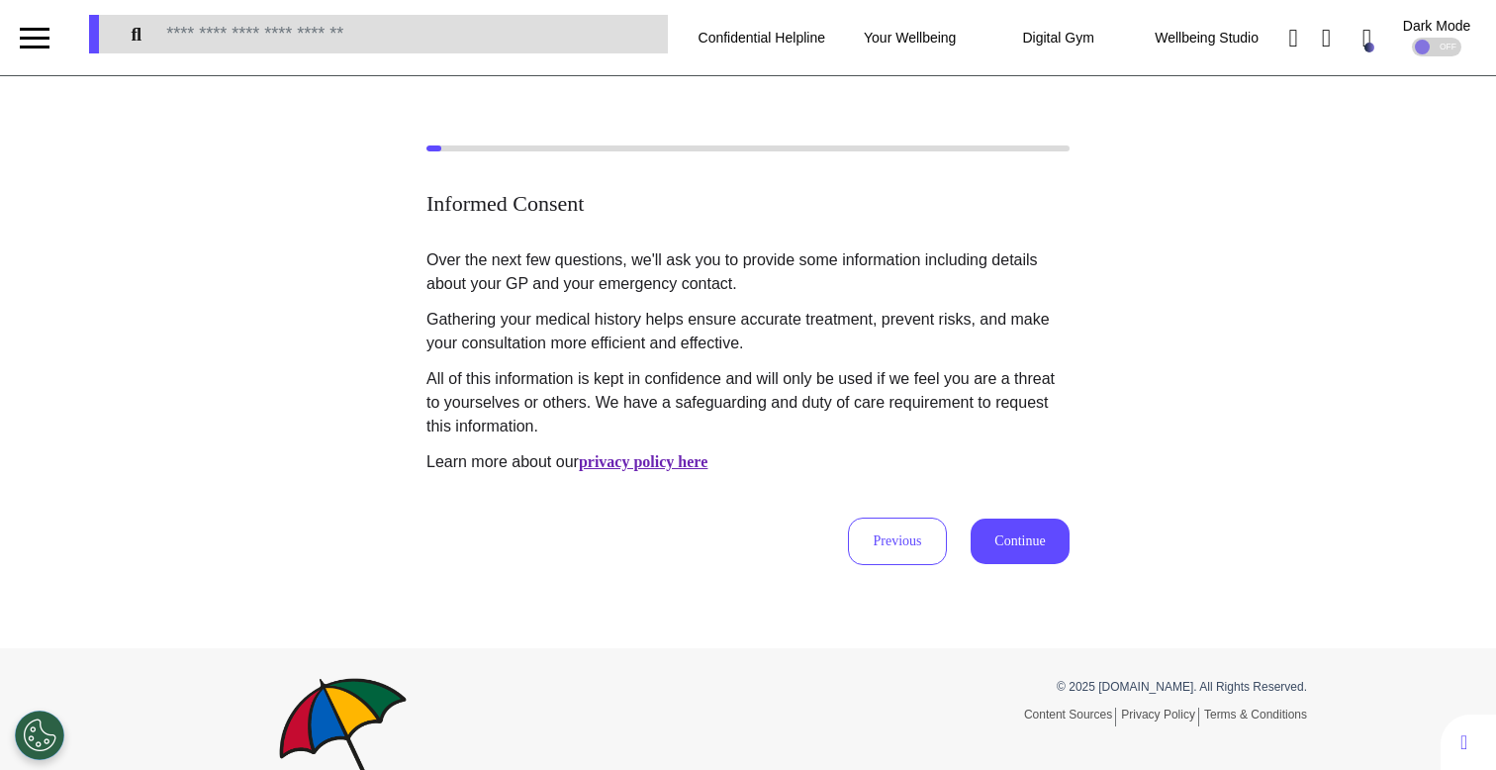
click at [782, 561] on div "Previous Continue" at bounding box center [747, 540] width 643 height 47
click at [900, 549] on button "Previous" at bounding box center [897, 540] width 99 height 47
click at [919, 548] on button "Previous" at bounding box center [897, 540] width 99 height 47
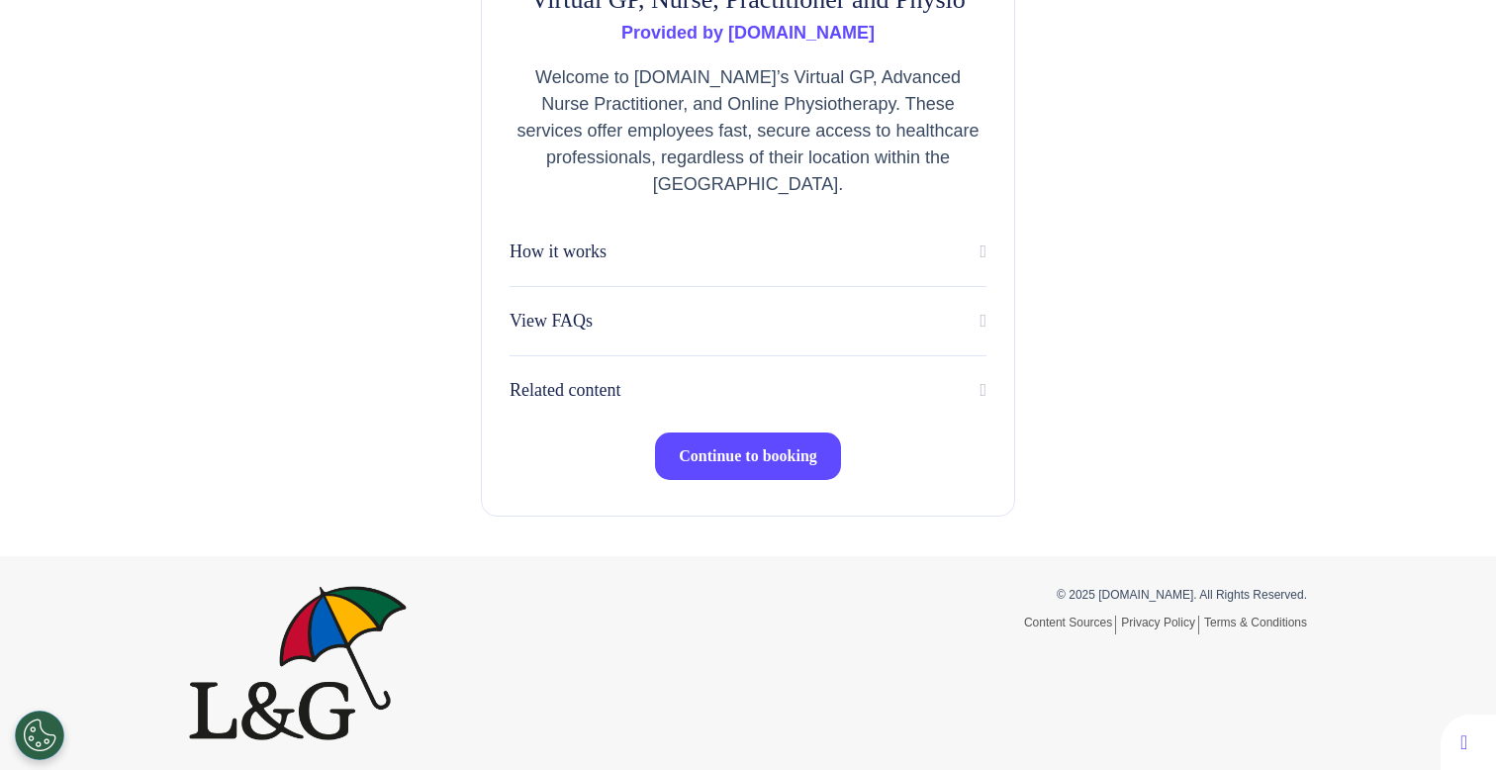
click at [729, 447] on span "Continue to booking" at bounding box center [748, 455] width 138 height 17
click at [752, 468] on button "Continue to booking" at bounding box center [748, 455] width 186 height 47
click at [768, 466] on button "Continue to booking" at bounding box center [748, 455] width 186 height 47
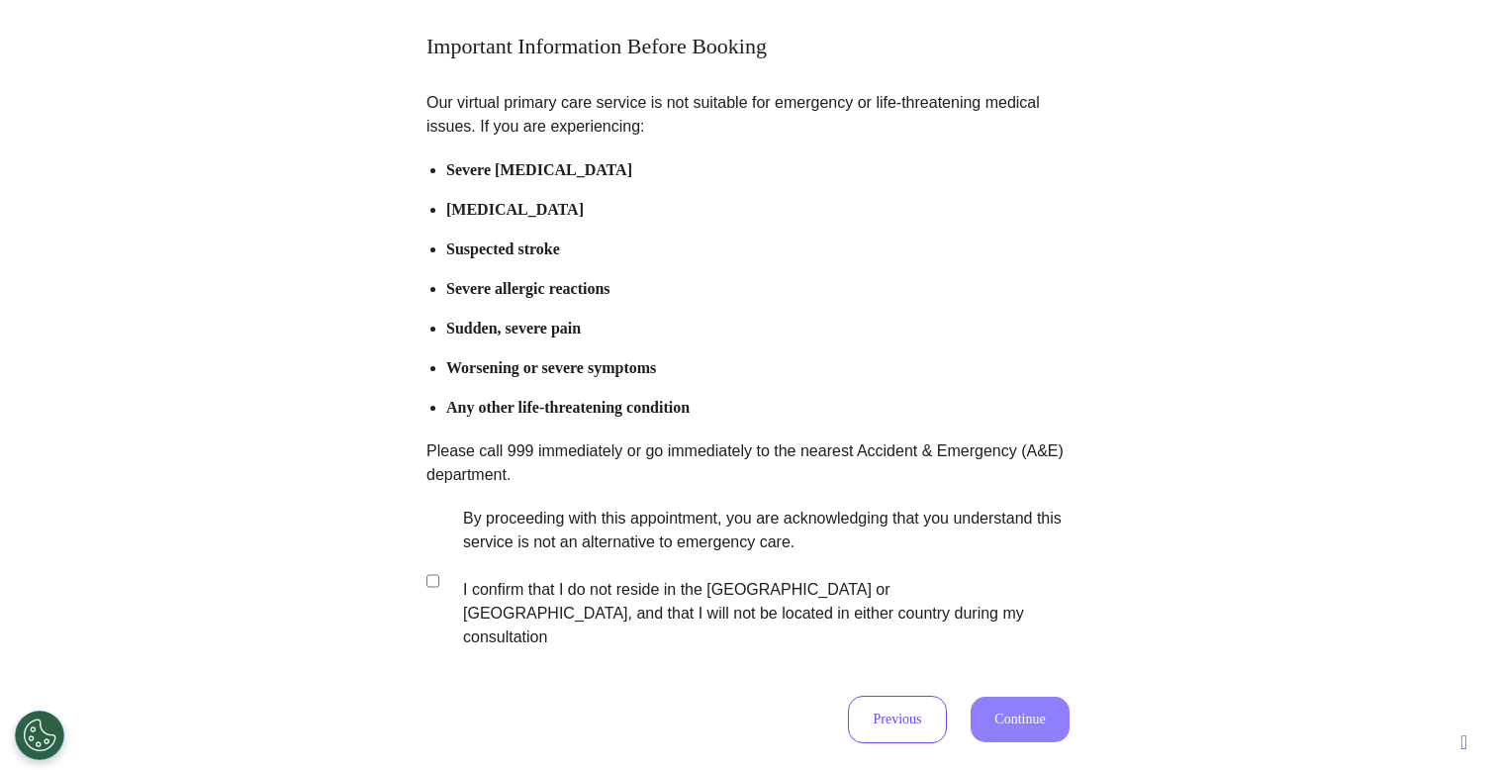
scroll to position [311, 0]
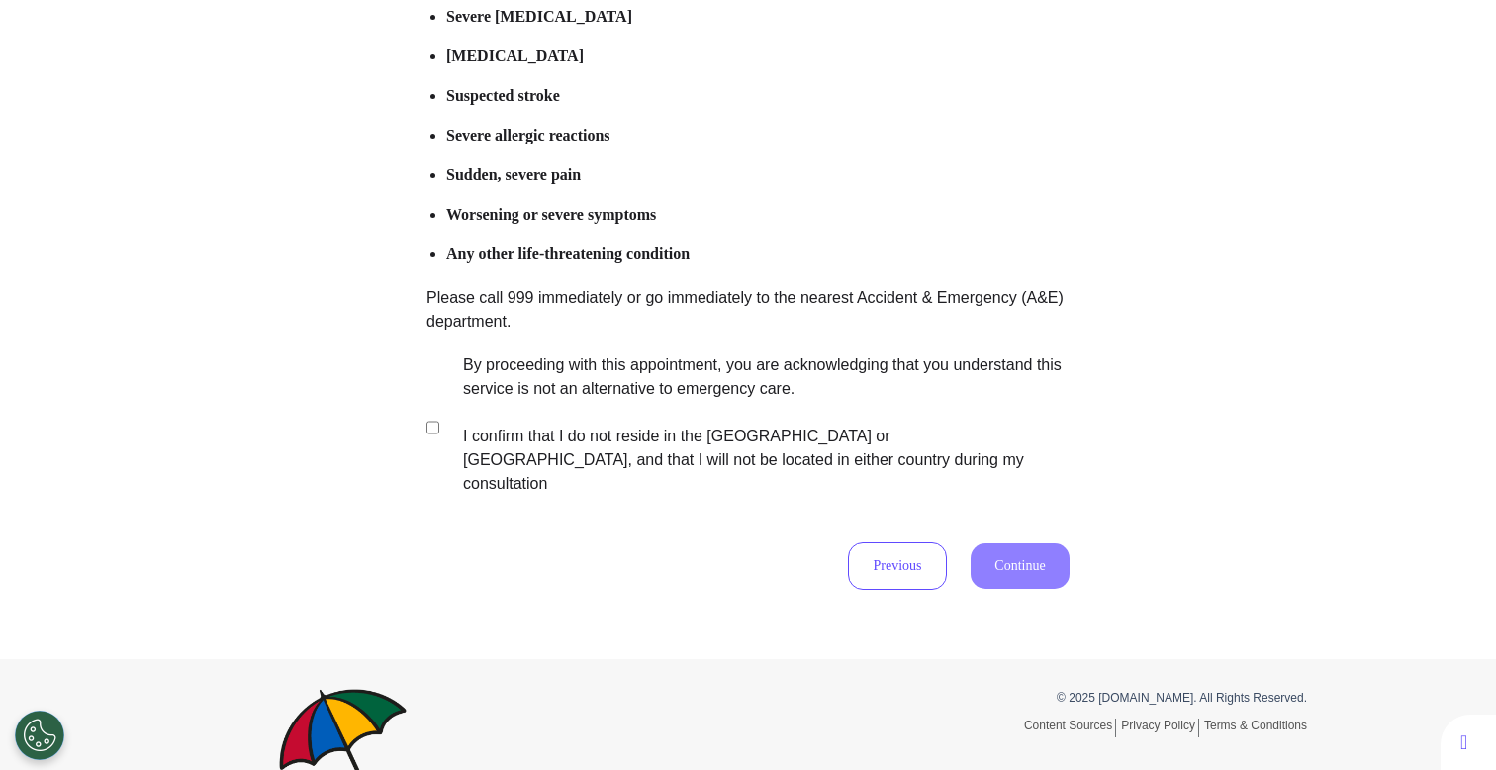
click at [711, 395] on label "By proceeding with this appointment, you are acknowledging that you understand …" at bounding box center [752, 424] width 619 height 142
click at [1029, 543] on button "Continue" at bounding box center [1019, 566] width 99 height 46
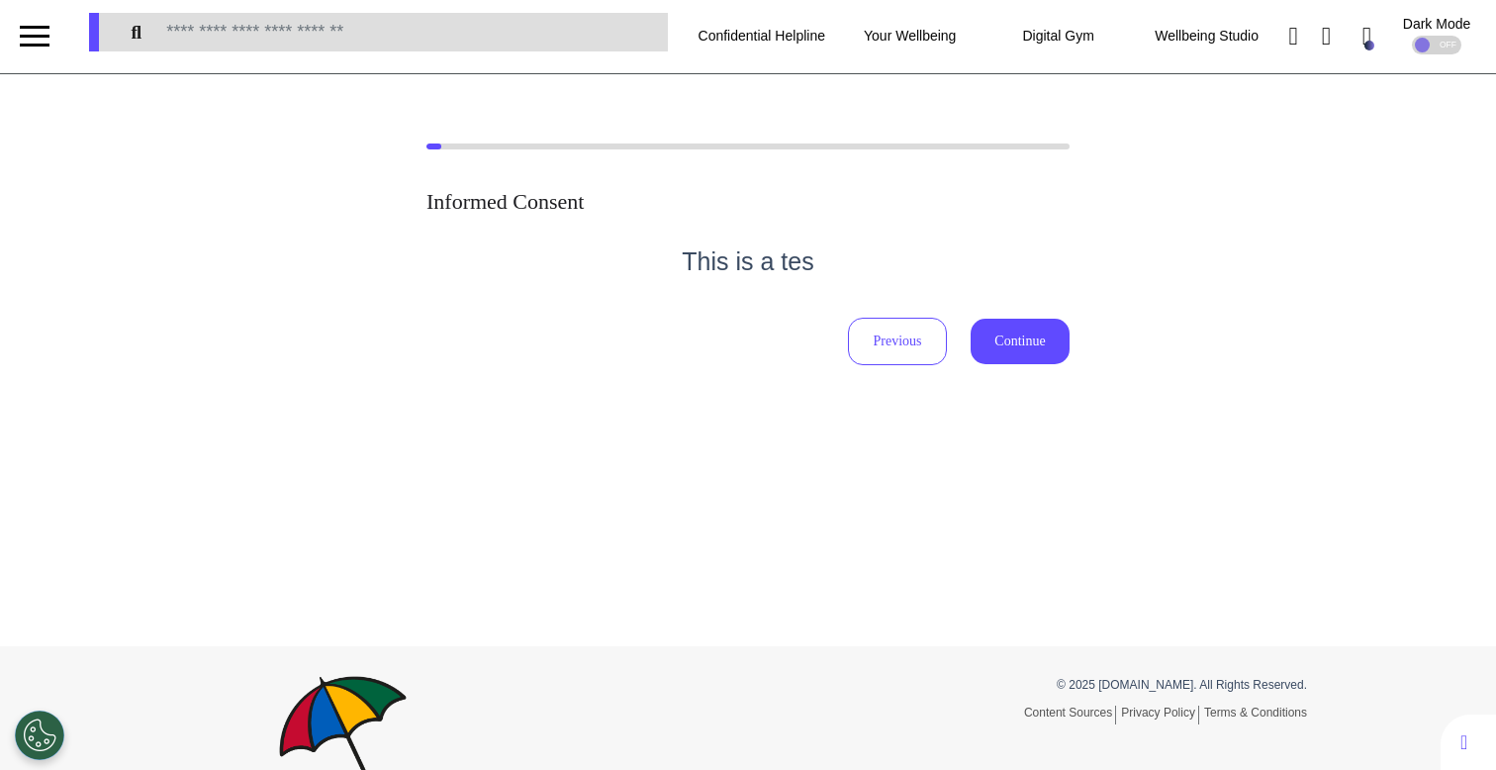
scroll to position [0, 0]
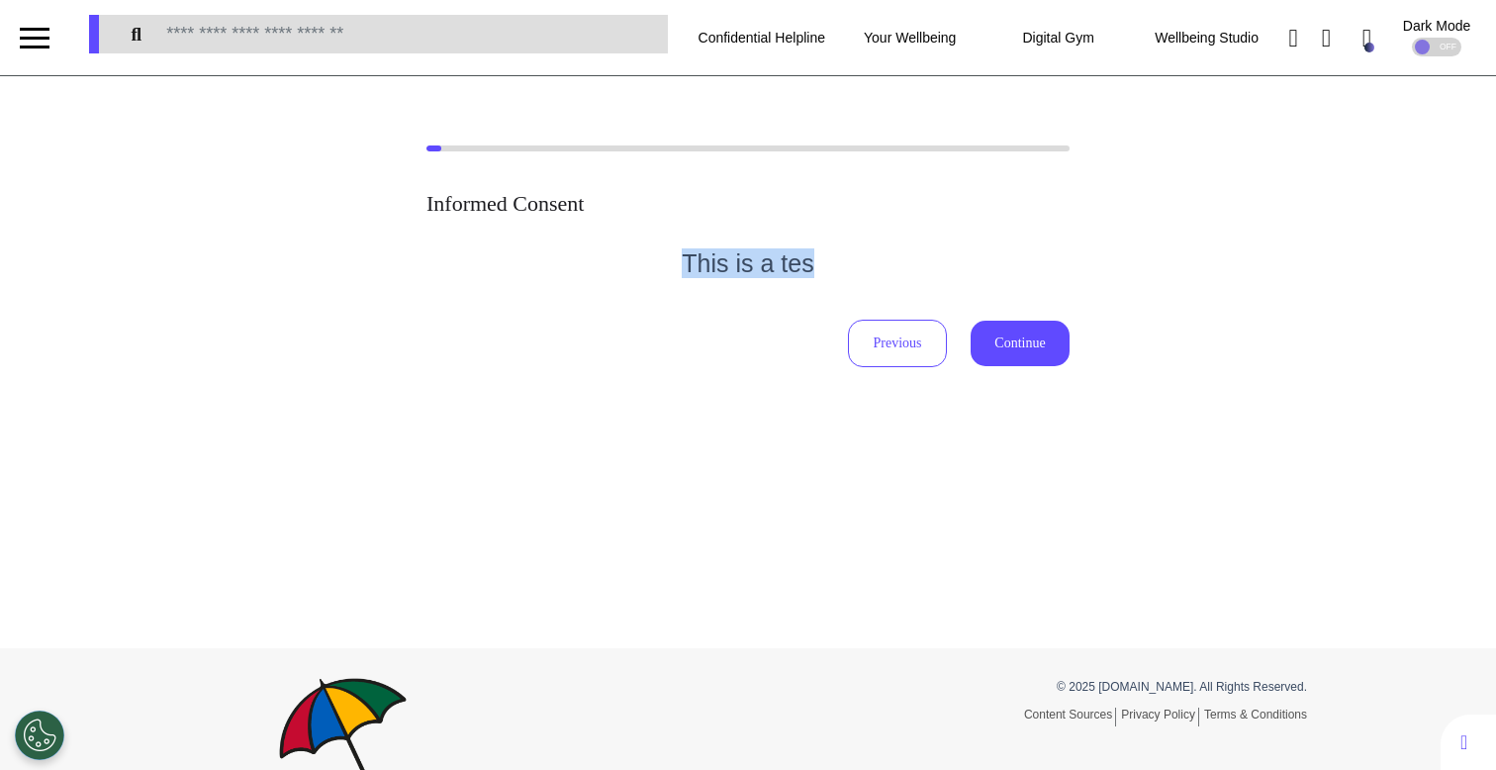
drag, startPoint x: 673, startPoint y: 256, endPoint x: 840, endPoint y: 256, distance: 167.2
click at [841, 256] on h1 "This is a tes" at bounding box center [747, 263] width 643 height 30
click at [840, 256] on h1 "This is a tes" at bounding box center [747, 263] width 643 height 30
click at [920, 352] on button "Previous" at bounding box center [897, 343] width 99 height 47
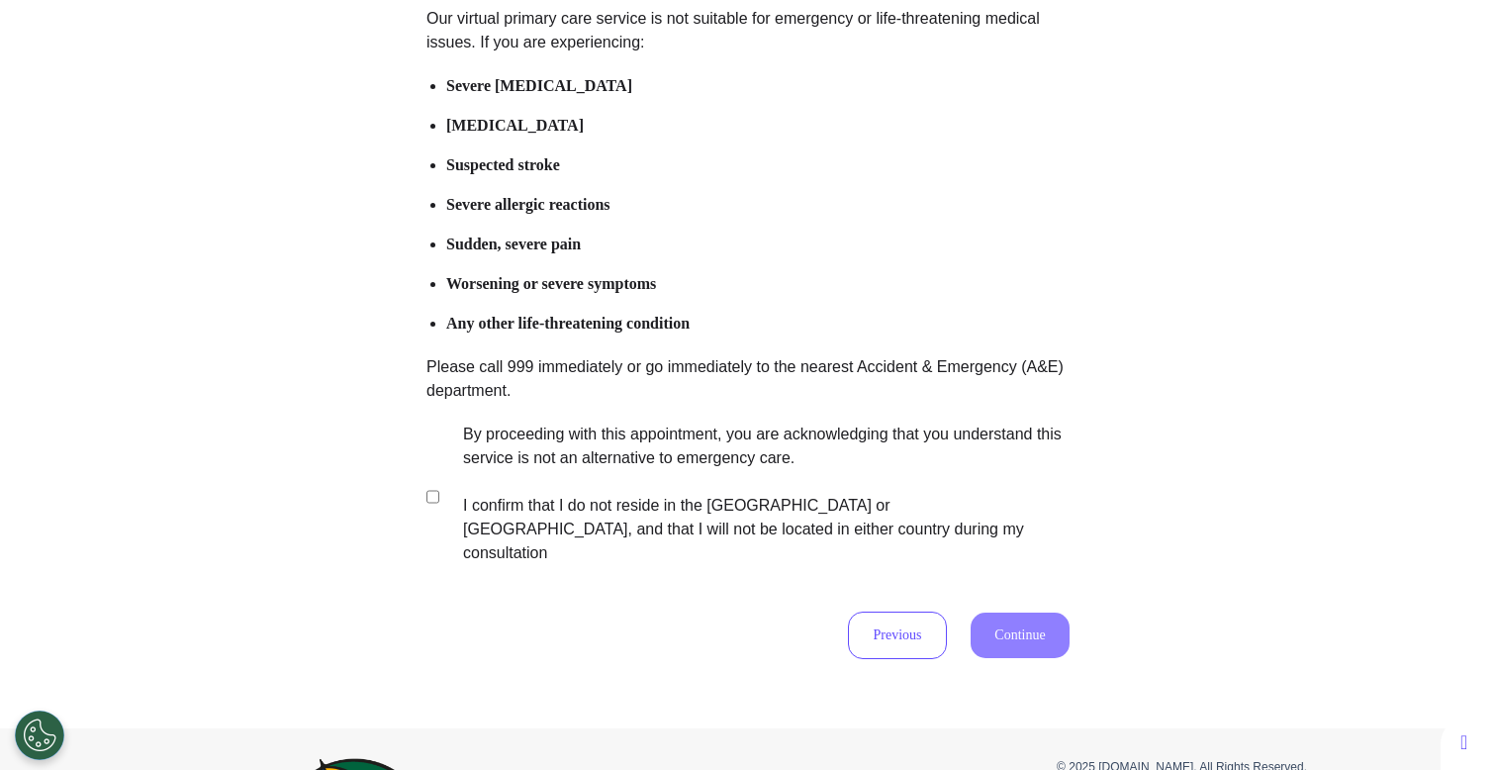
scroll to position [371, 0]
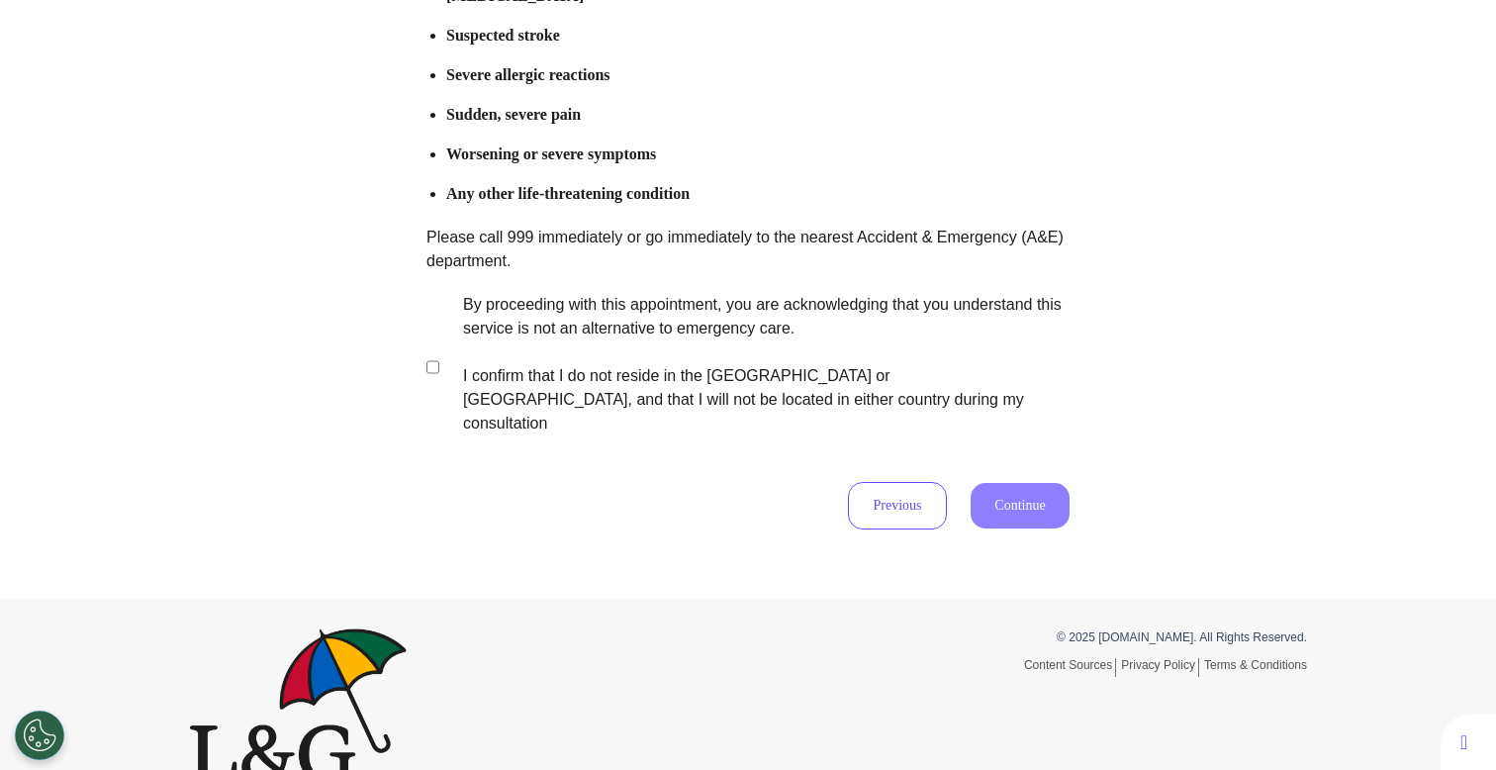
click at [767, 360] on label "By proceeding with this appointment, you are acknowledging that you understand …" at bounding box center [752, 364] width 619 height 142
click at [984, 483] on button "Continue" at bounding box center [1019, 506] width 99 height 46
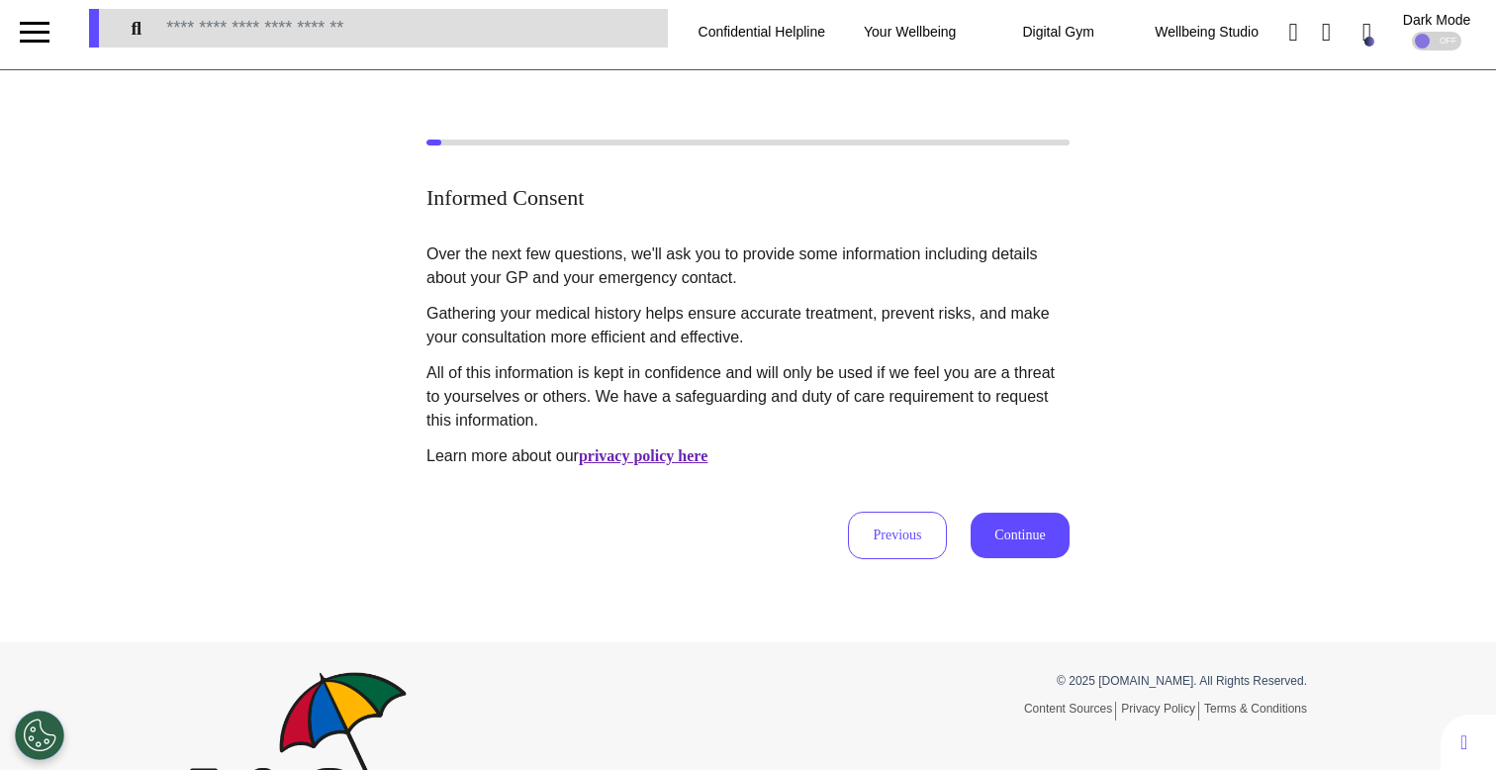
scroll to position [0, 0]
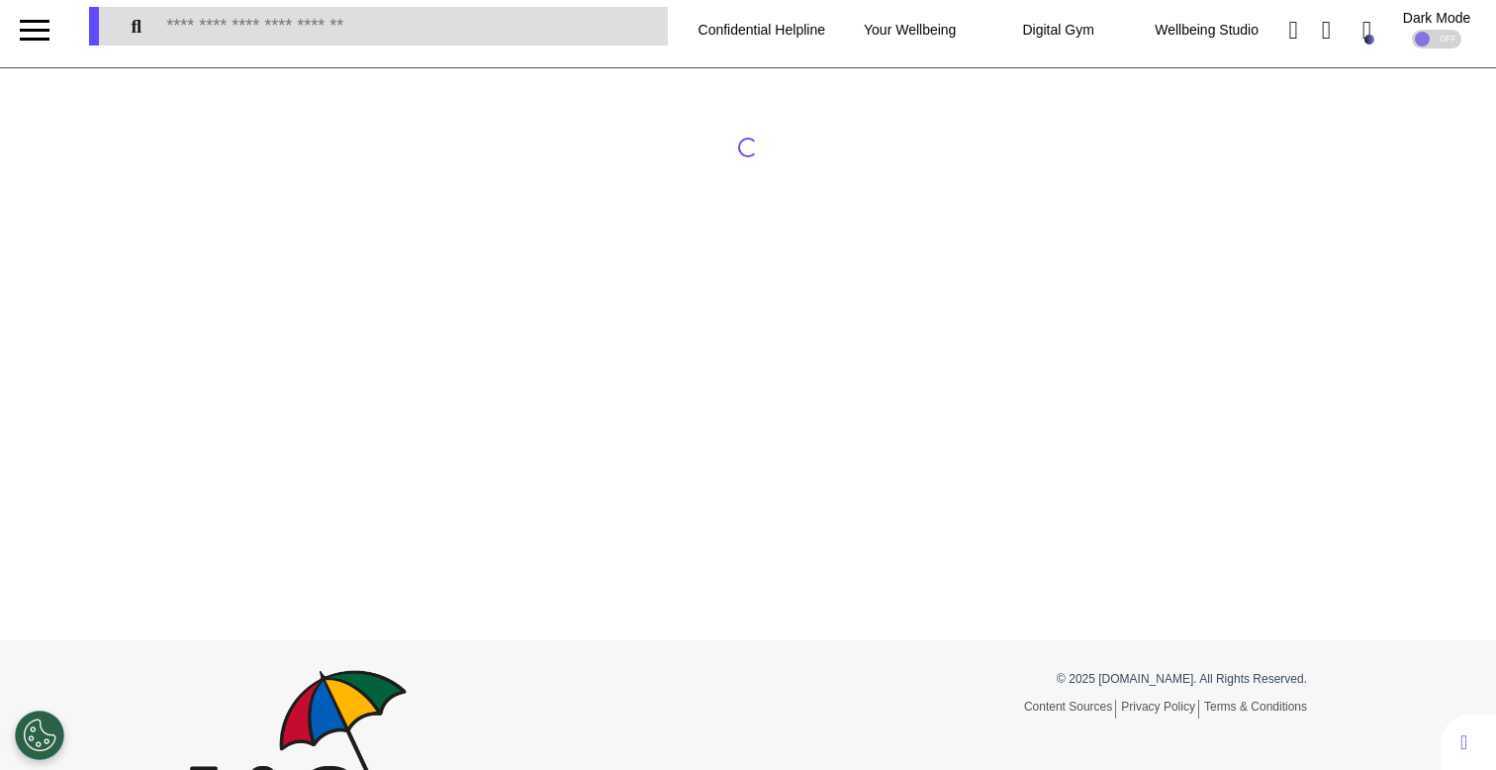
scroll to position [12, 0]
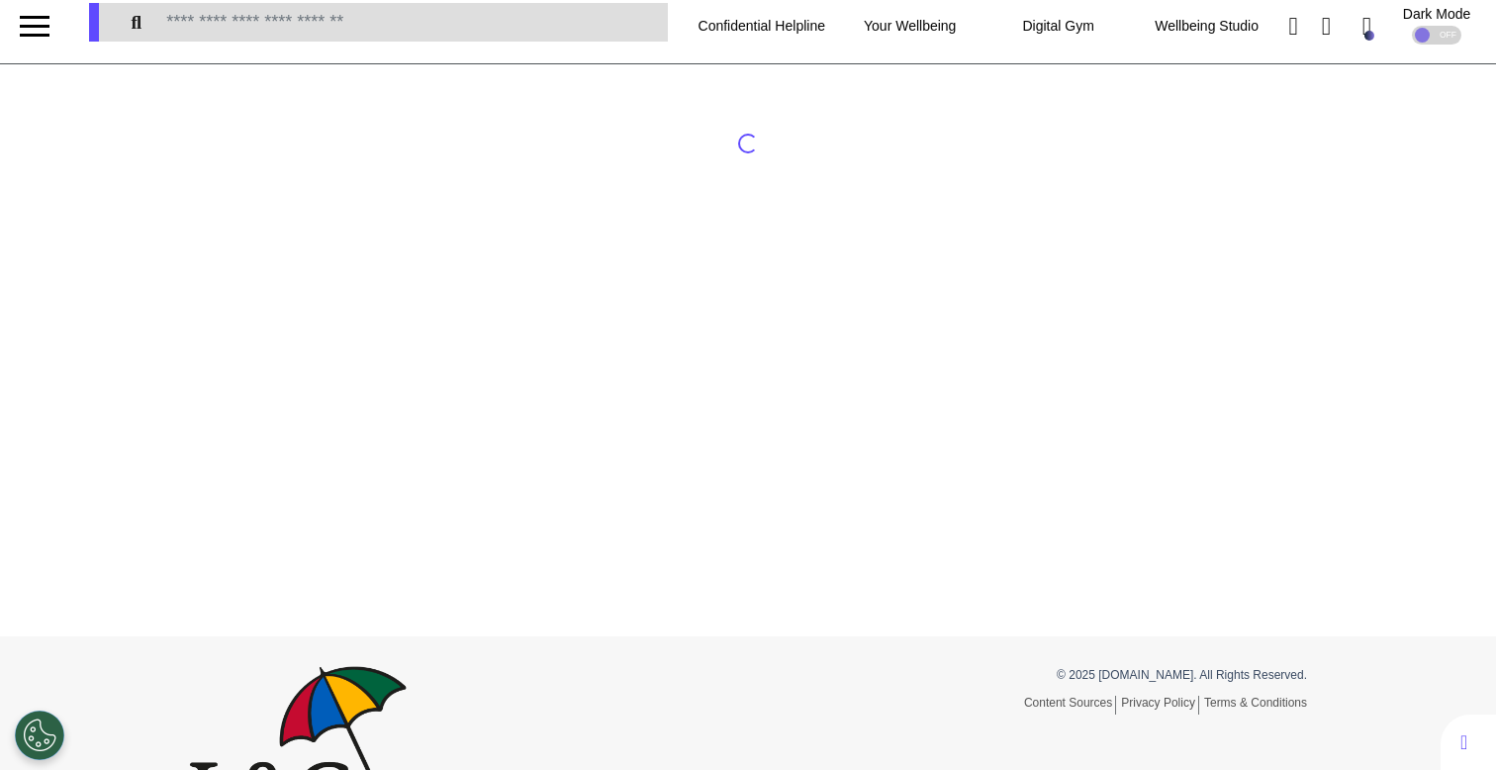
click at [25, 35] on div at bounding box center [35, 35] width 30 height 3
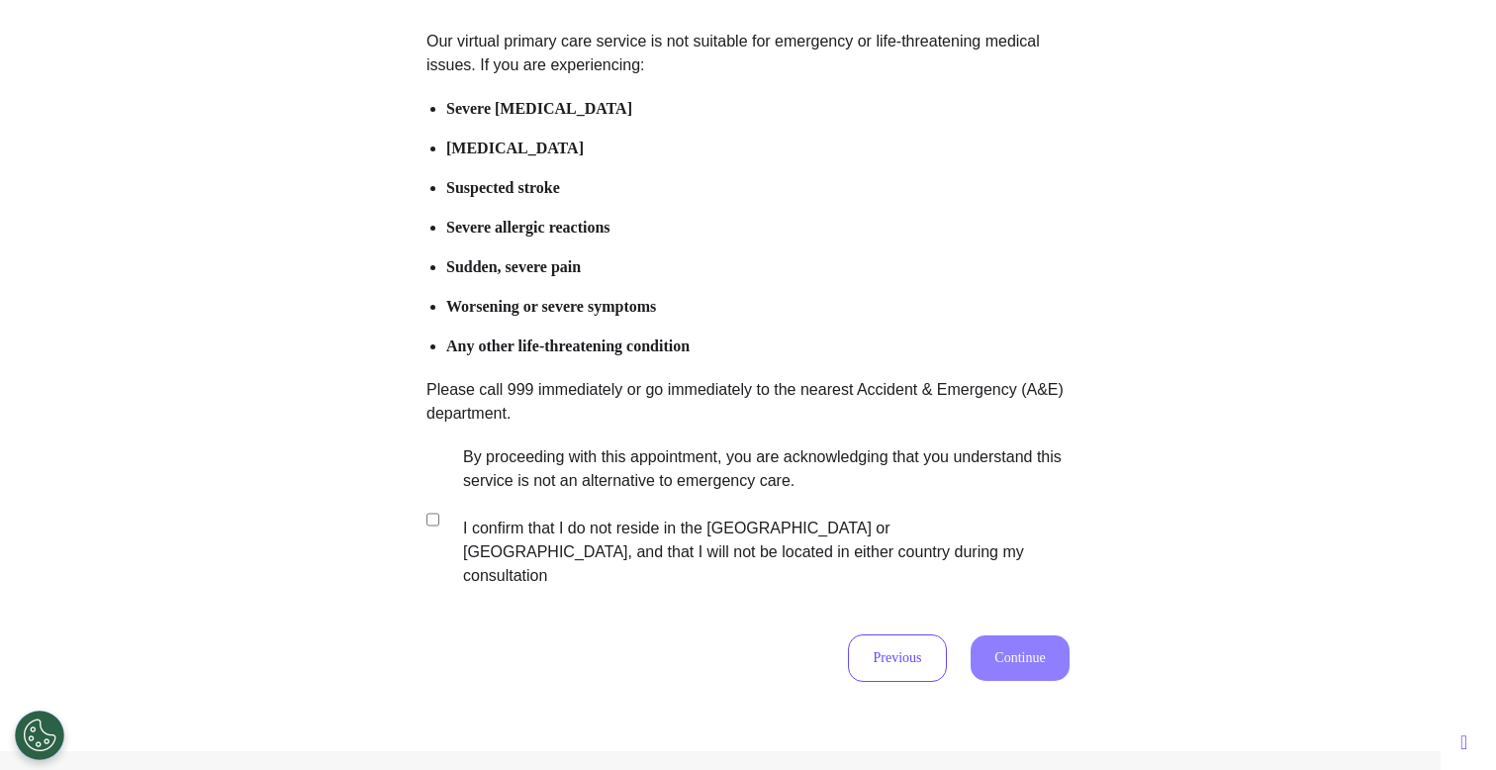
scroll to position [221, 0]
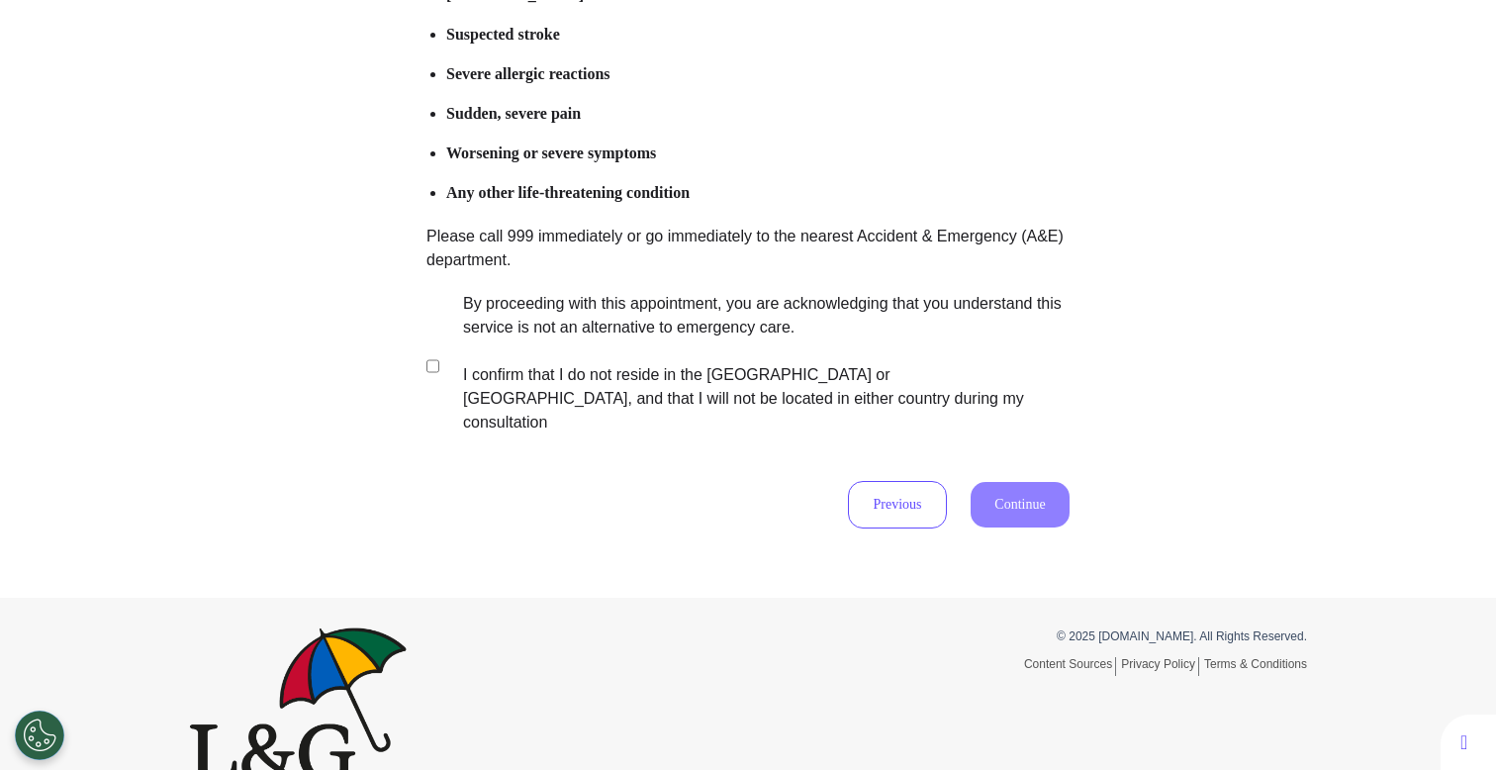
scroll to position [391, 0]
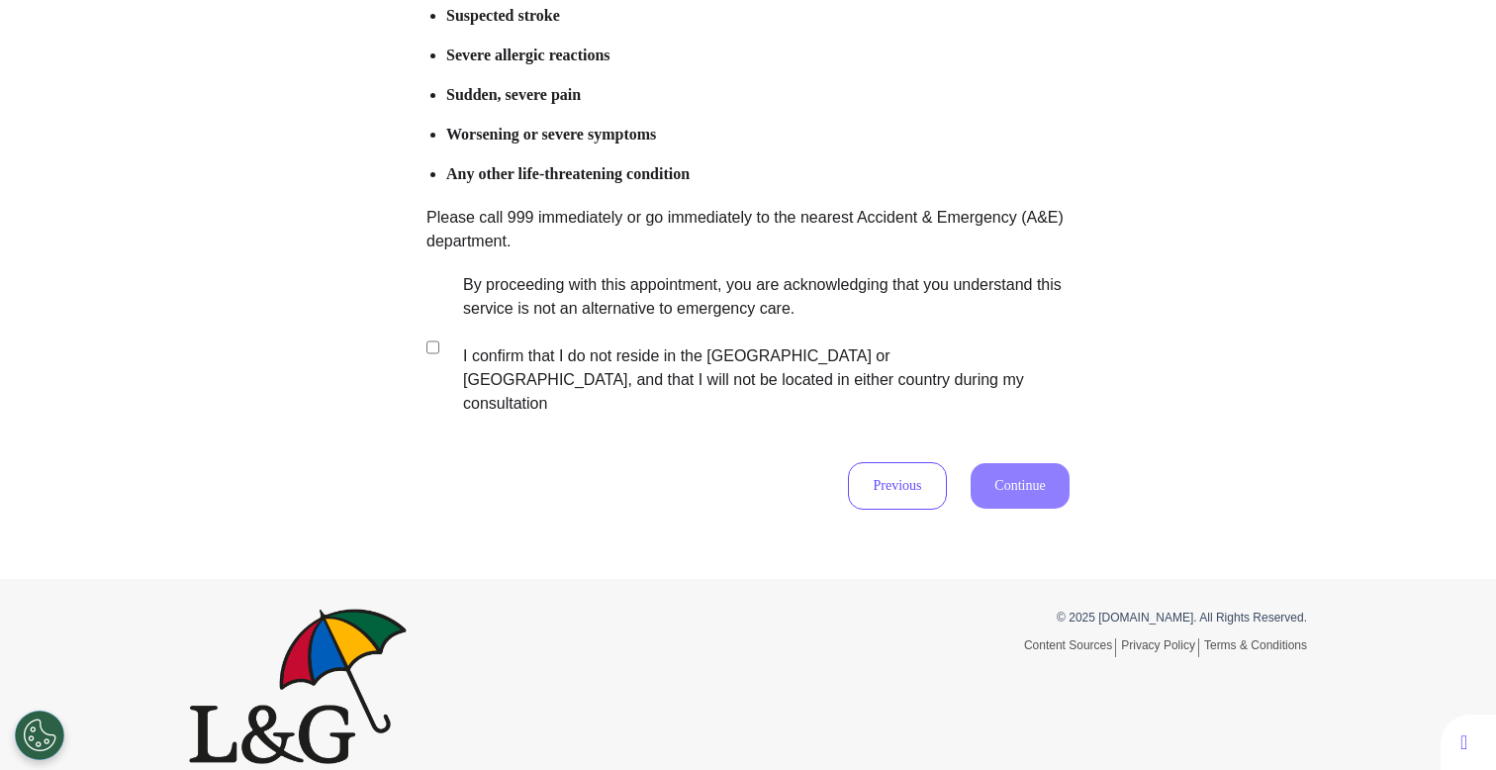
click at [573, 322] on label "By proceeding with this appointment, you are acknowledging that you understand …" at bounding box center [752, 344] width 619 height 142
click at [1033, 463] on button "Continue" at bounding box center [1019, 486] width 99 height 46
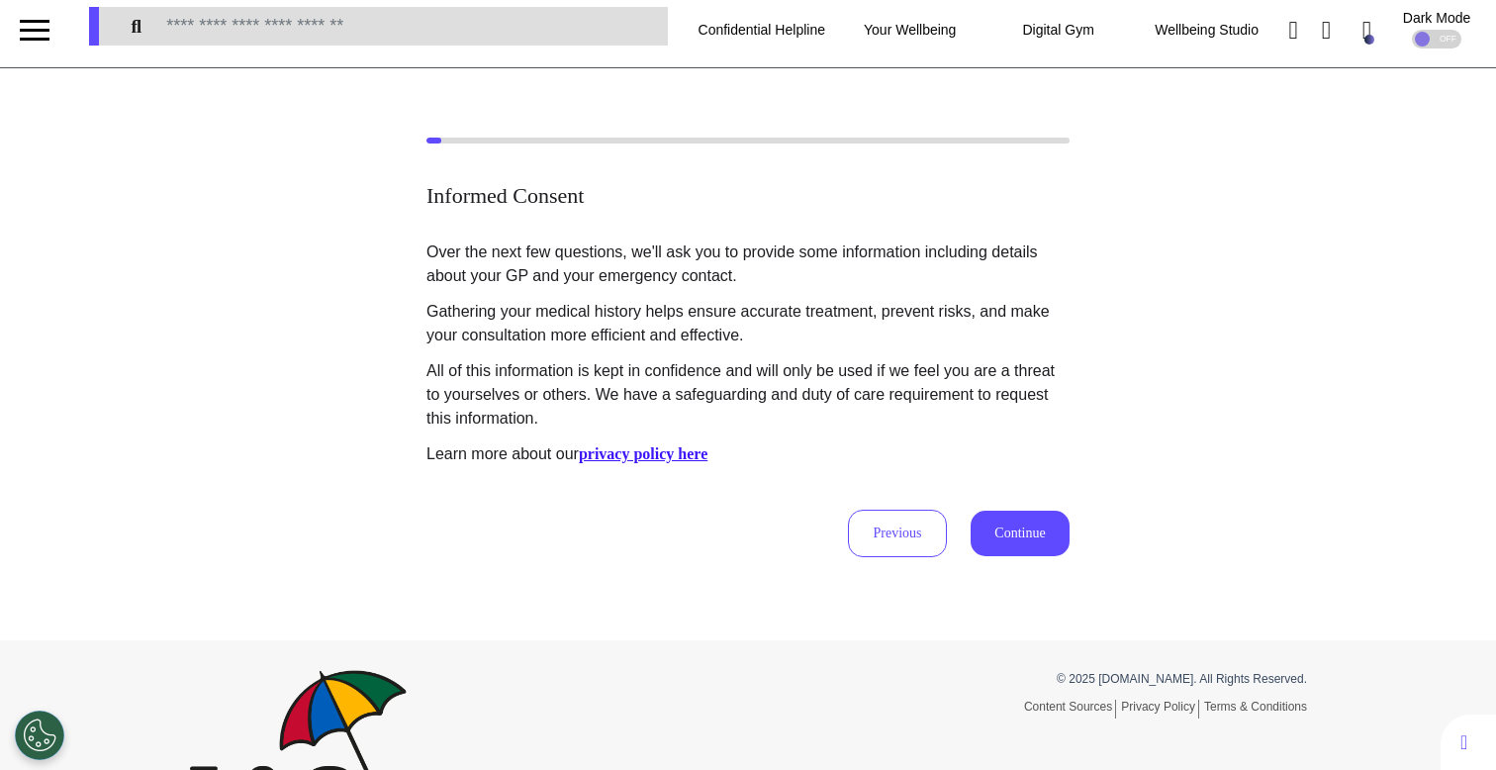
scroll to position [0, 0]
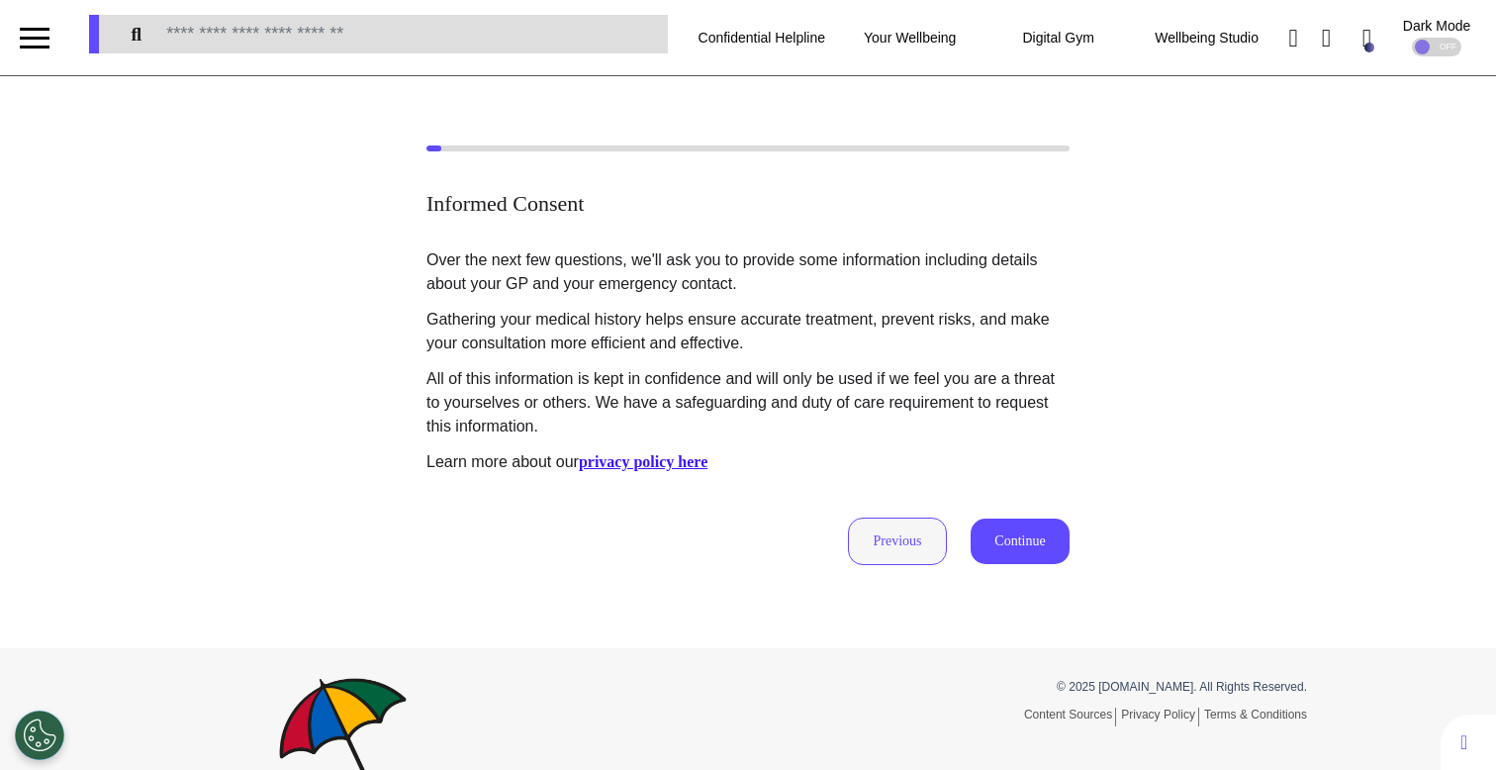
click at [896, 540] on button "Previous" at bounding box center [897, 540] width 99 height 47
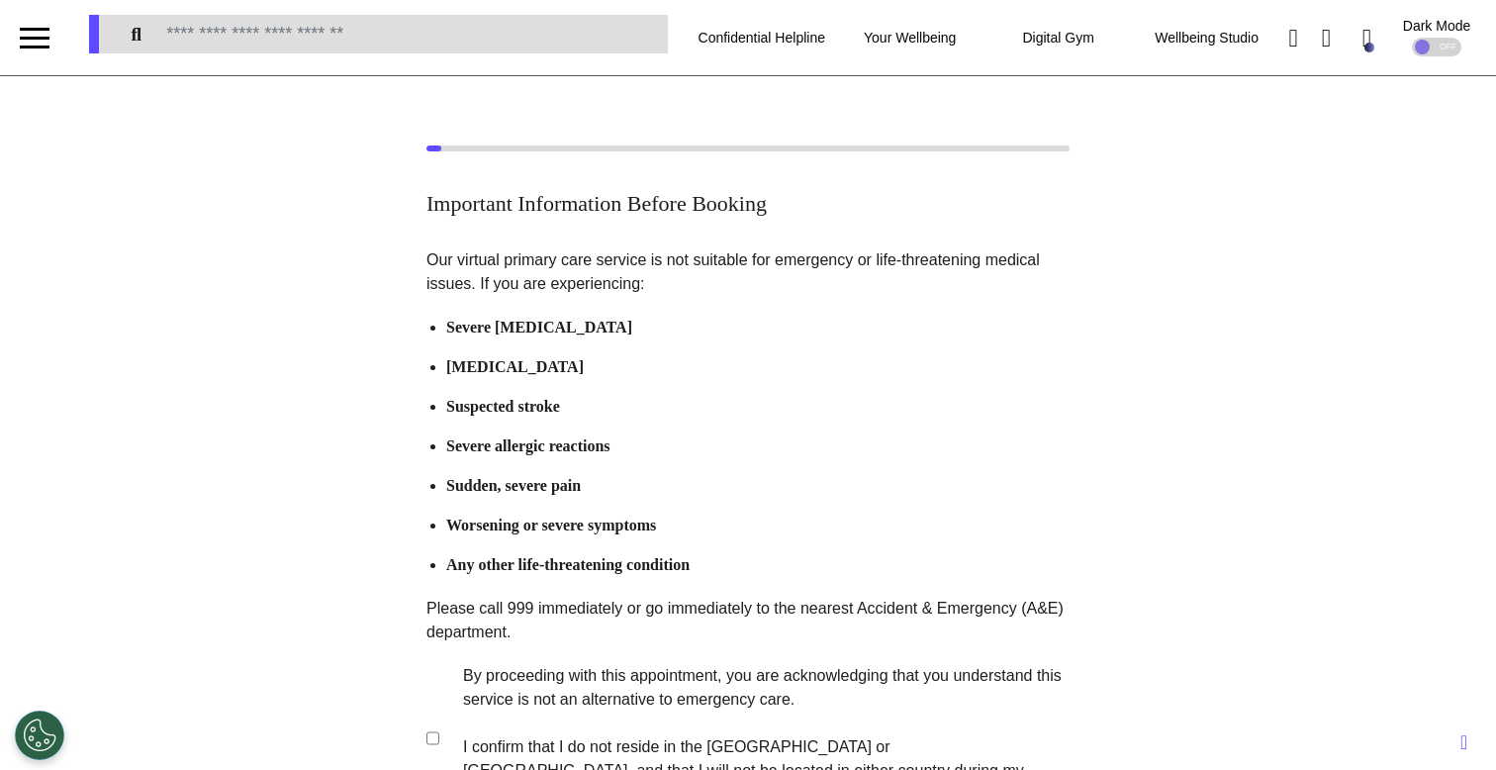
click at [592, 648] on p "Our virtual primary care service is not suitable for emergency or life-threaten…" at bounding box center [747, 529] width 643 height 563
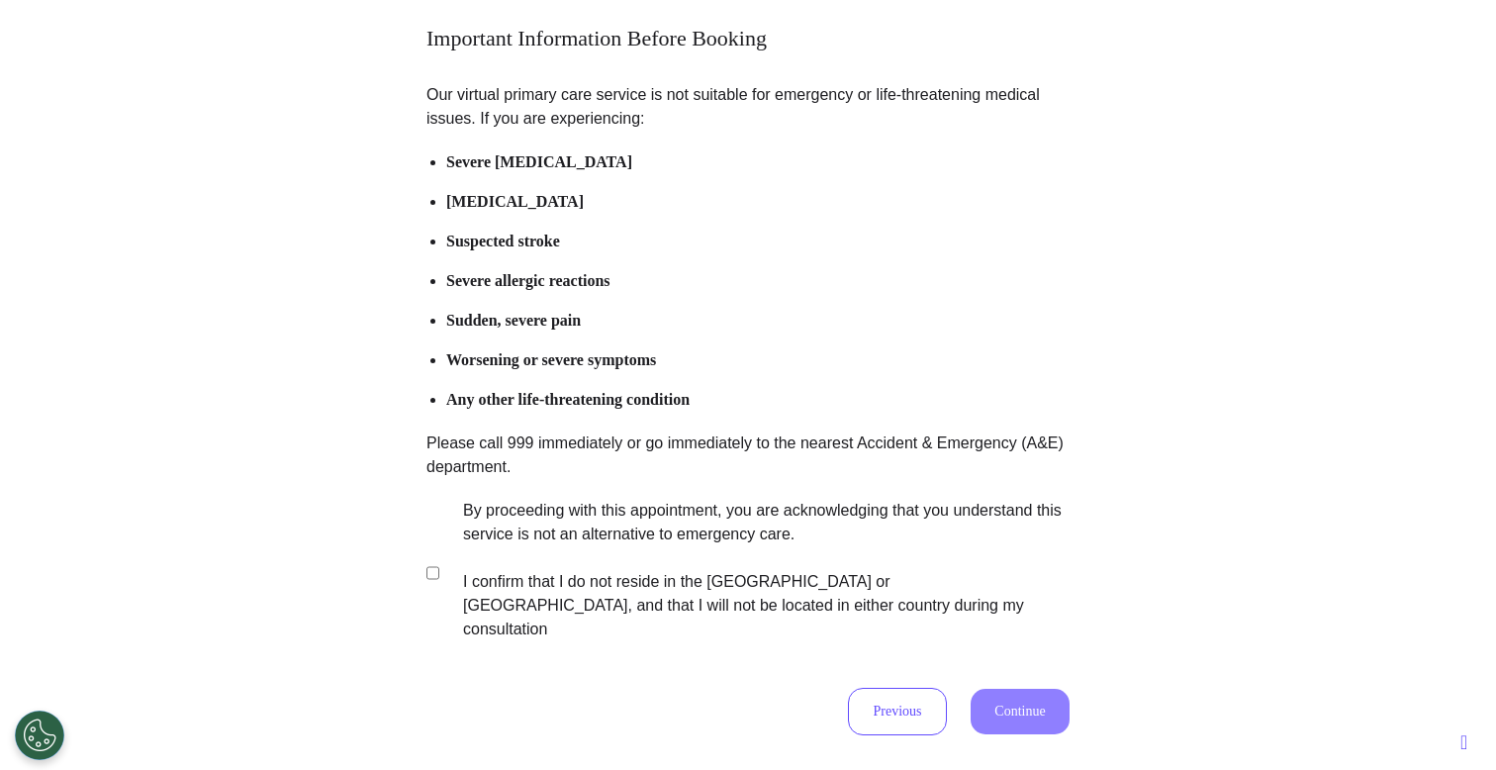
scroll to position [321, 0]
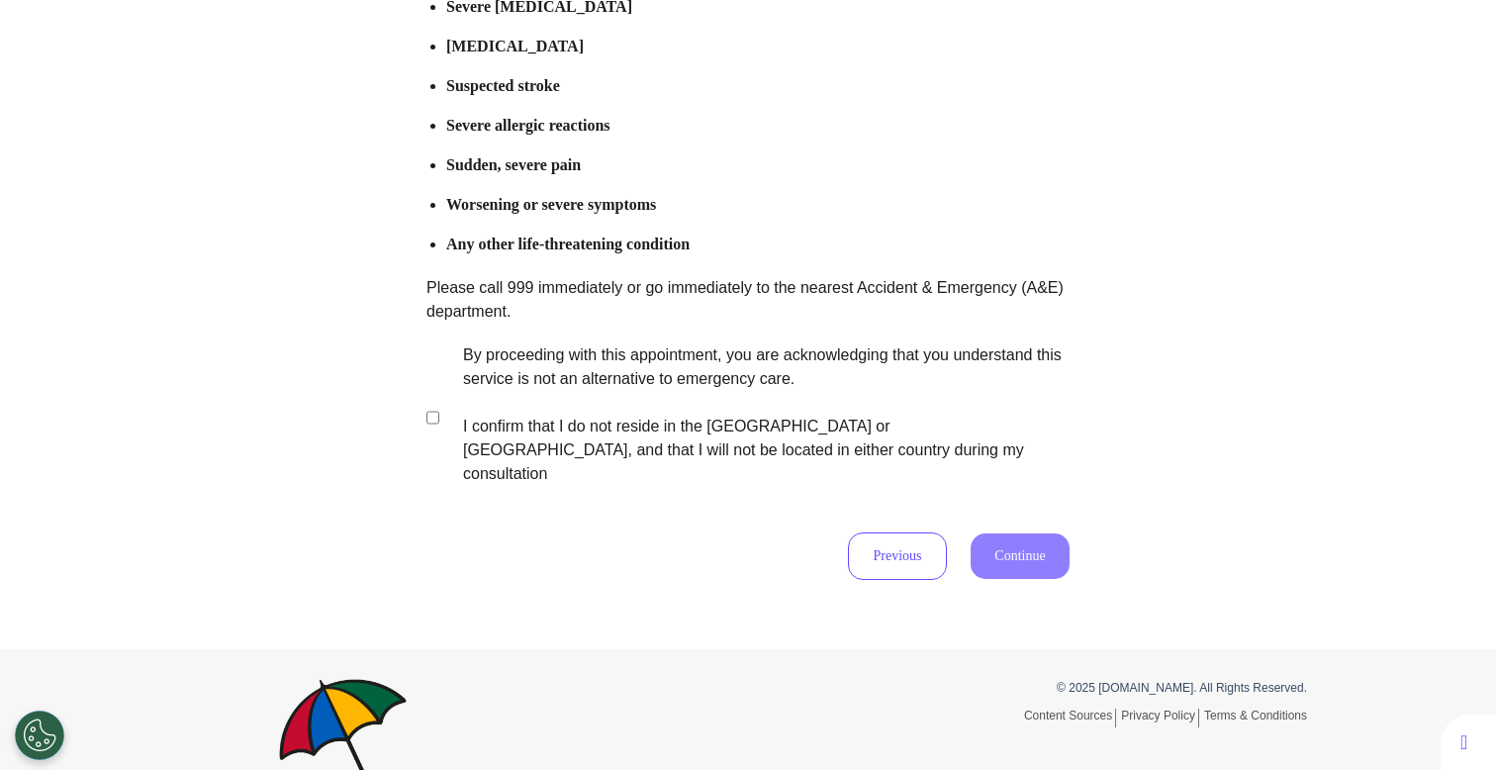
click at [532, 396] on label "By proceeding with this appointment, you are acknowledging that you understand …" at bounding box center [752, 414] width 619 height 142
click at [990, 534] on button "Continue" at bounding box center [1019, 556] width 99 height 46
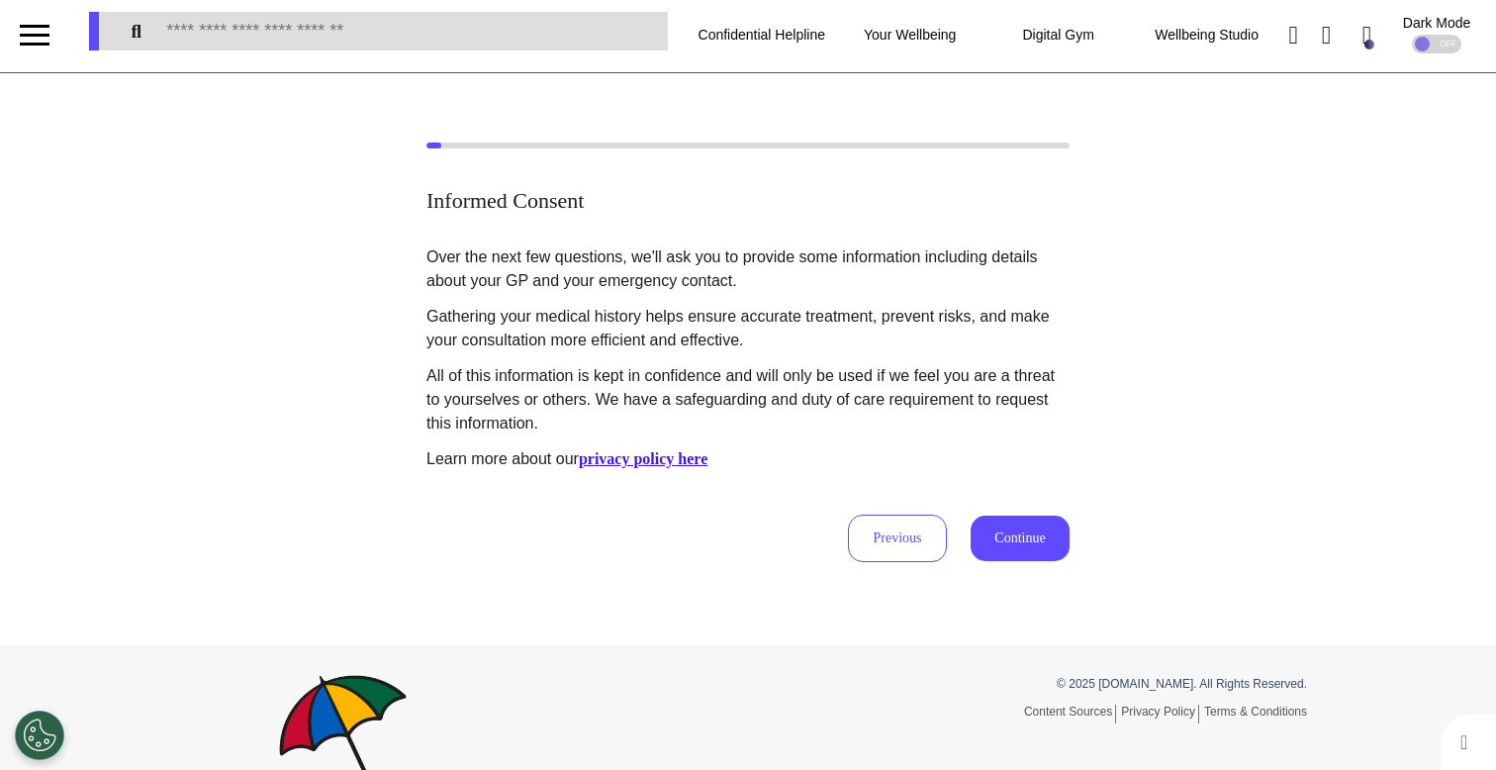
scroll to position [0, 0]
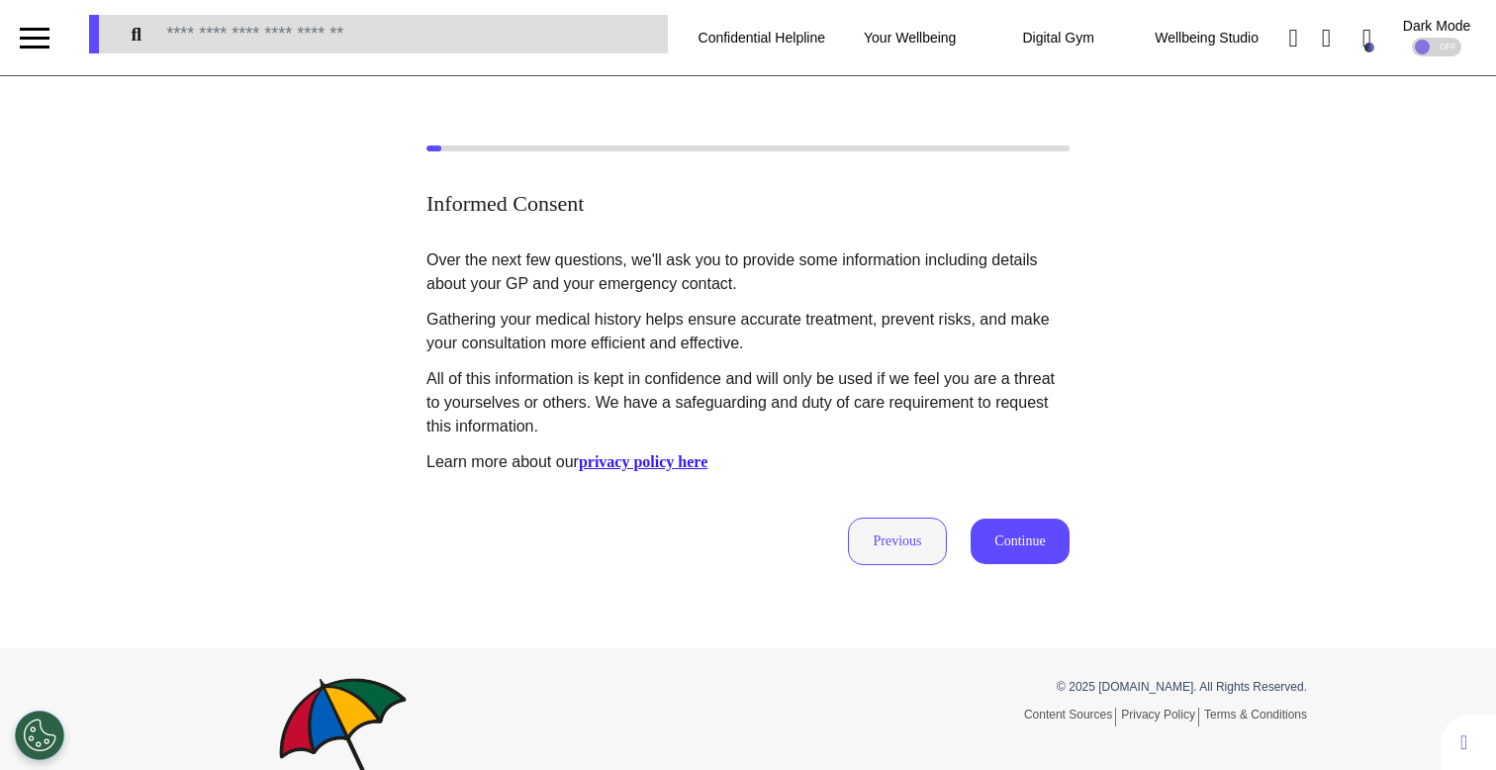
click at [904, 523] on button "Previous" at bounding box center [897, 540] width 99 height 47
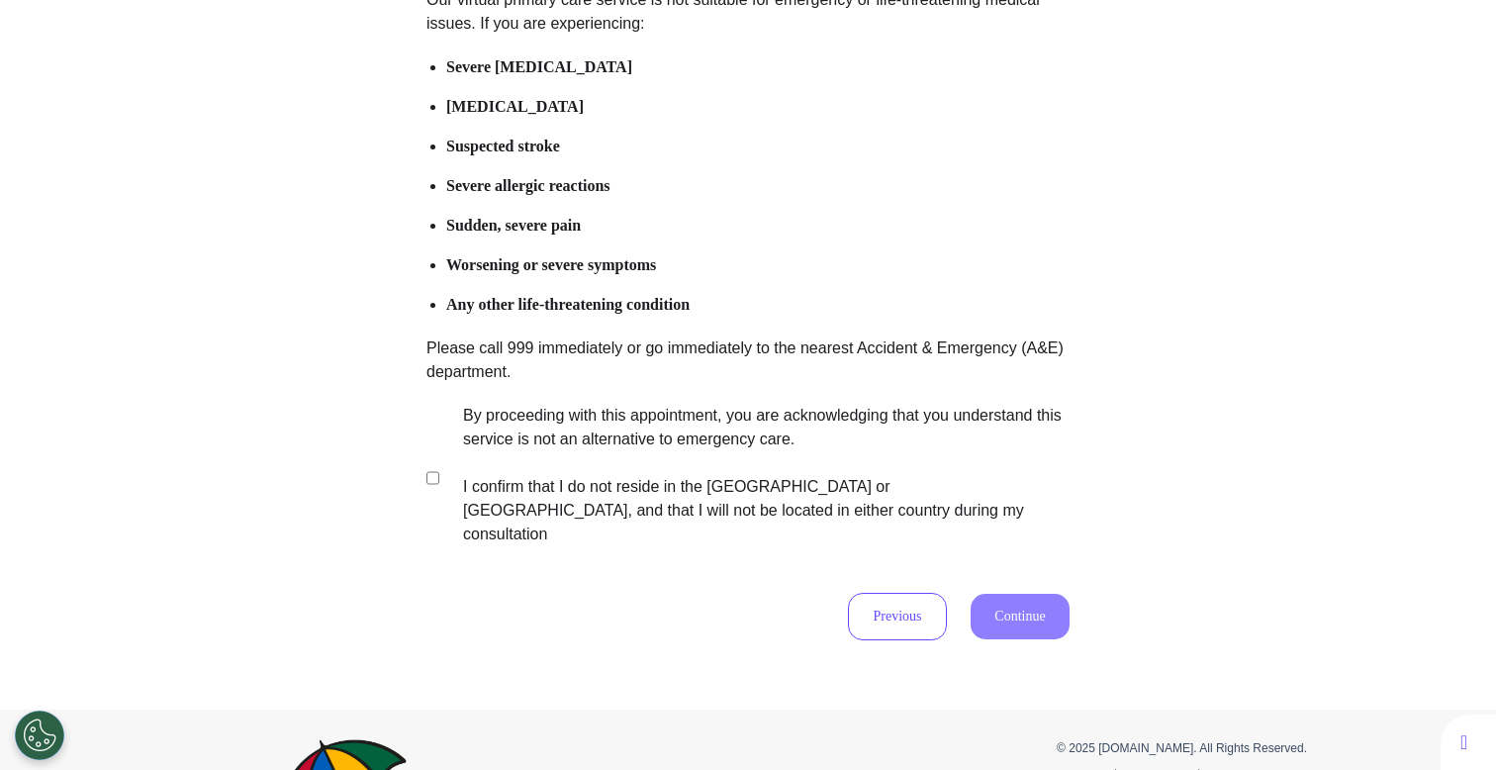
scroll to position [391, 0]
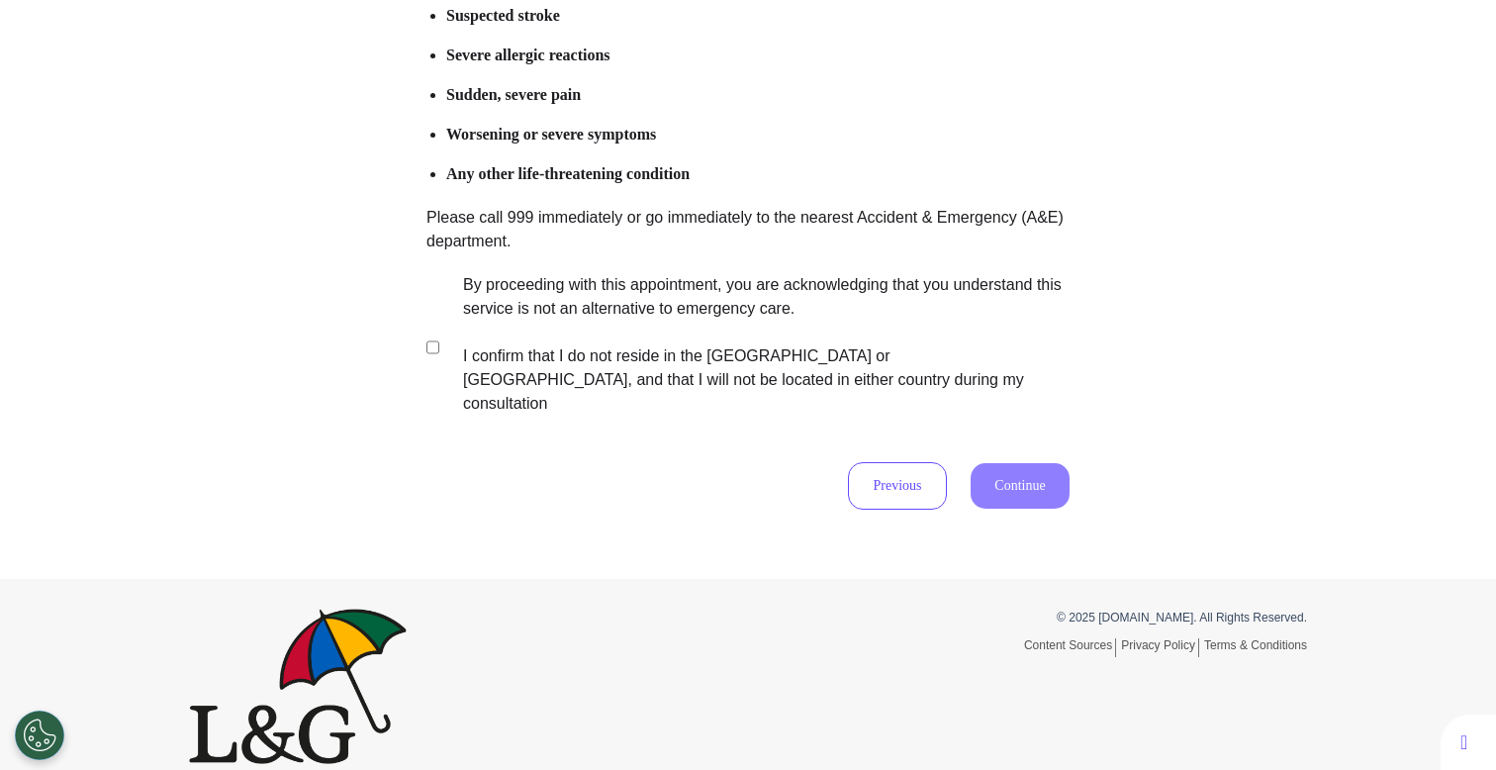
click at [760, 344] on label "By proceeding with this appointment, you are acknowledging that you understand …" at bounding box center [752, 344] width 619 height 142
click at [1012, 477] on button "Continue" at bounding box center [1019, 486] width 99 height 46
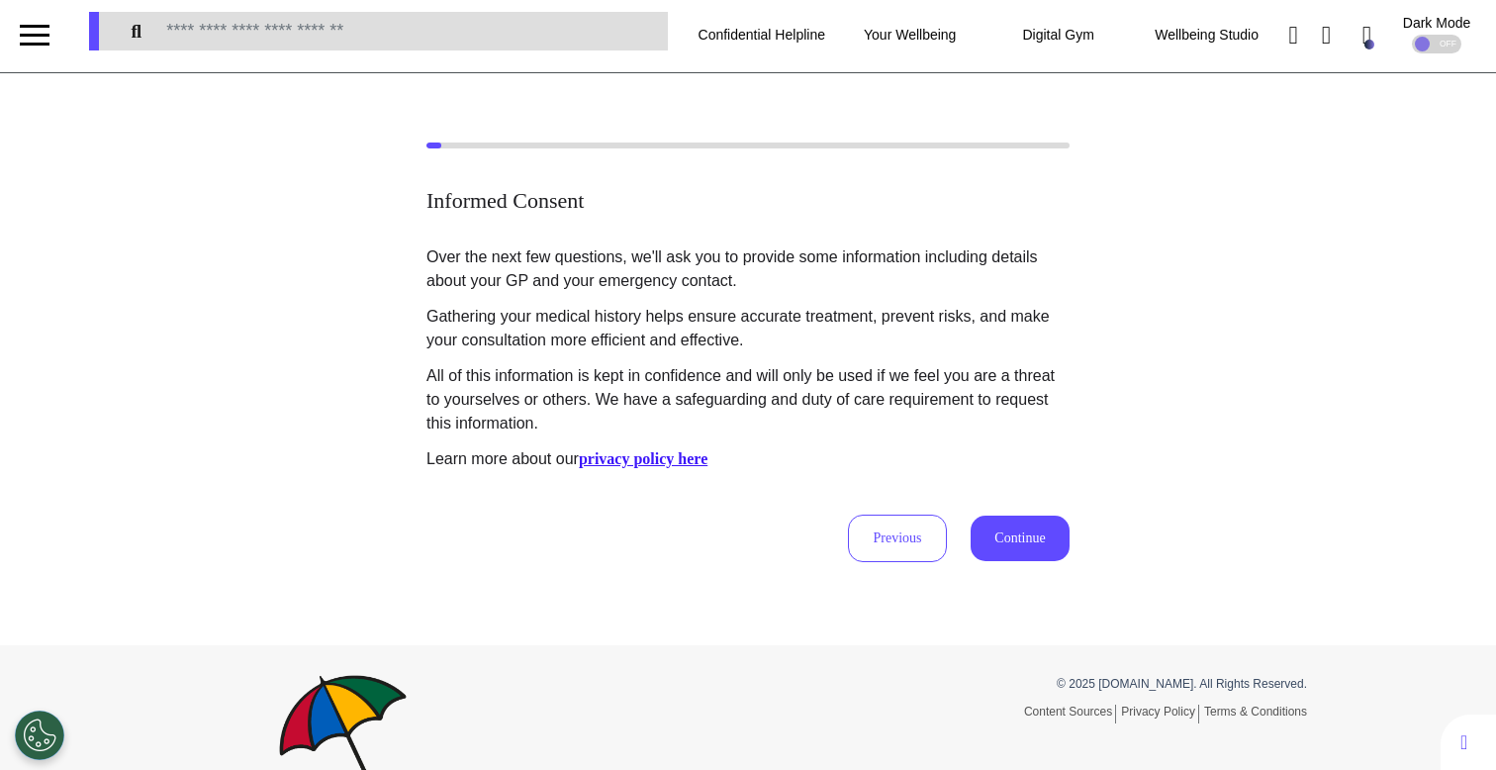
scroll to position [0, 0]
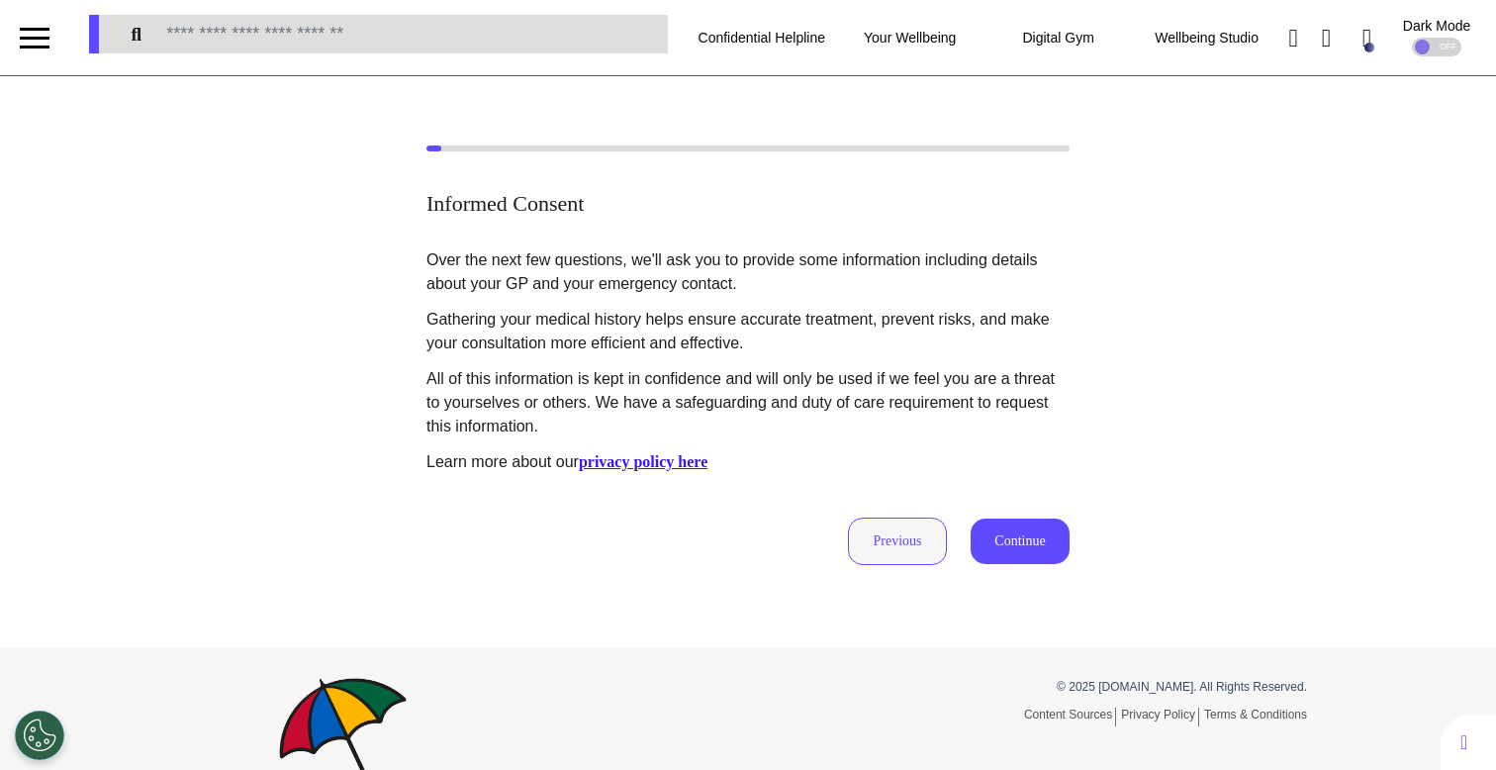
click at [860, 549] on button "Previous" at bounding box center [897, 540] width 99 height 47
click at [917, 543] on button "Previous" at bounding box center [897, 540] width 99 height 47
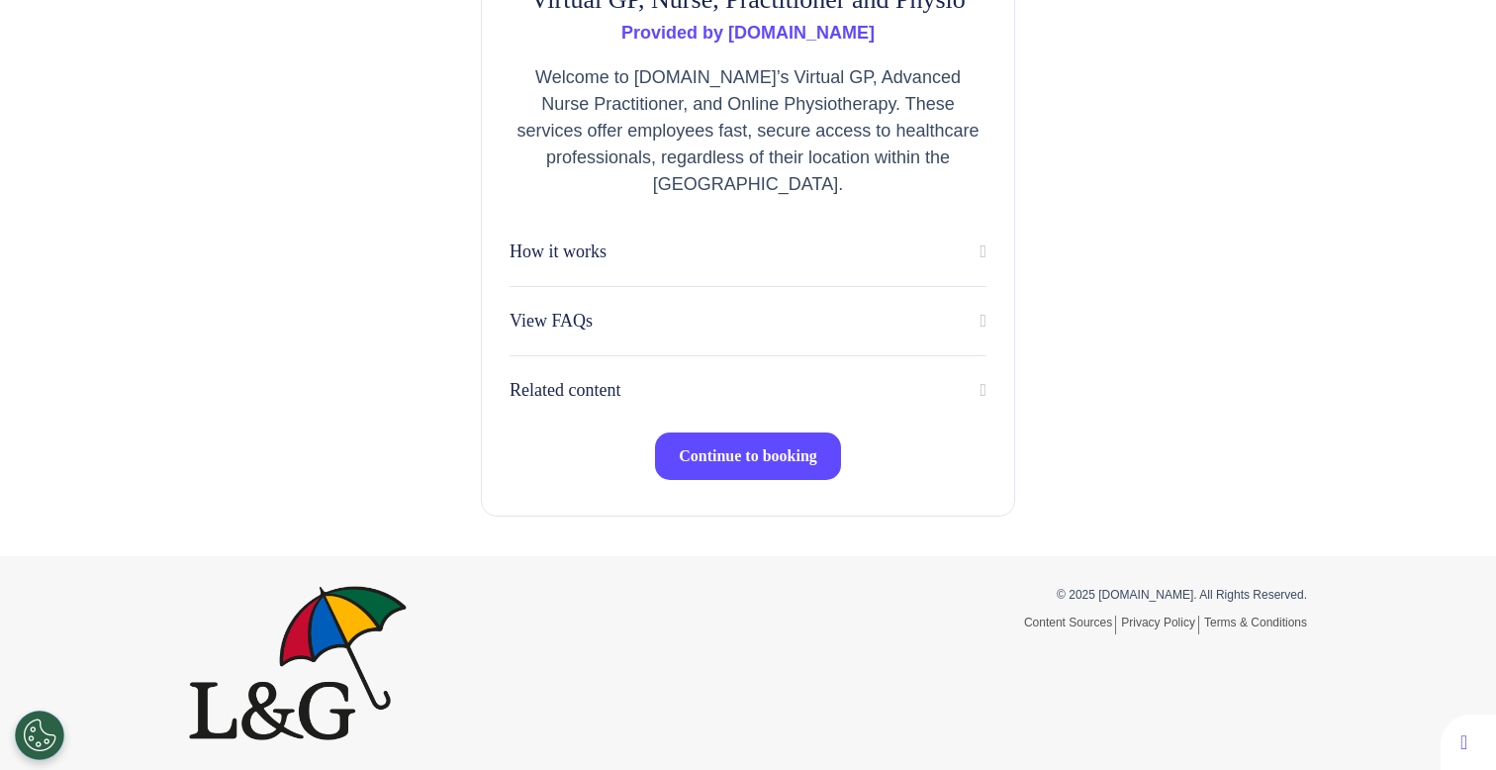
click at [742, 454] on span "Continue to booking" at bounding box center [748, 455] width 138 height 17
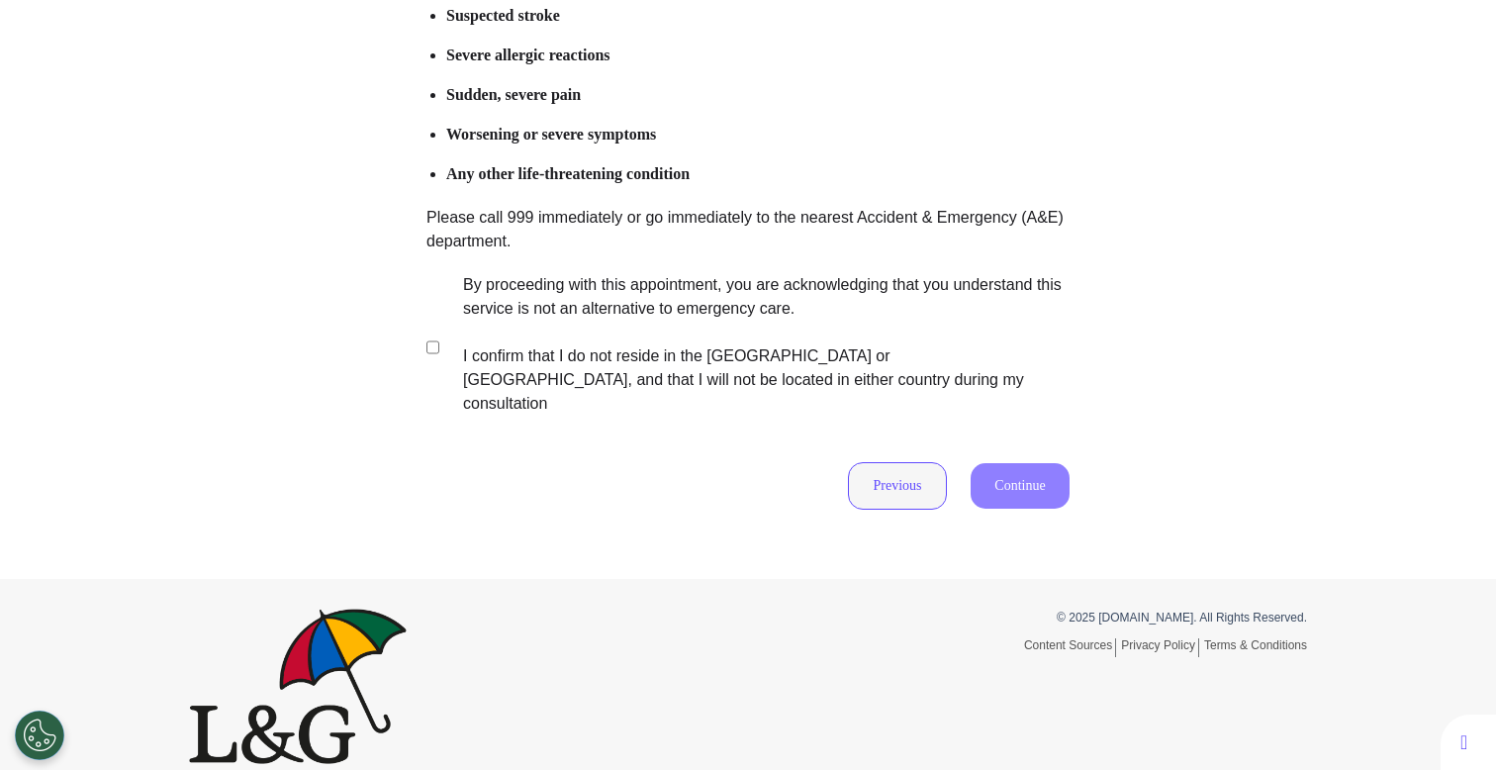
click at [907, 462] on button "Previous" at bounding box center [897, 485] width 99 height 47
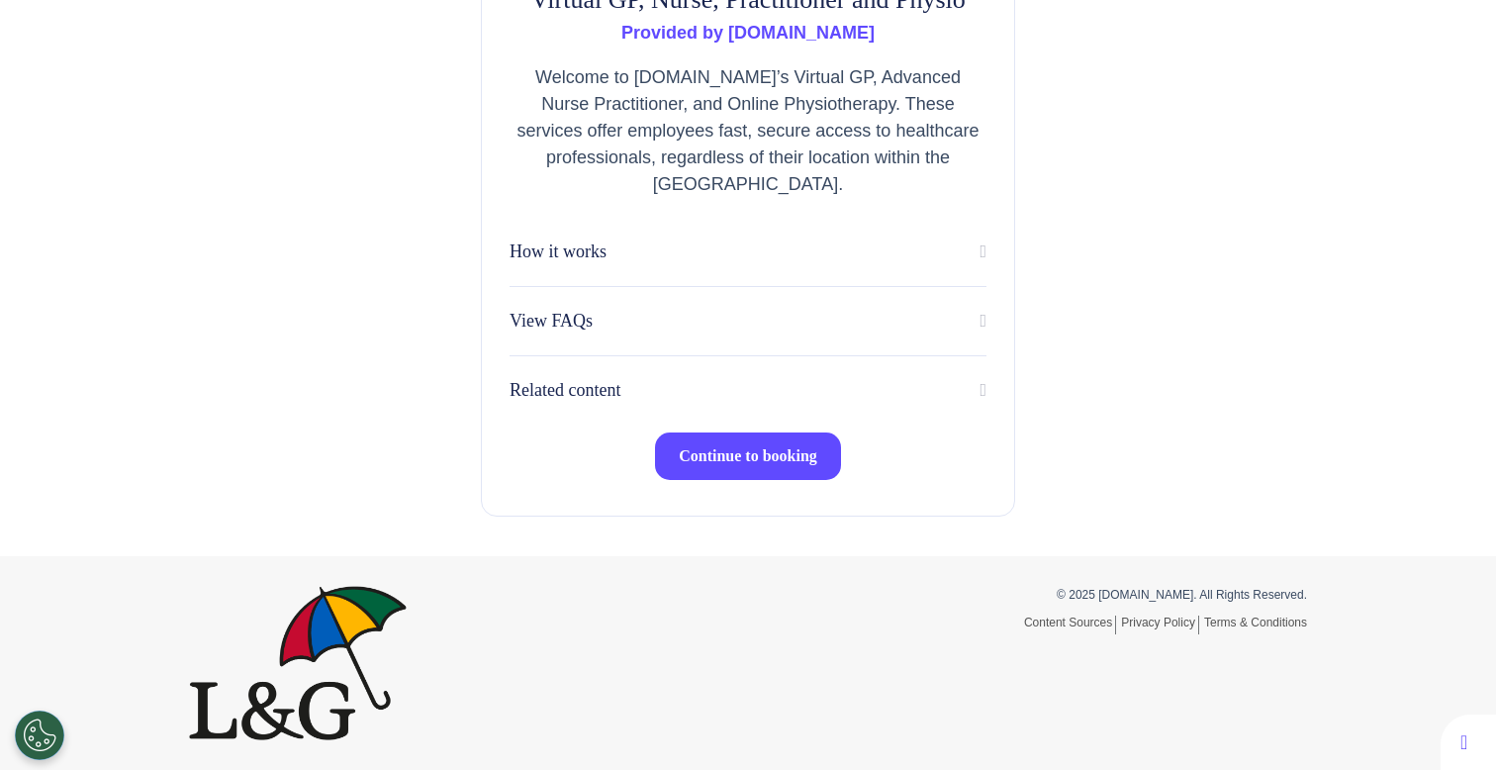
click at [787, 456] on span "Continue to booking" at bounding box center [748, 455] width 138 height 17
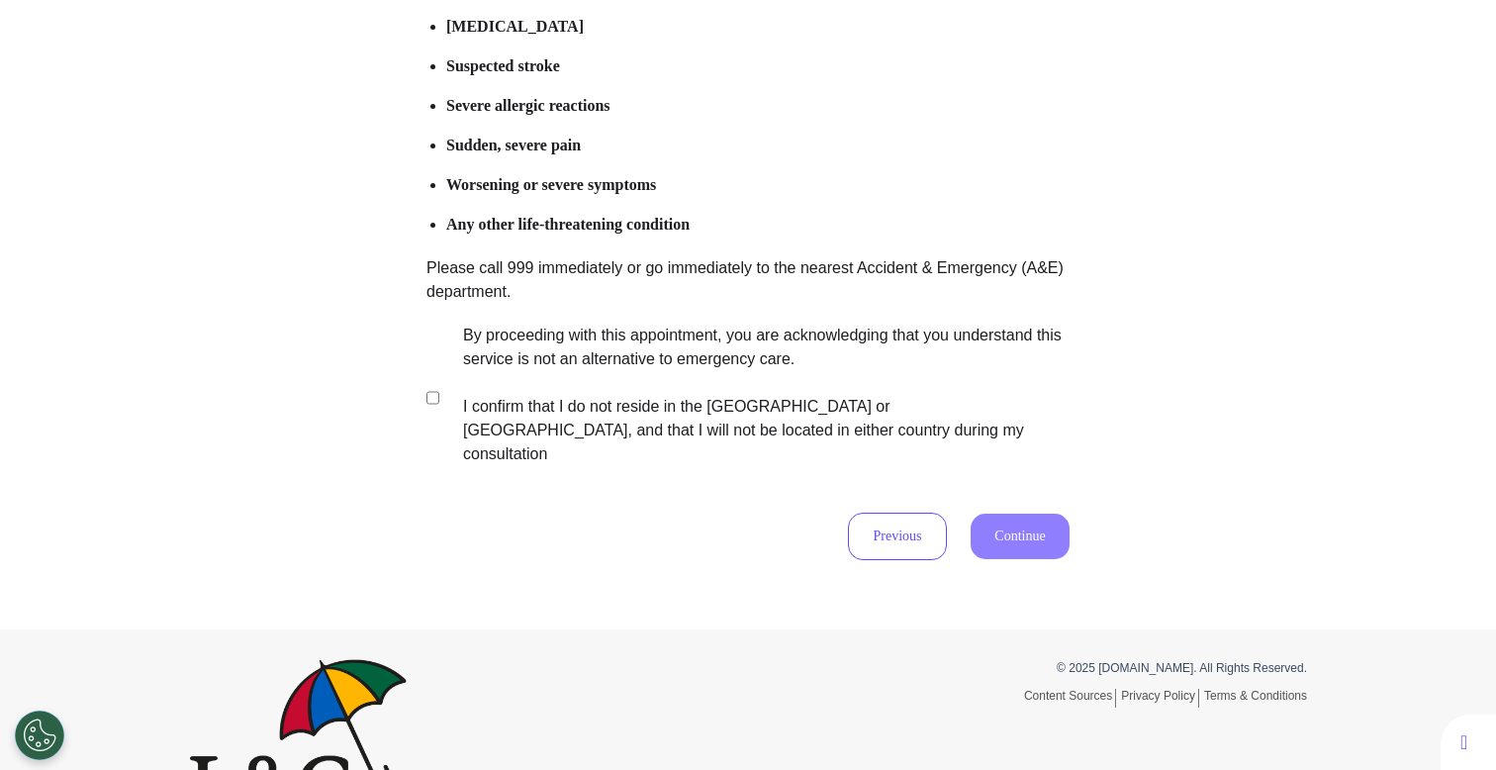
scroll to position [391, 0]
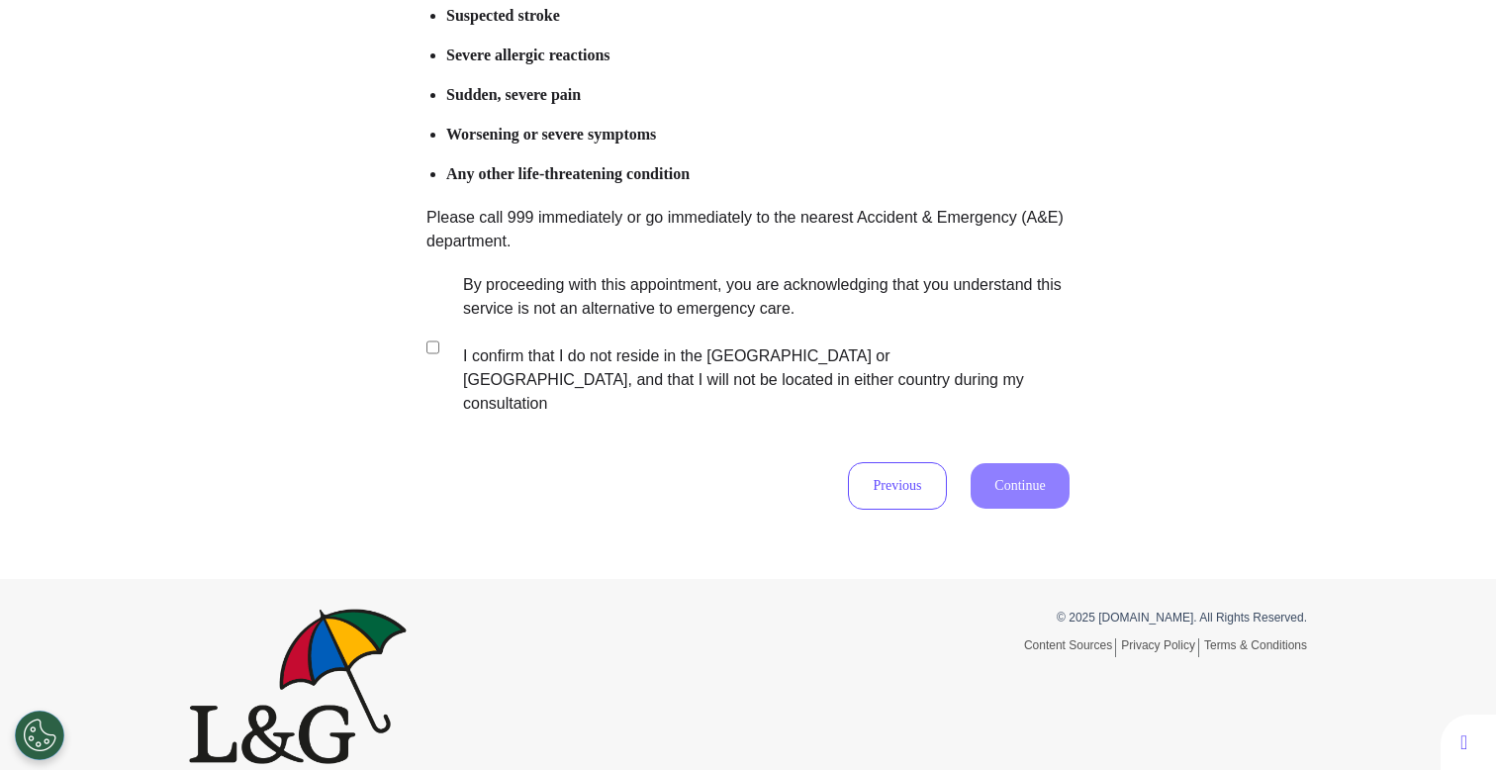
click at [626, 349] on label "By proceeding with this appointment, you are acknowledging that you understand …" at bounding box center [752, 344] width 619 height 142
click at [1016, 463] on button "Continue" at bounding box center [1019, 486] width 99 height 46
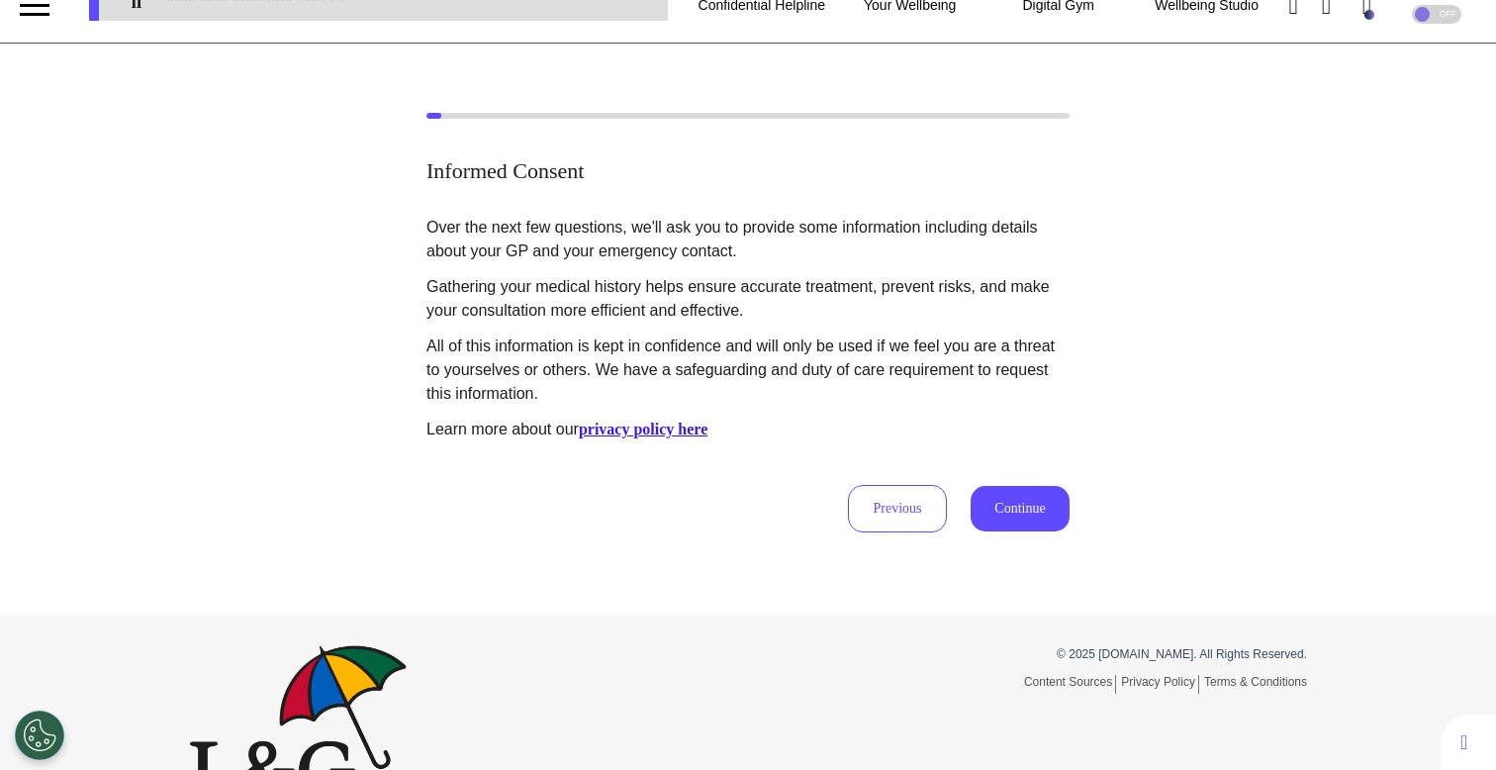
scroll to position [0, 0]
